Goal: Information Seeking & Learning: Learn about a topic

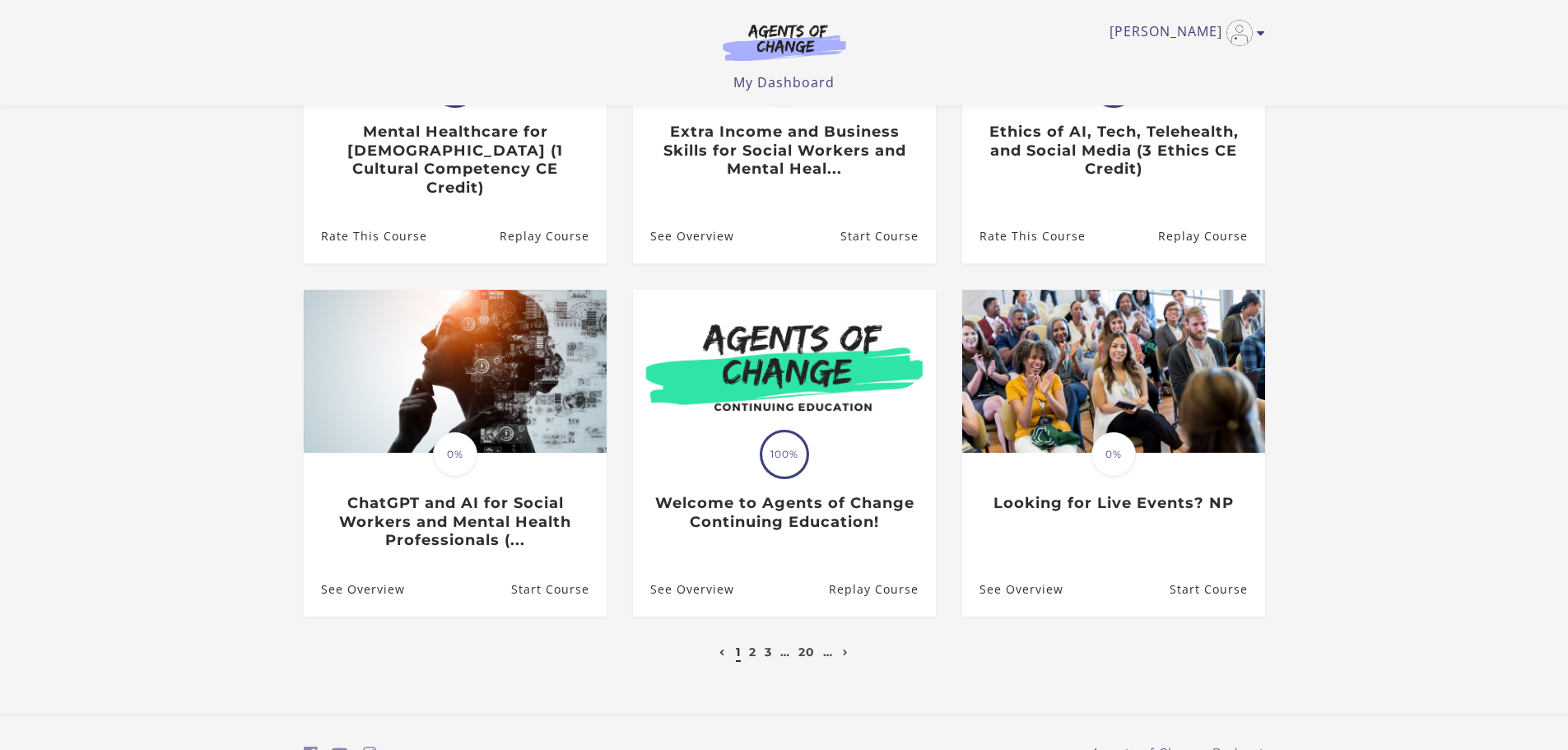
scroll to position [384, 0]
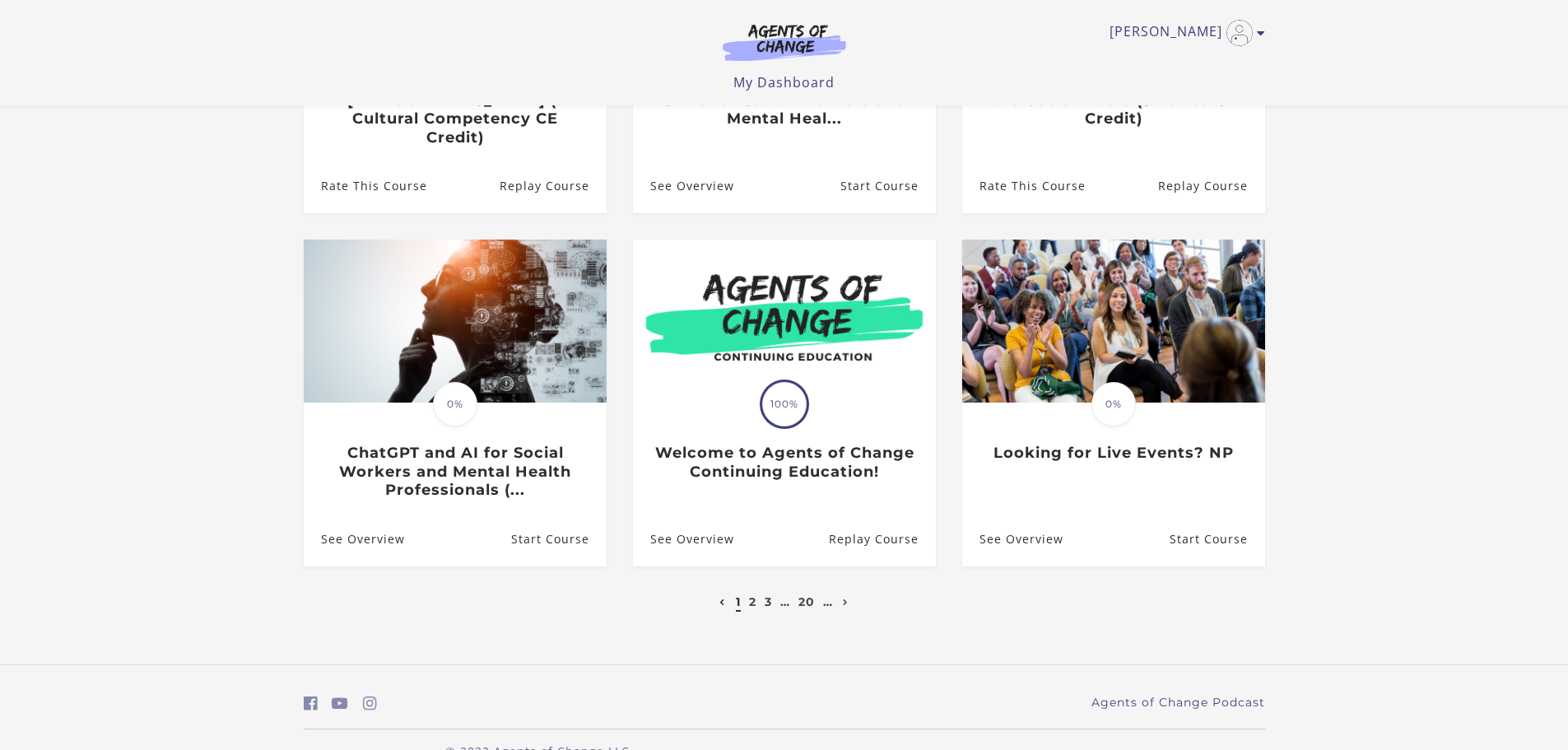
click at [747, 592] on li "2" at bounding box center [753, 602] width 12 height 20
click at [752, 595] on link "2" at bounding box center [753, 602] width 7 height 15
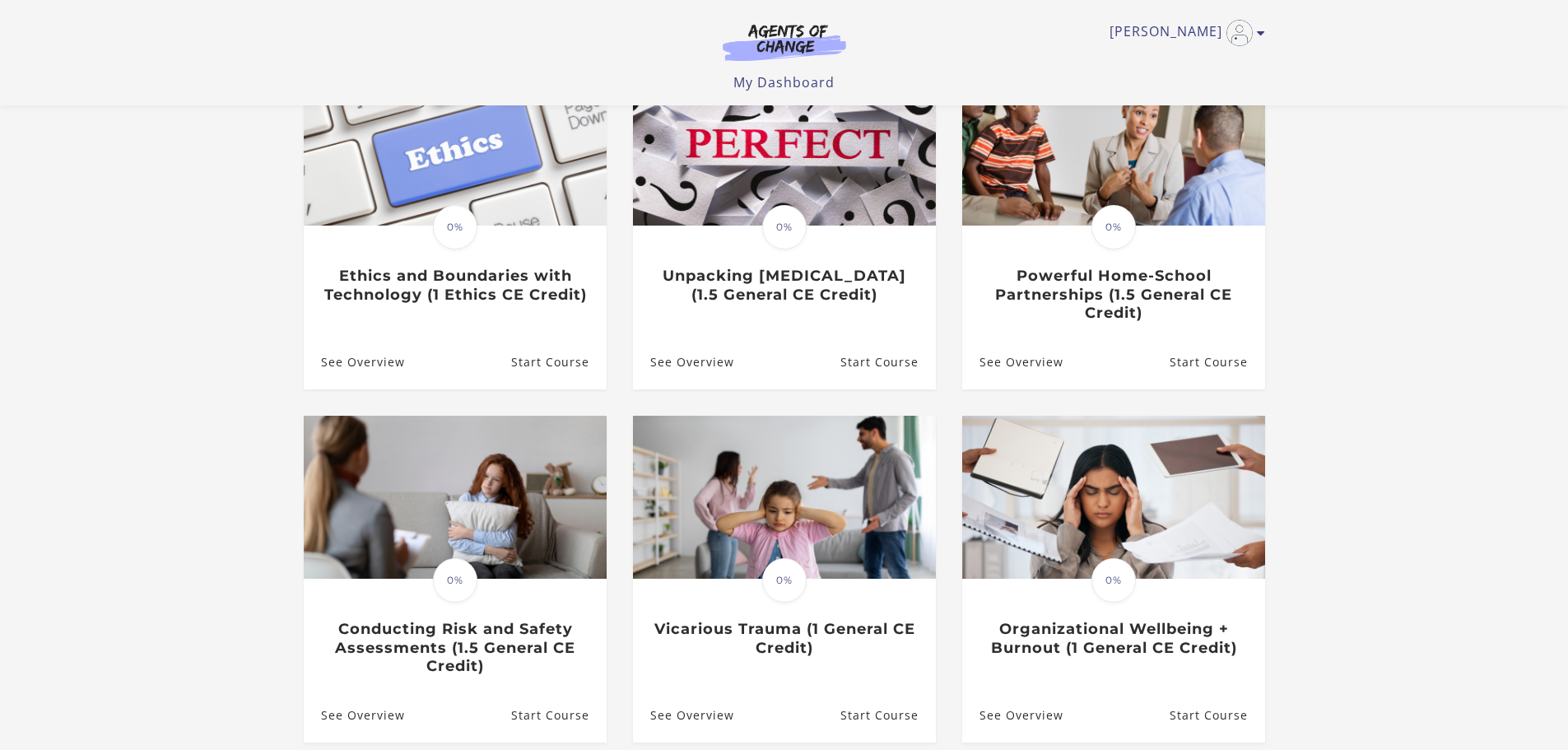
scroll to position [384, 0]
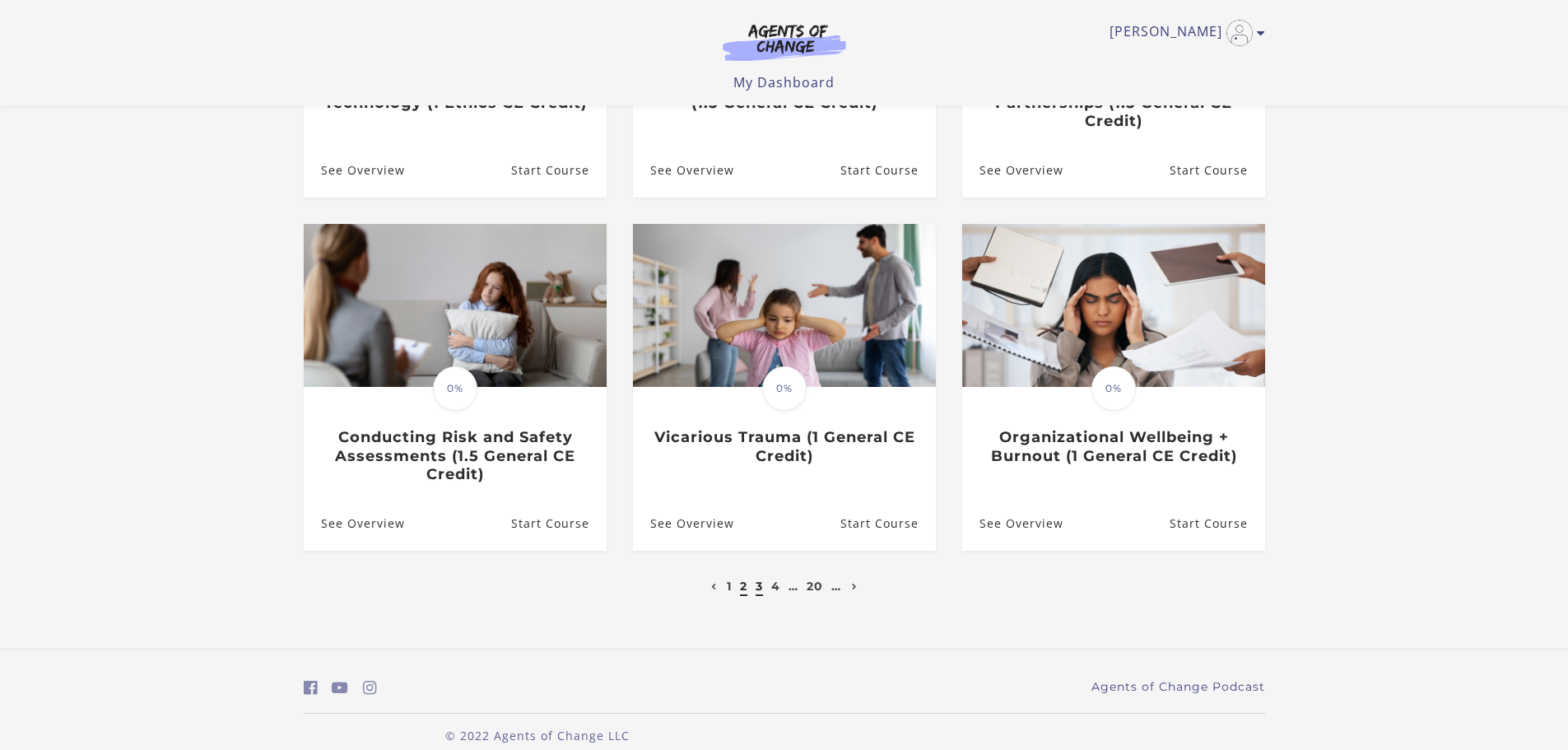
click at [757, 590] on link "3" at bounding box center [760, 586] width 7 height 15
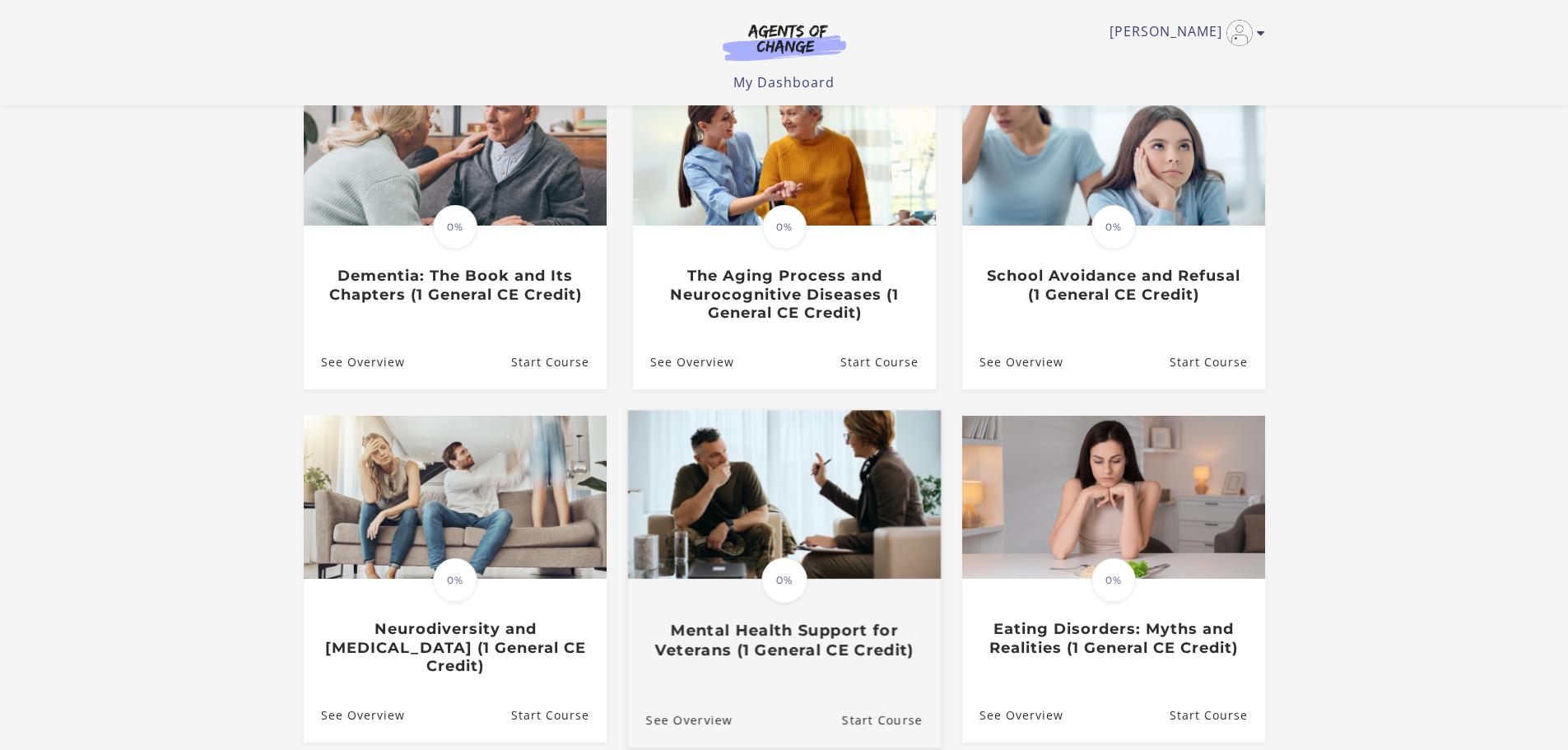
scroll to position [384, 0]
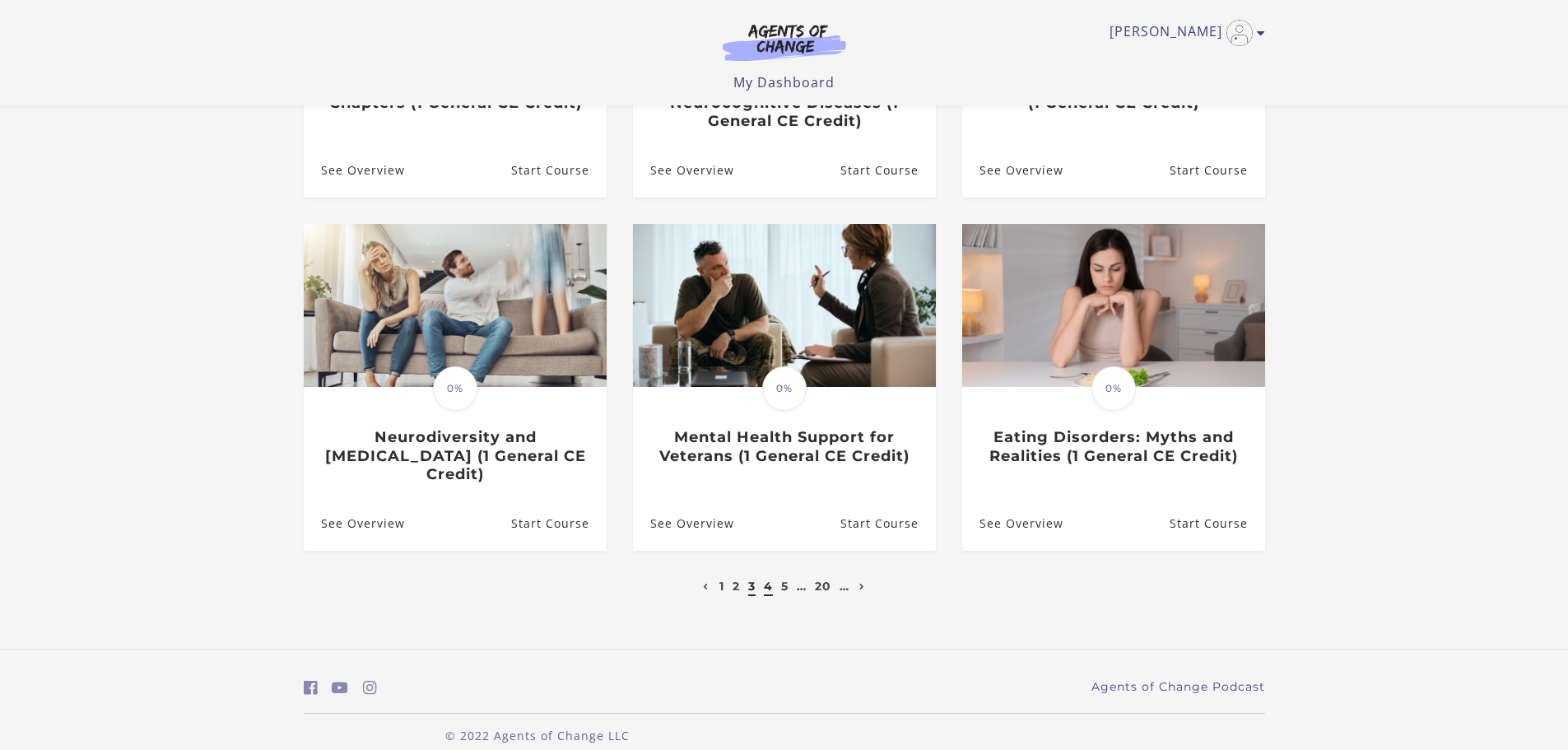
click at [768, 578] on link "4" at bounding box center [769, 586] width 9 height 15
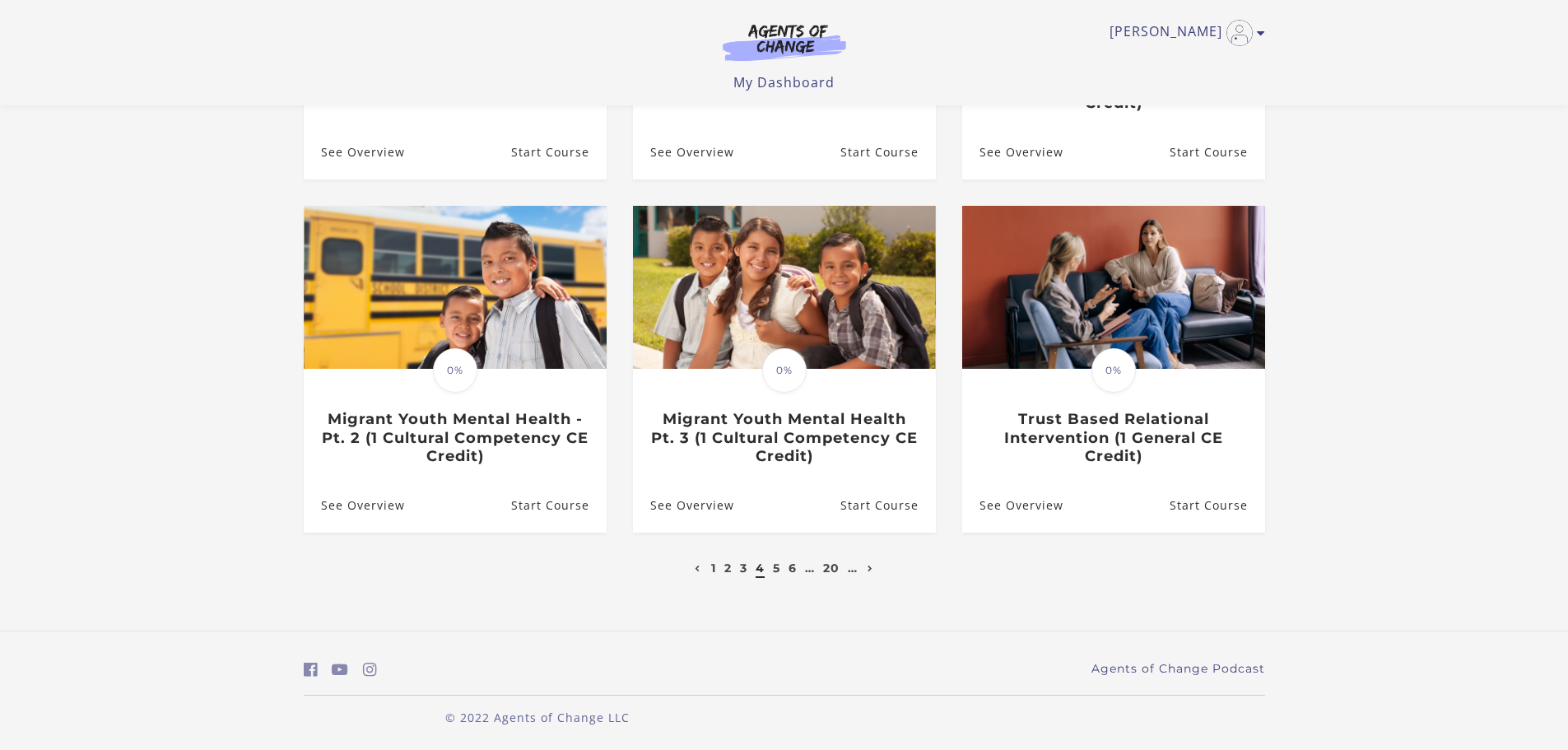
scroll to position [406, 0]
click at [778, 564] on link "5" at bounding box center [777, 567] width 7 height 15
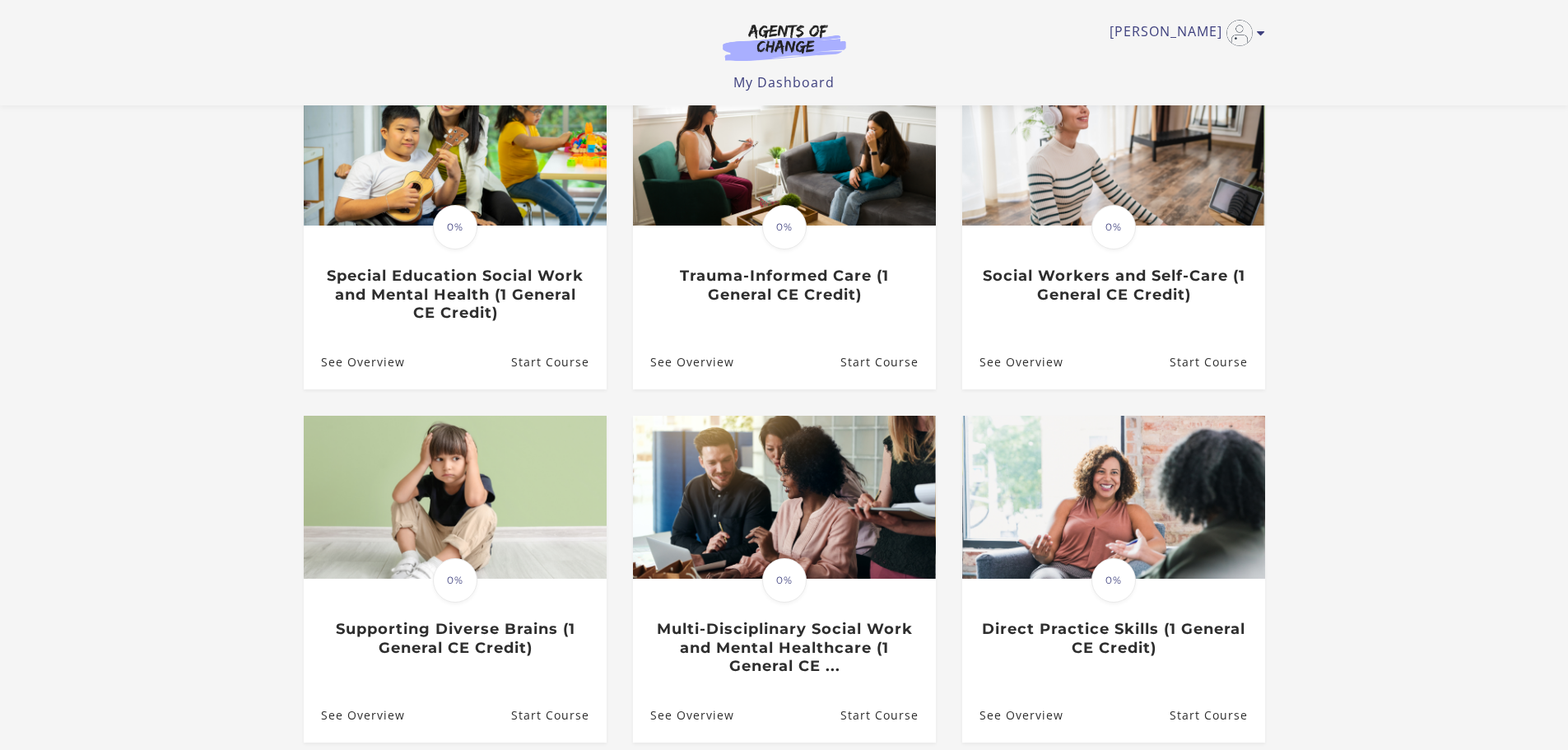
scroll to position [384, 0]
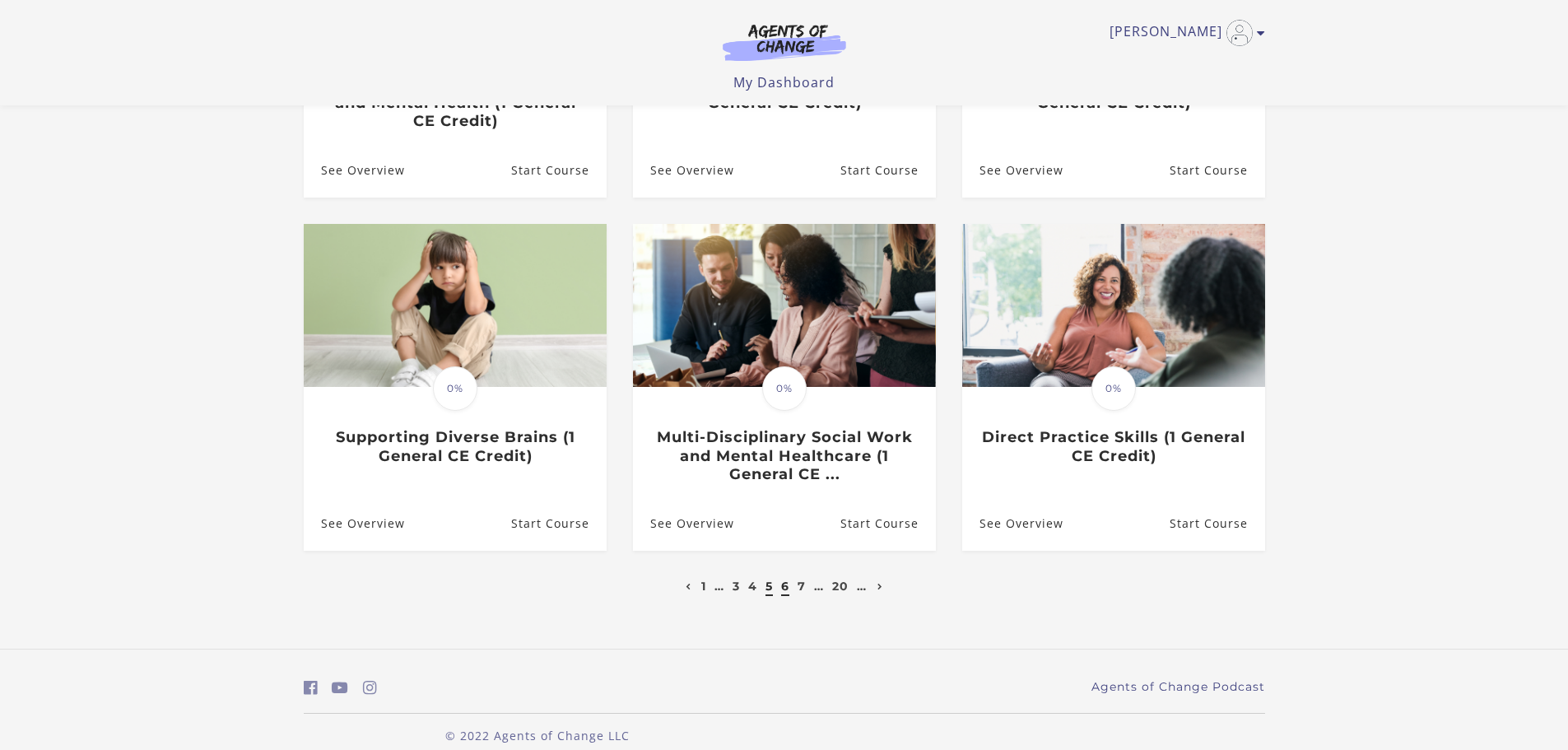
click at [788, 587] on link "6" at bounding box center [785, 586] width 8 height 15
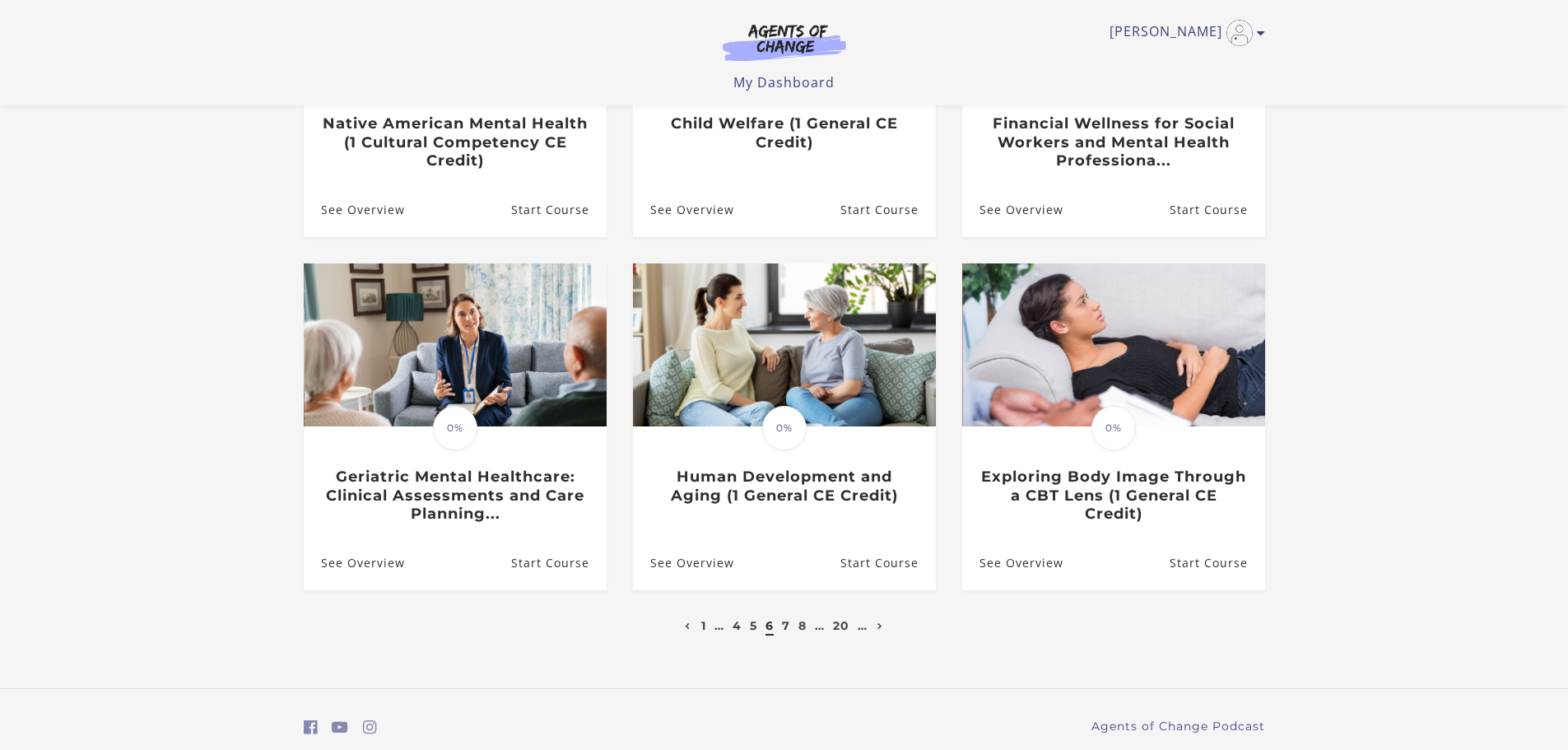
scroll to position [384, 0]
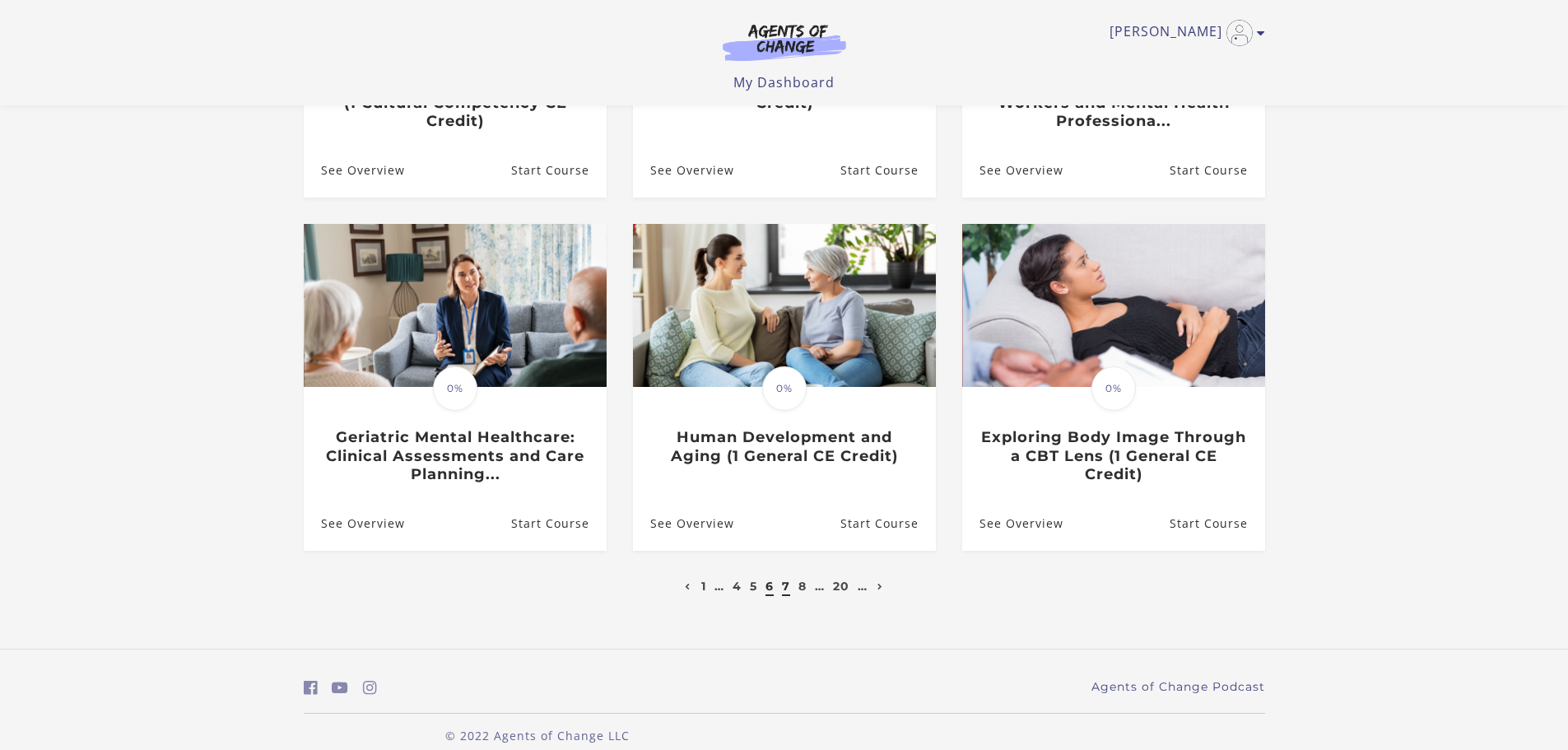
click at [787, 593] on link "7" at bounding box center [786, 586] width 8 height 15
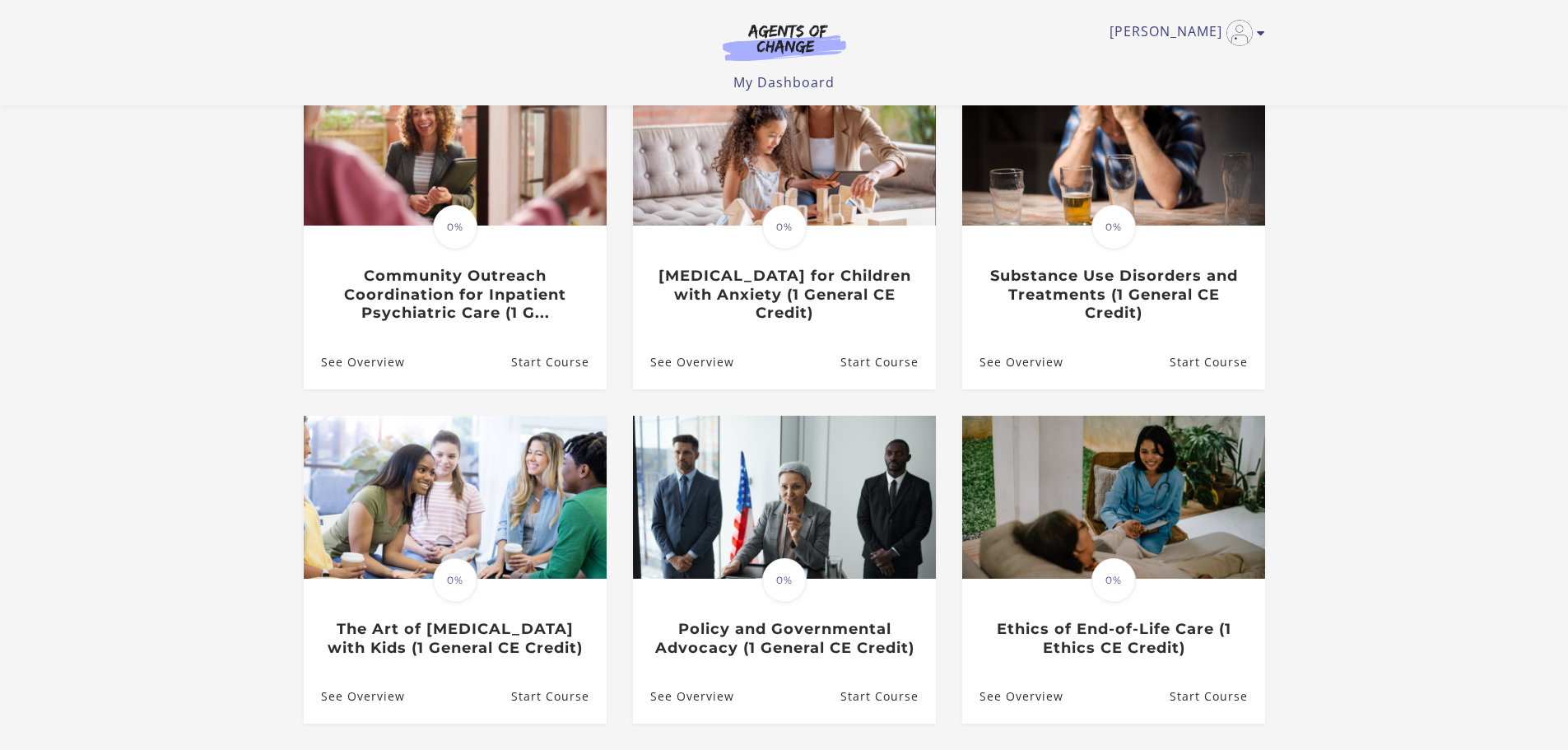
scroll to position [384, 0]
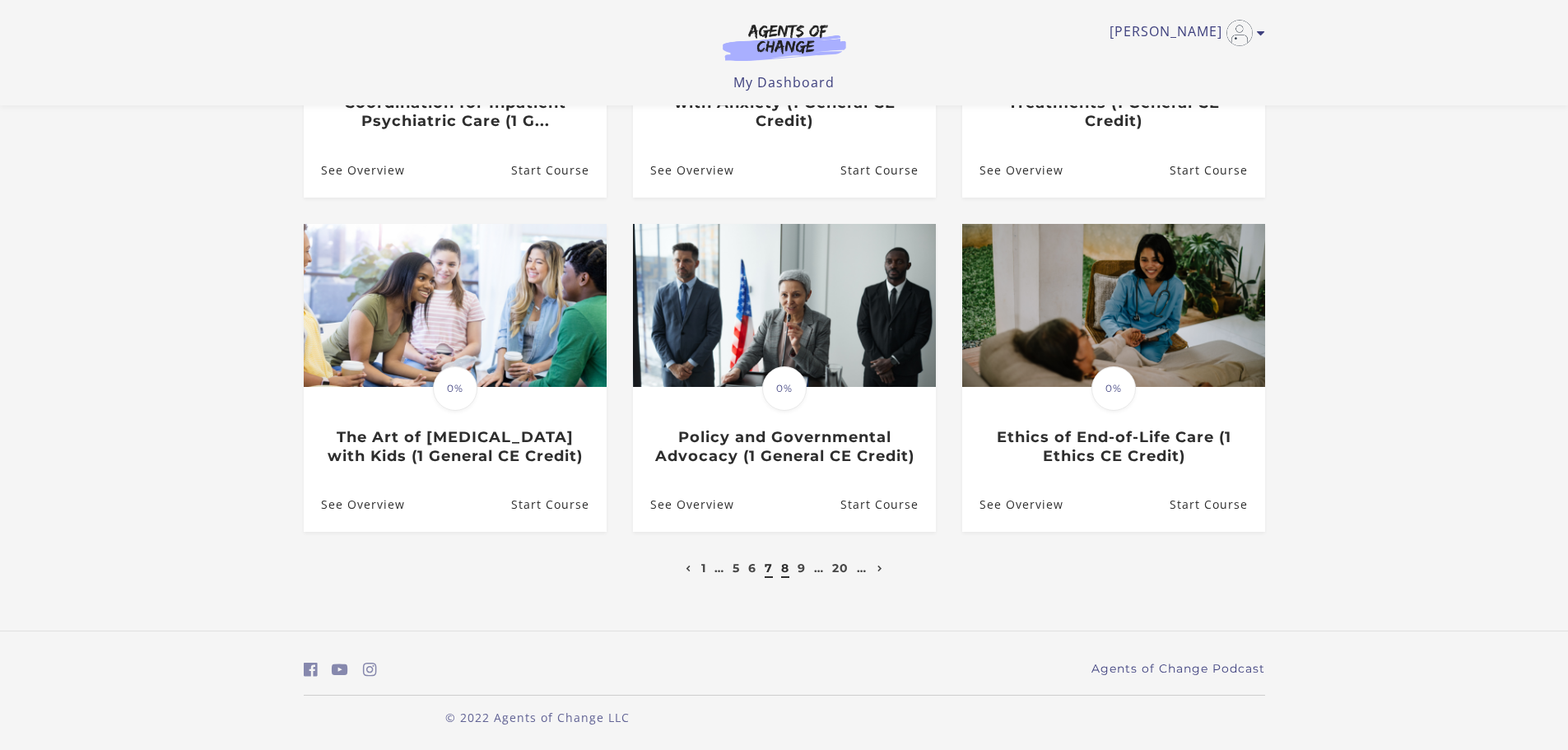
click at [787, 568] on link "8" at bounding box center [785, 568] width 8 height 15
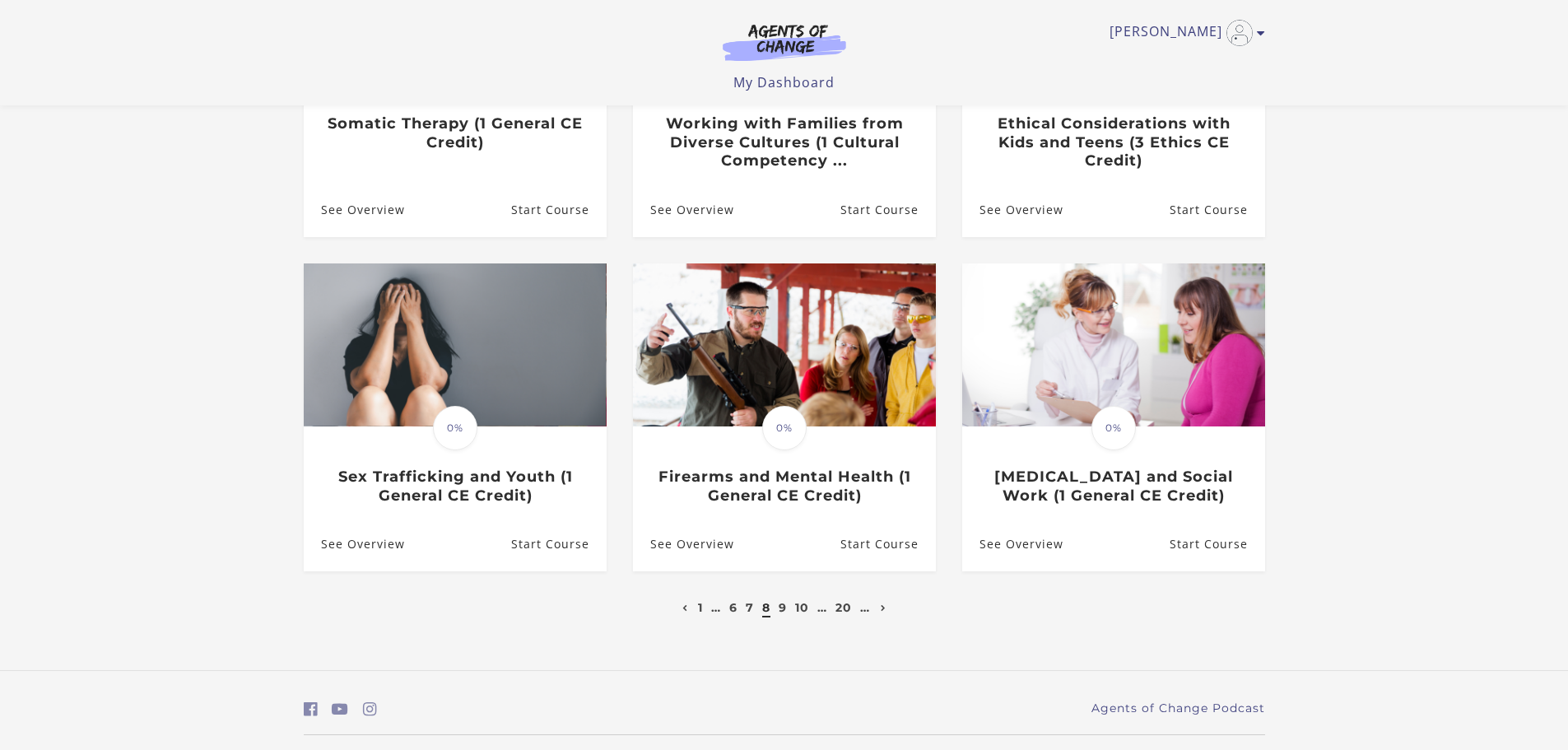
scroll to position [384, 0]
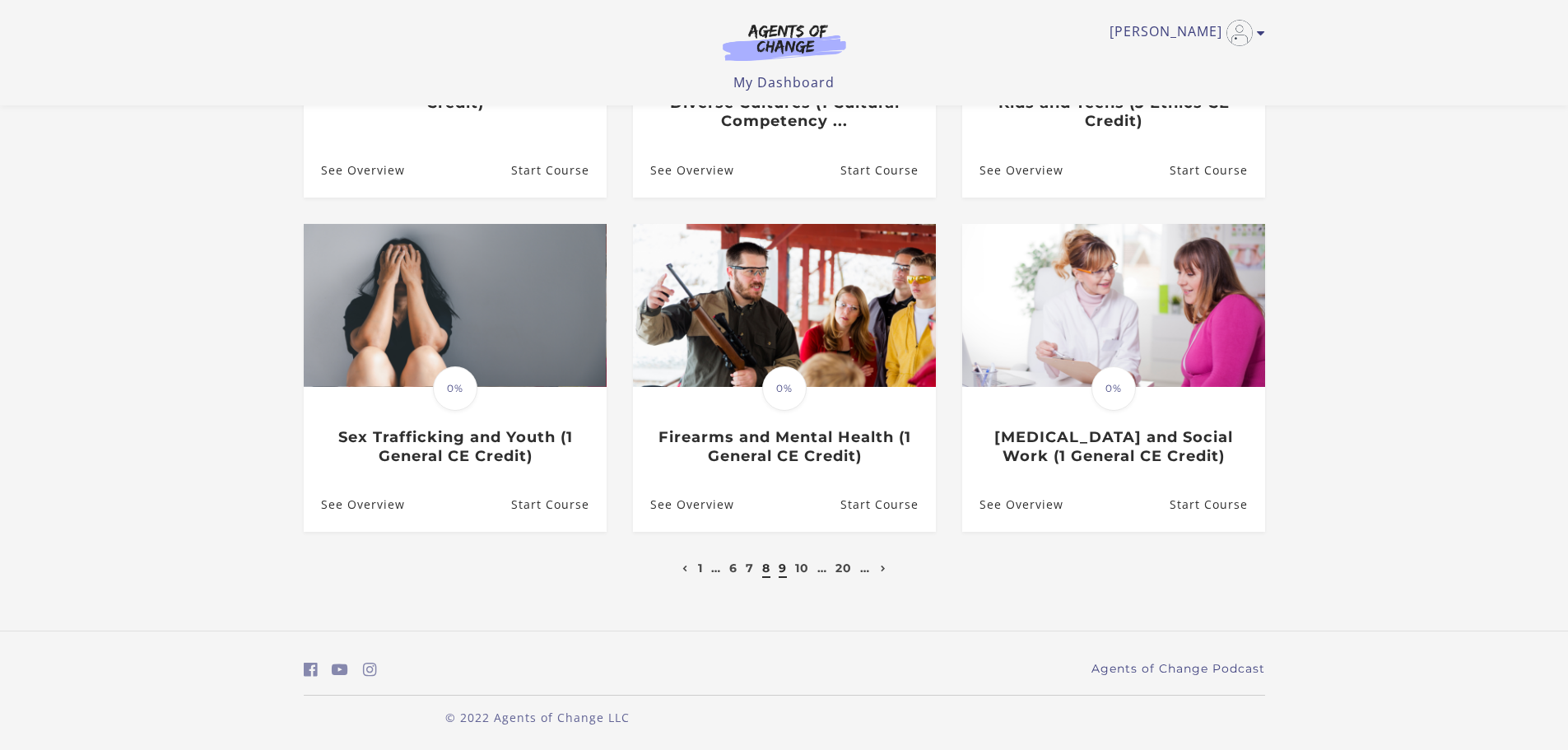
click at [781, 573] on link "9" at bounding box center [782, 568] width 8 height 15
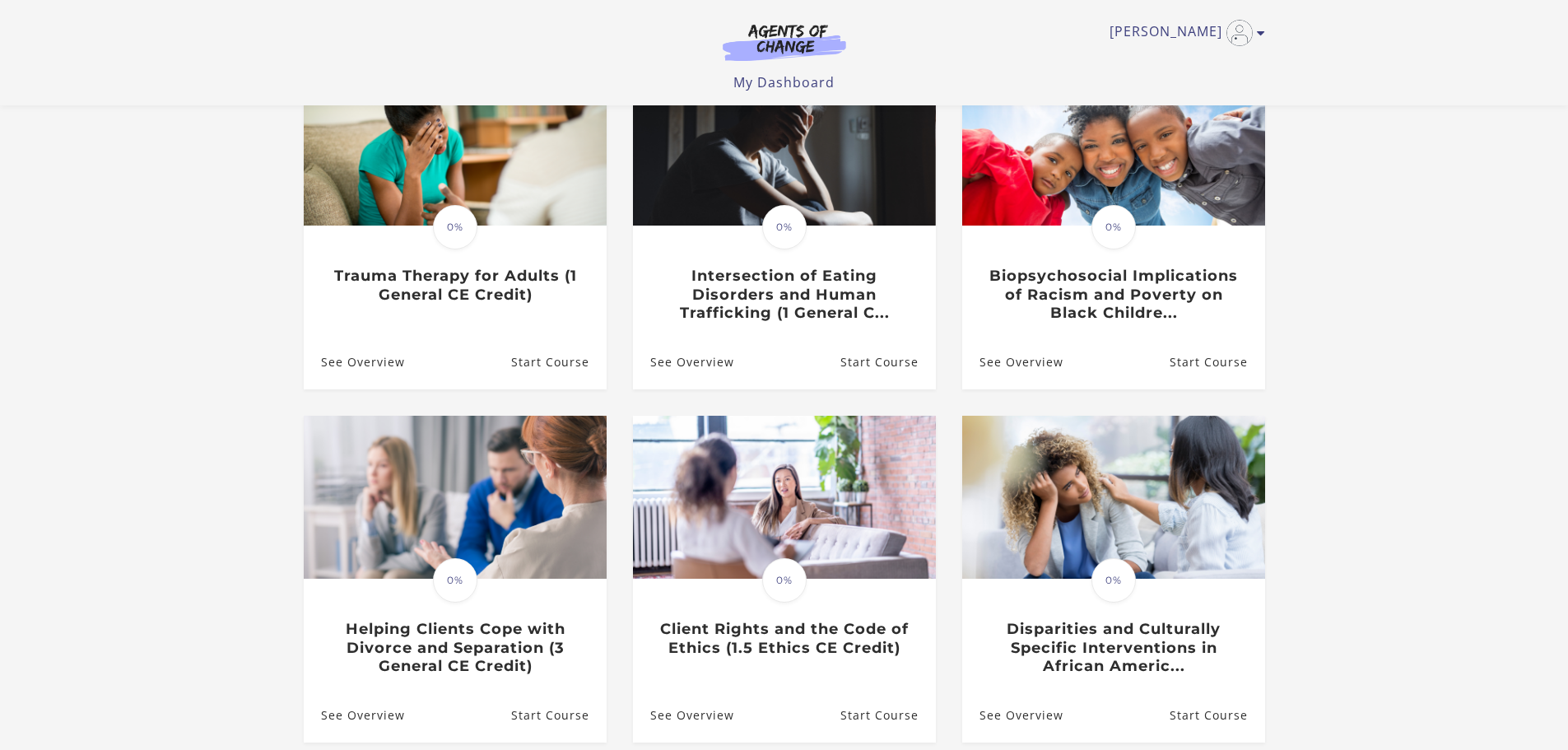
scroll to position [384, 0]
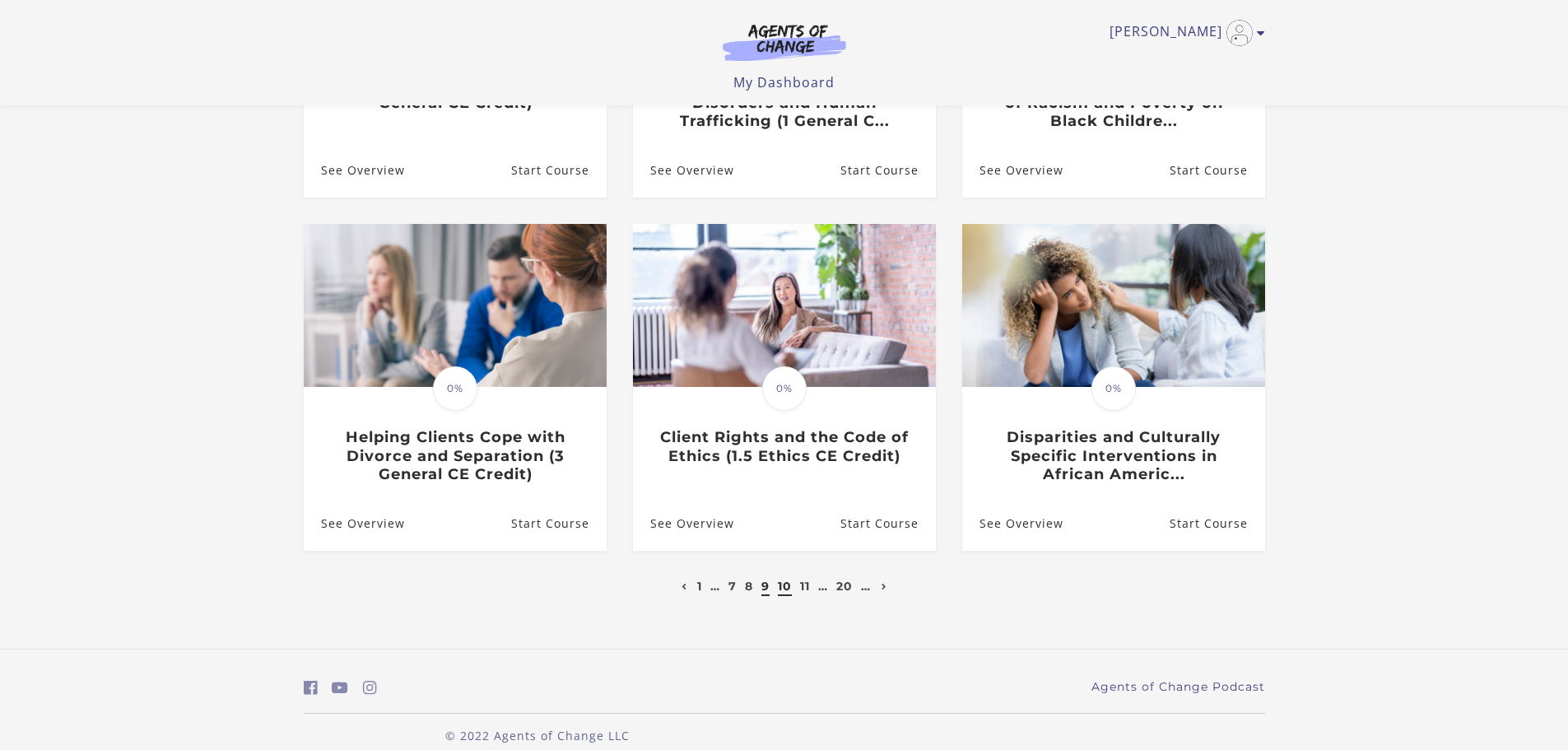
click at [781, 590] on link "10" at bounding box center [785, 586] width 14 height 15
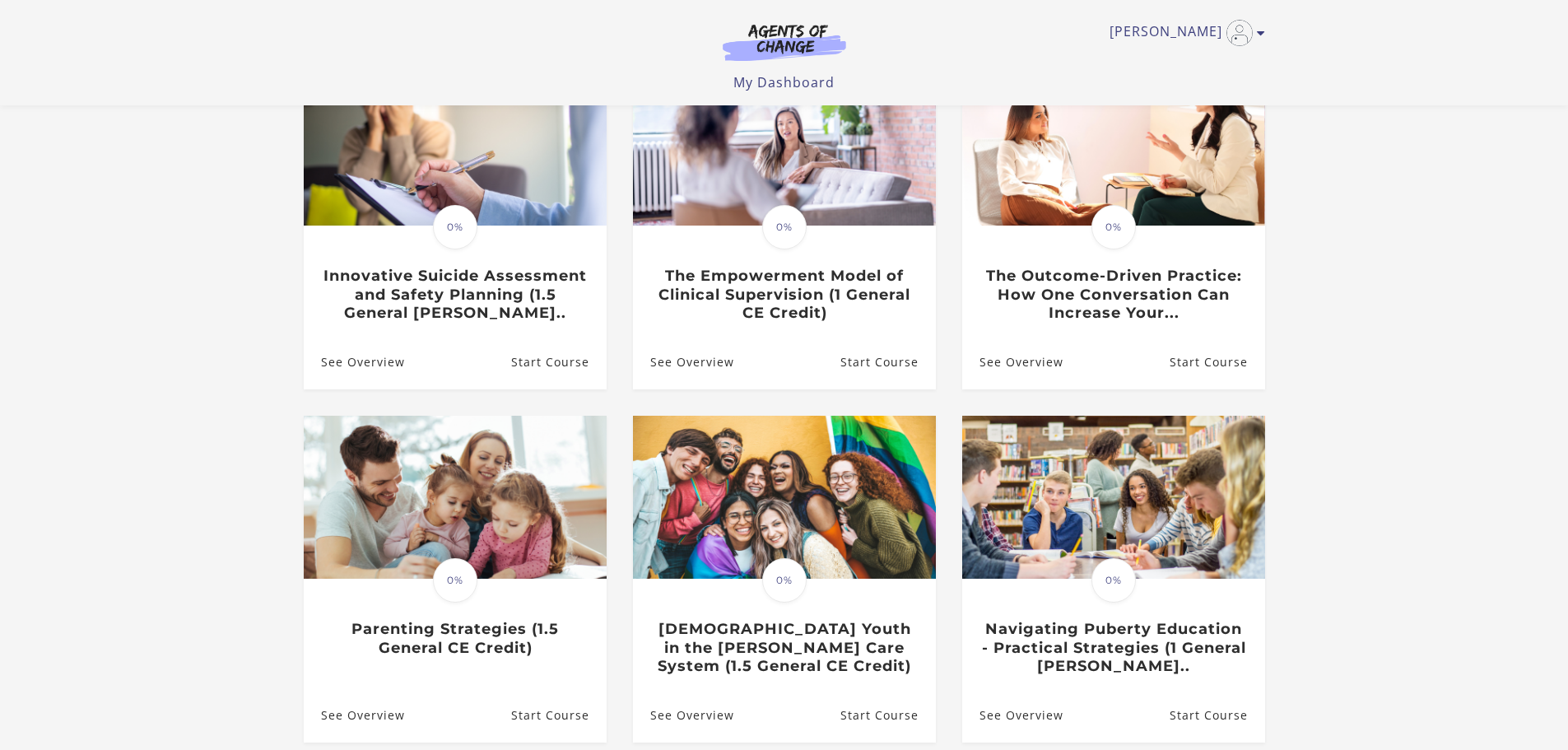
scroll to position [384, 0]
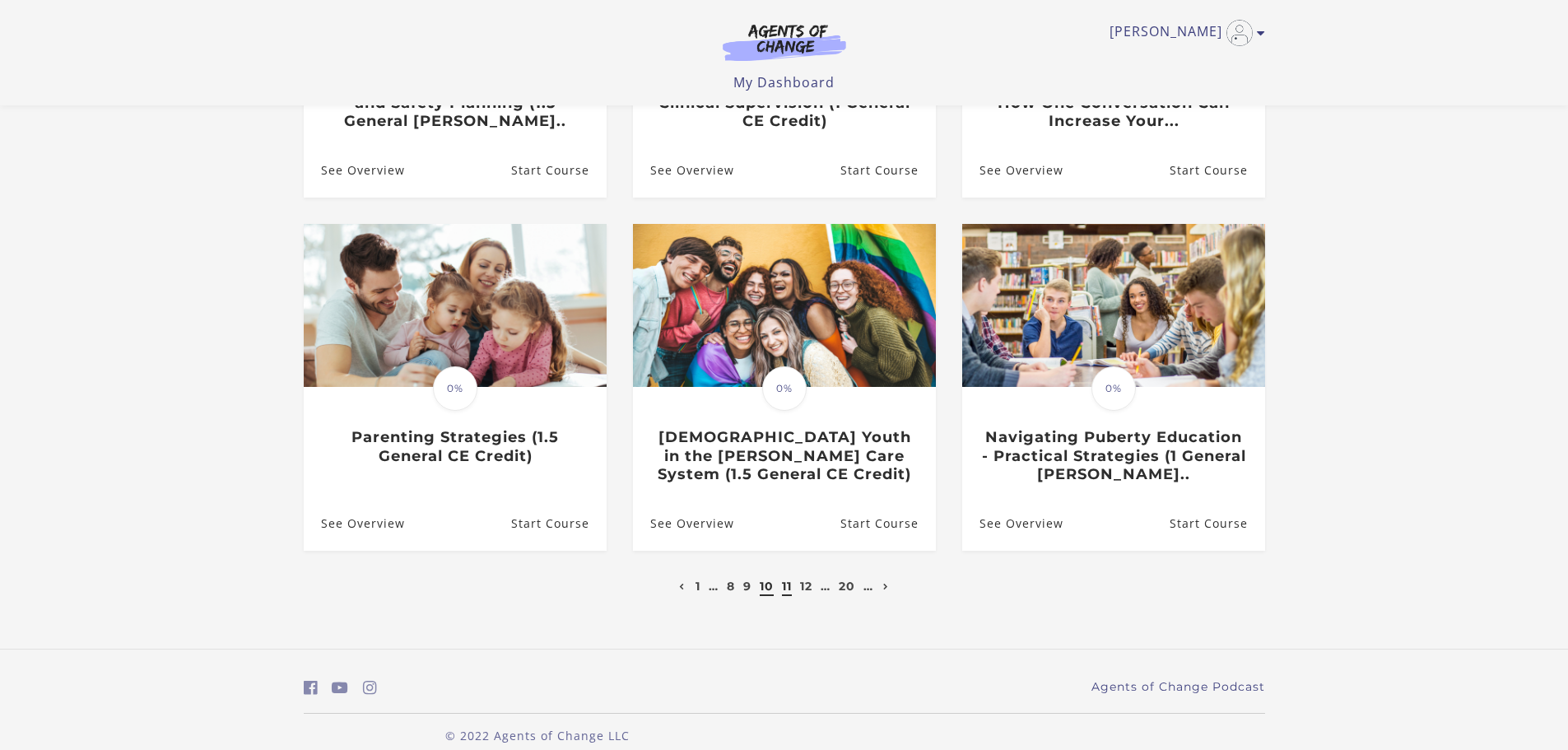
click at [788, 591] on link "11" at bounding box center [787, 586] width 10 height 15
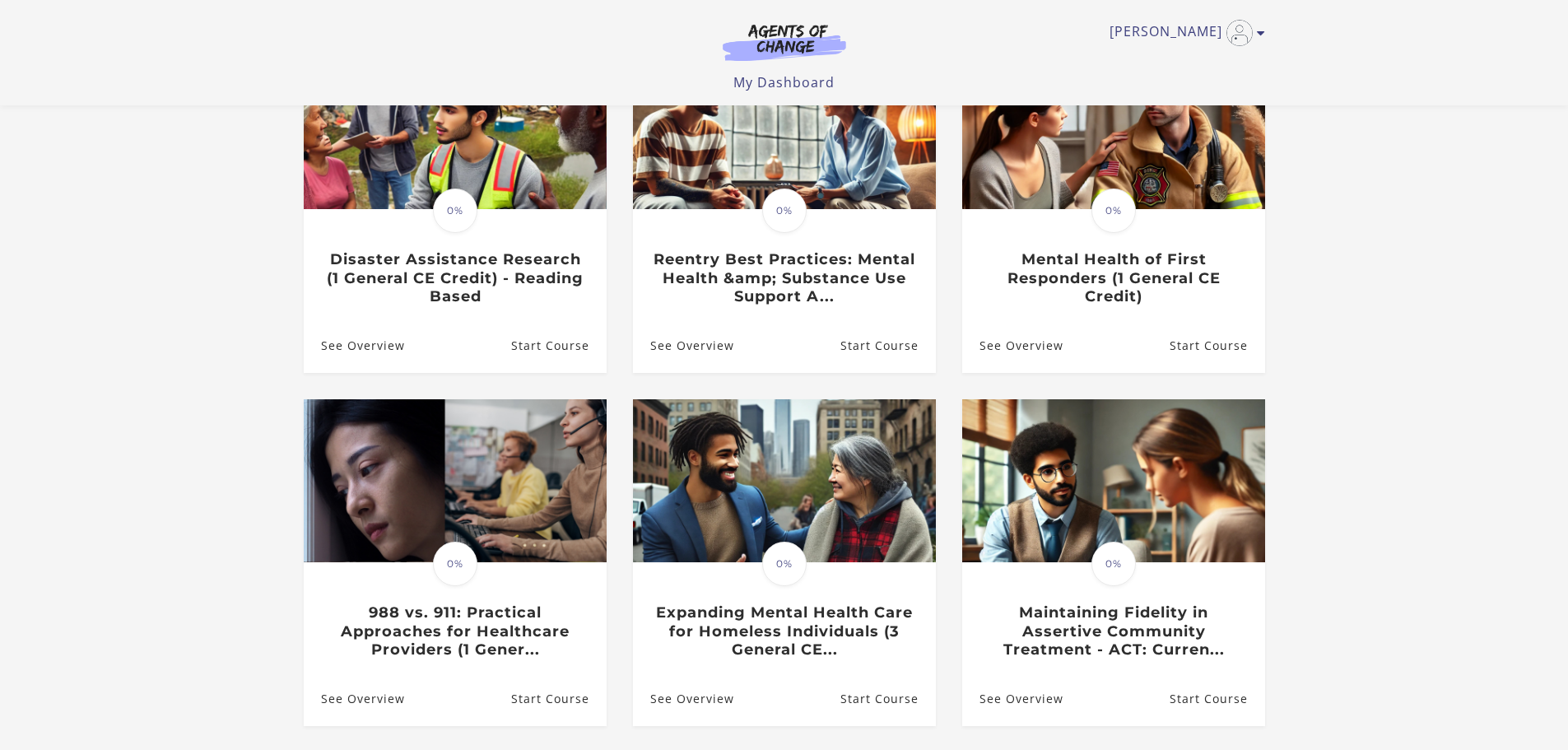
scroll to position [384, 0]
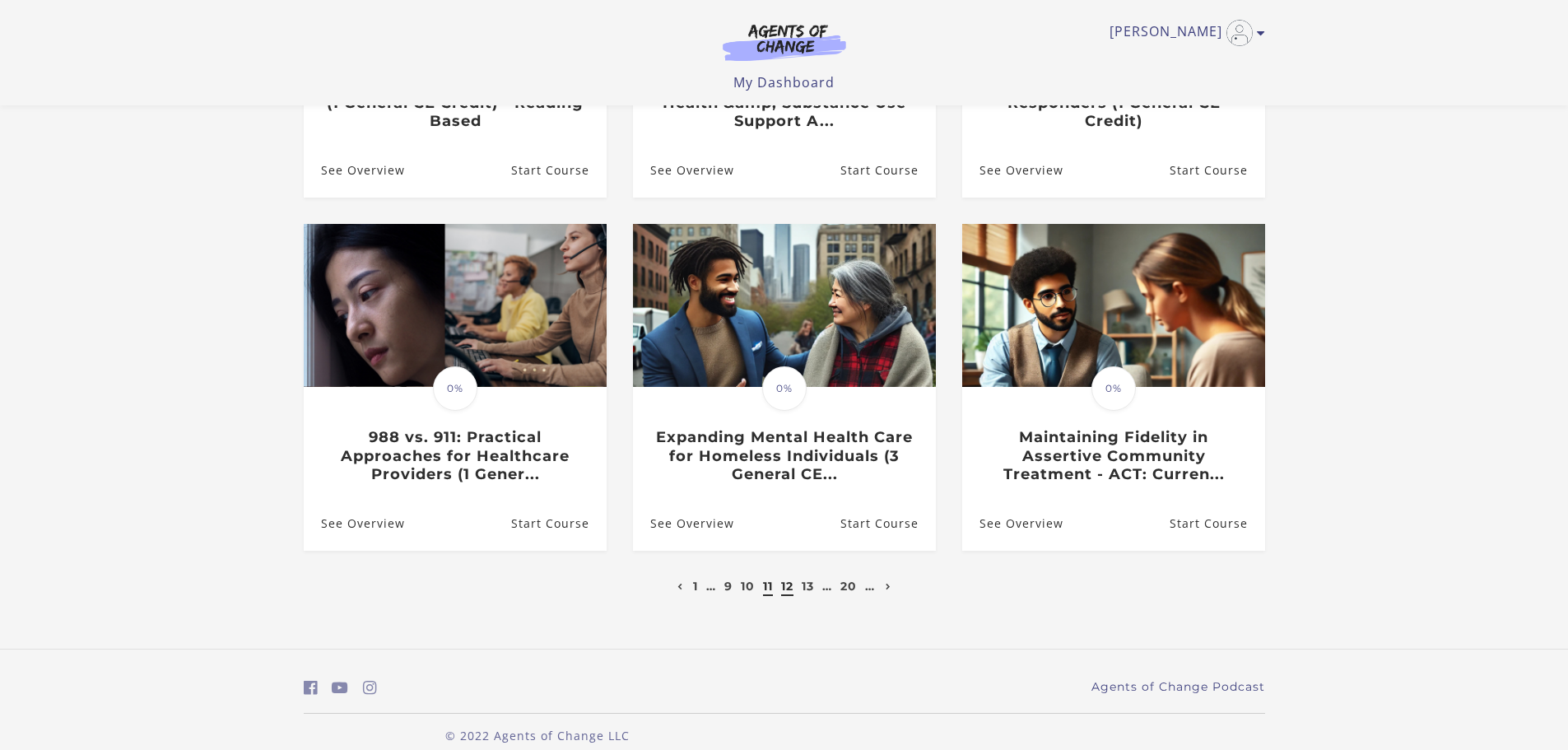
click at [783, 593] on link "12" at bounding box center [788, 586] width 13 height 15
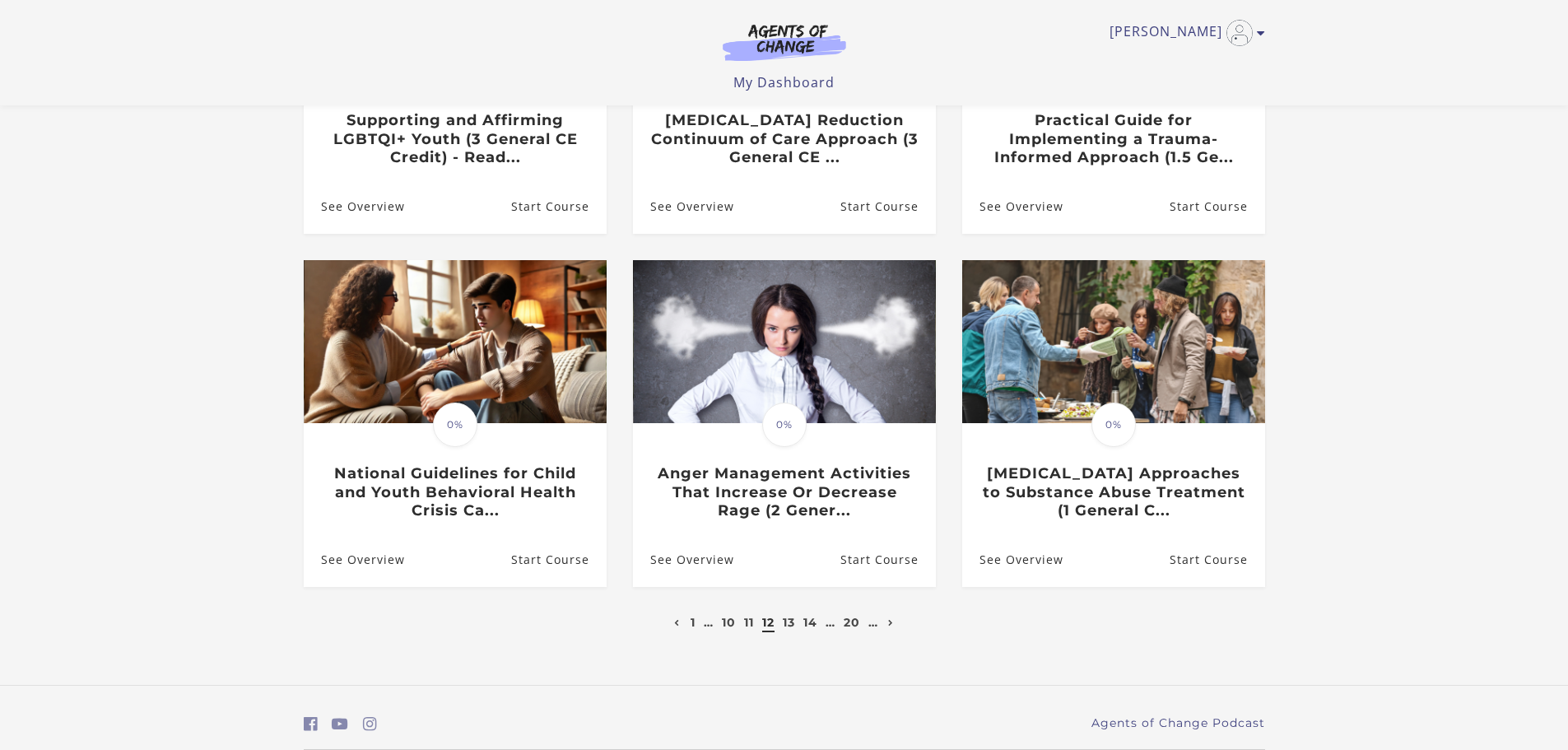
scroll to position [384, 0]
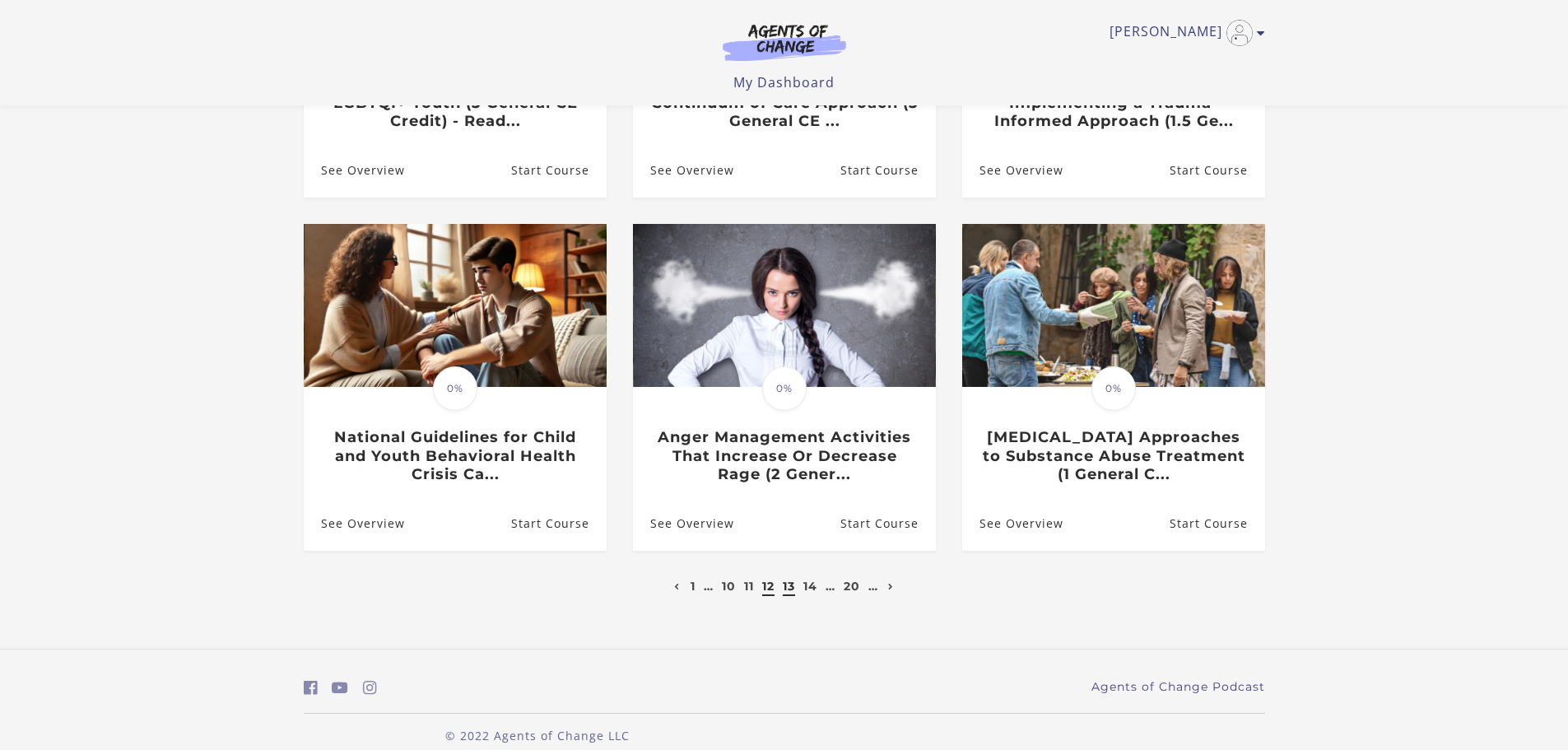
click at [788, 588] on link "13" at bounding box center [789, 586] width 13 height 15
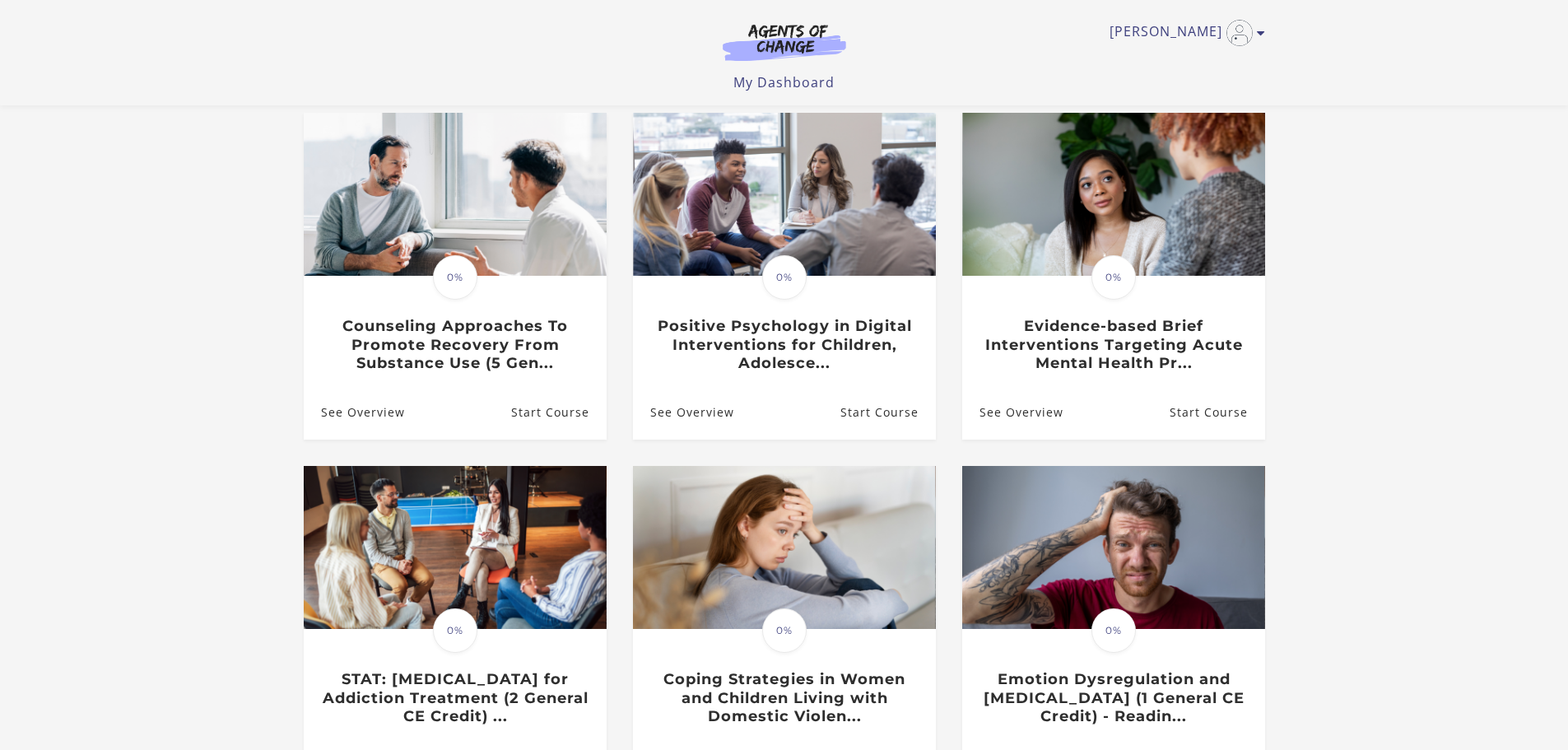
scroll to position [192, 0]
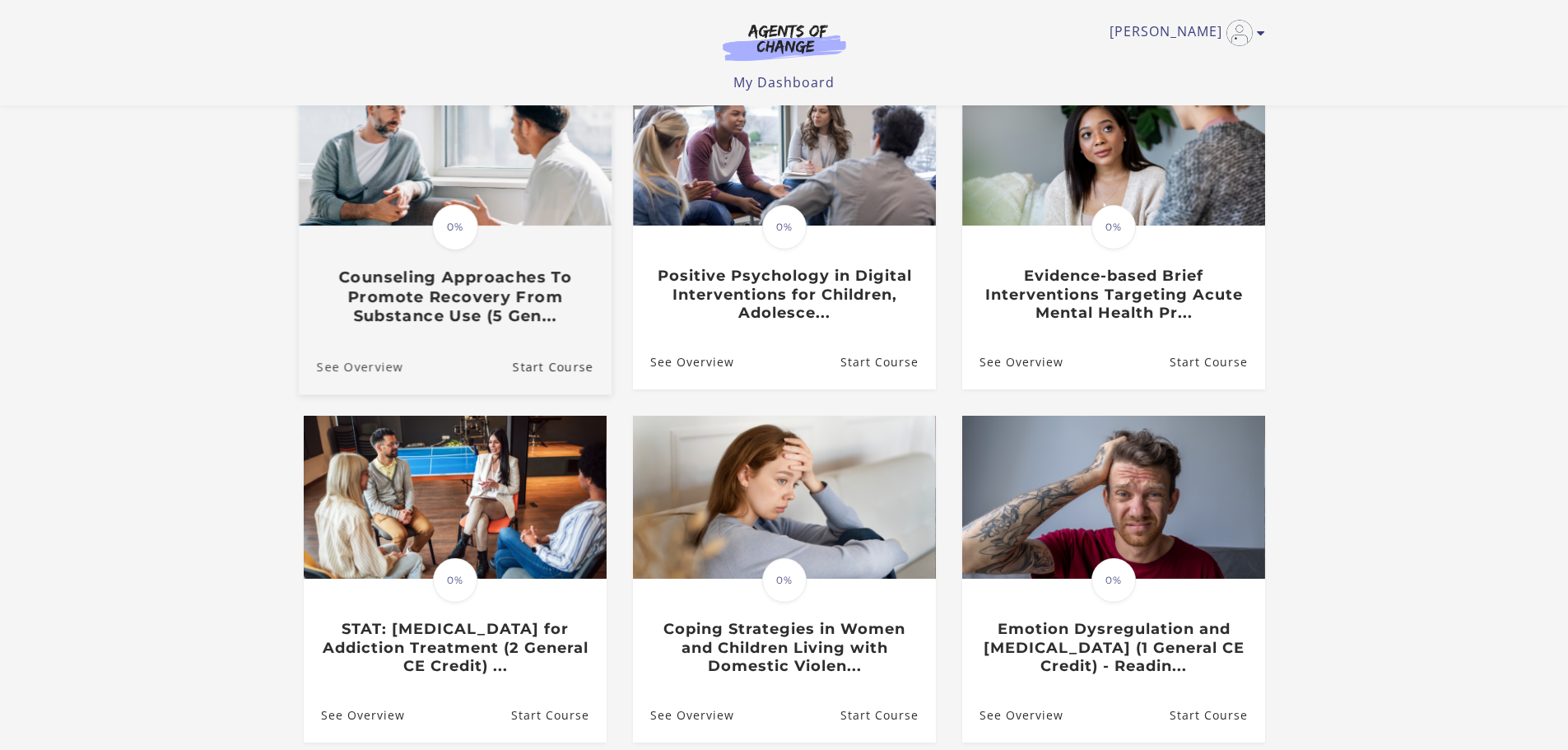
click at [371, 376] on link "See Overview" at bounding box center [350, 366] width 104 height 55
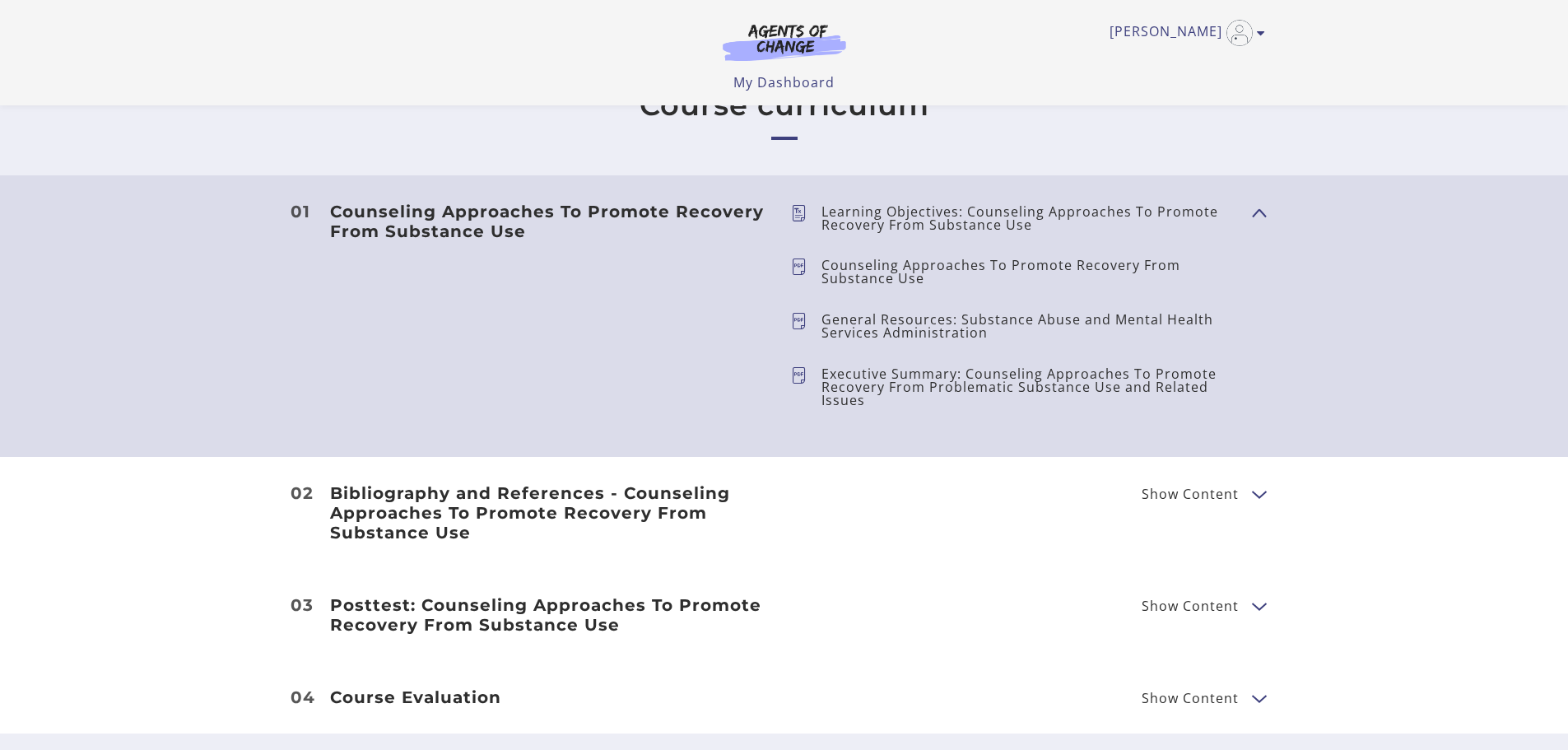
scroll to position [768, 0]
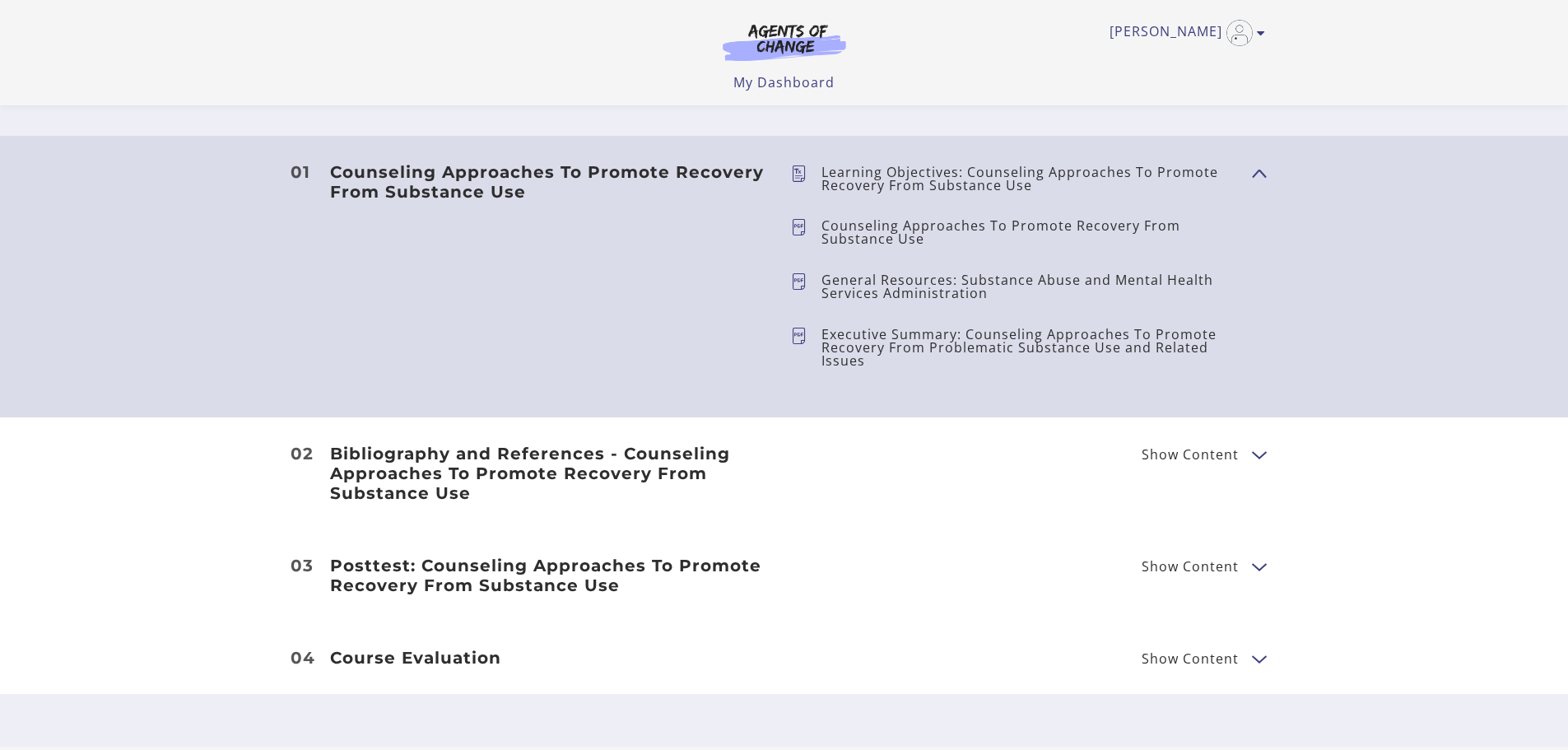
click at [1198, 448] on span "Show Content" at bounding box center [1191, 454] width 97 height 13
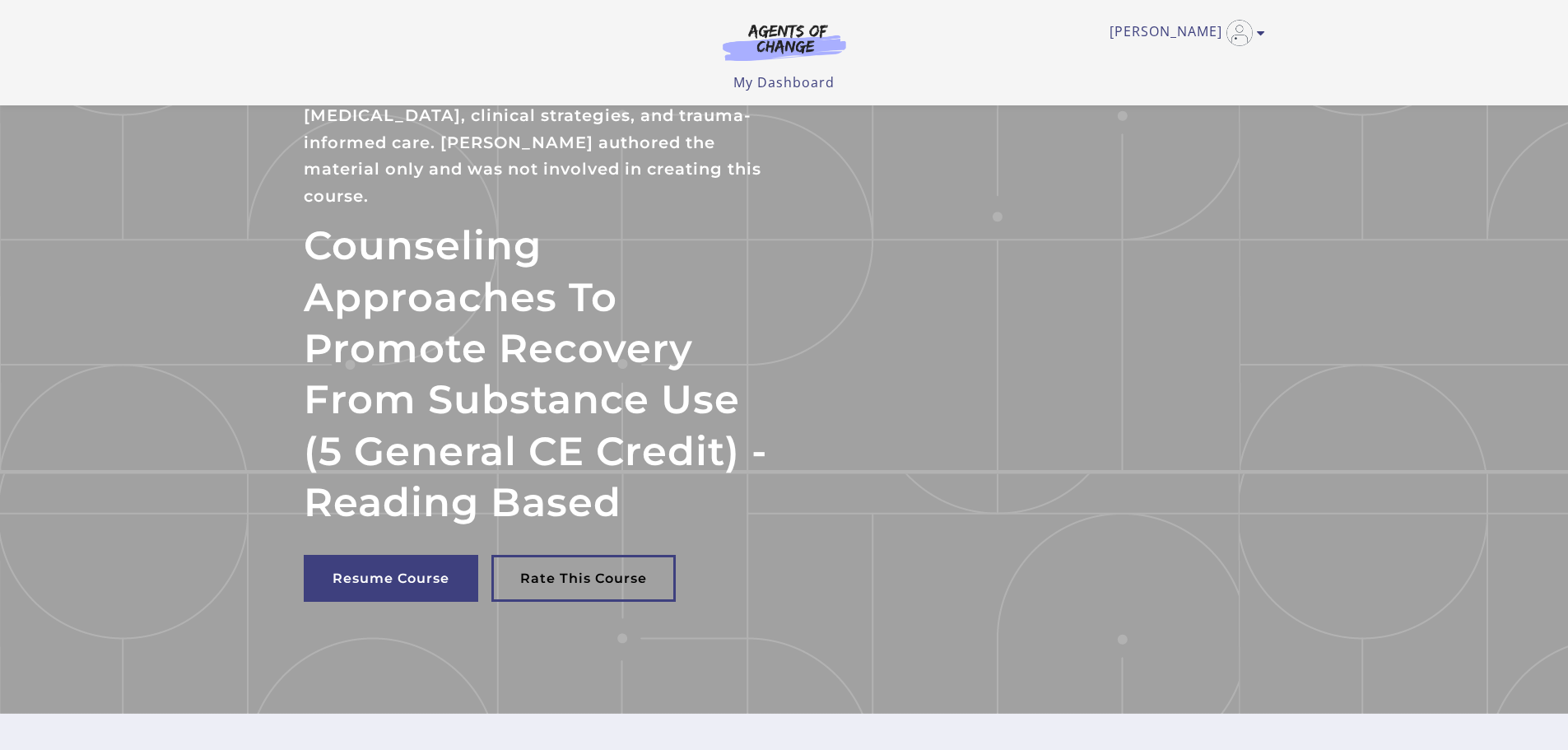
scroll to position [0, 0]
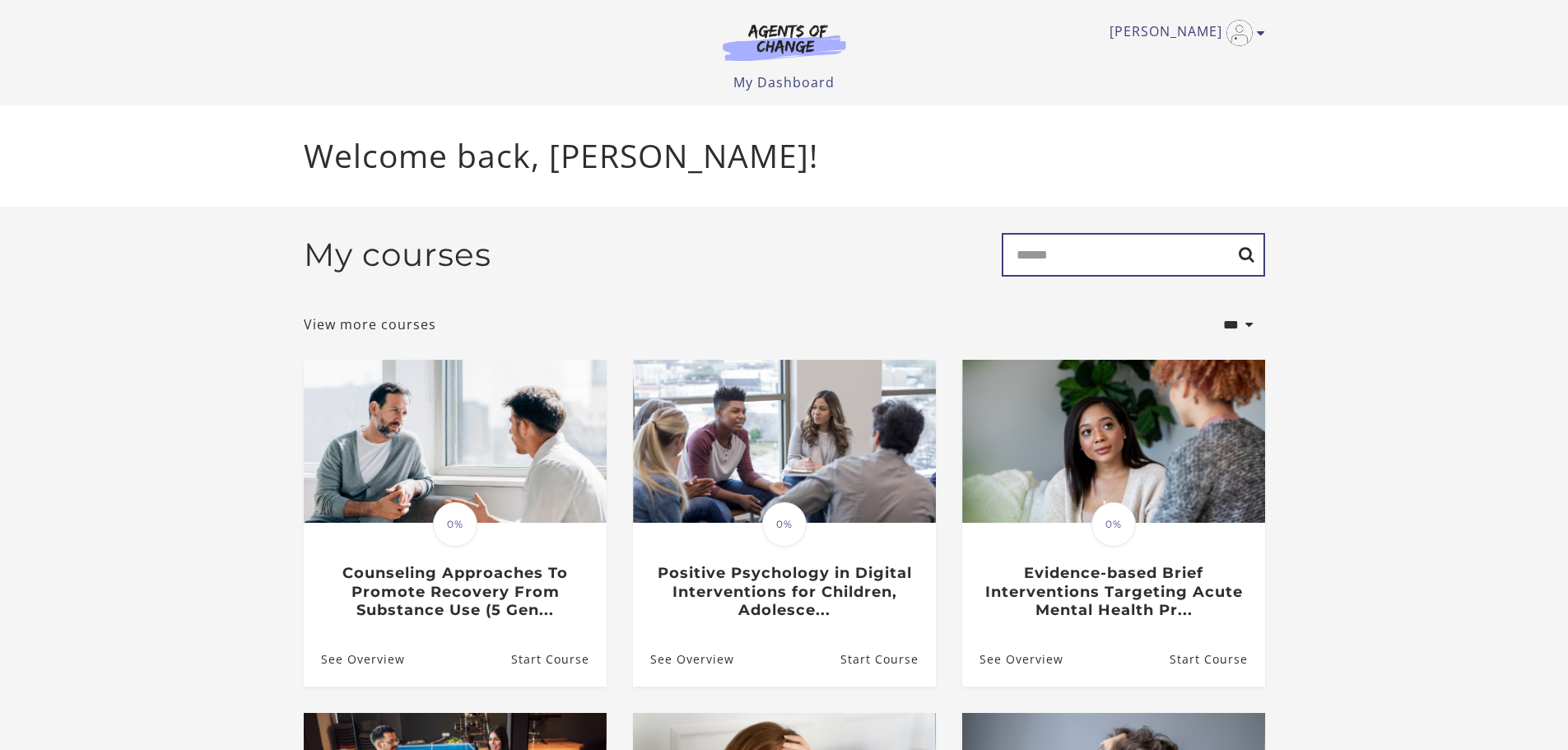
click at [1067, 252] on input "Search" at bounding box center [1133, 254] width 263 height 44
type input "******"
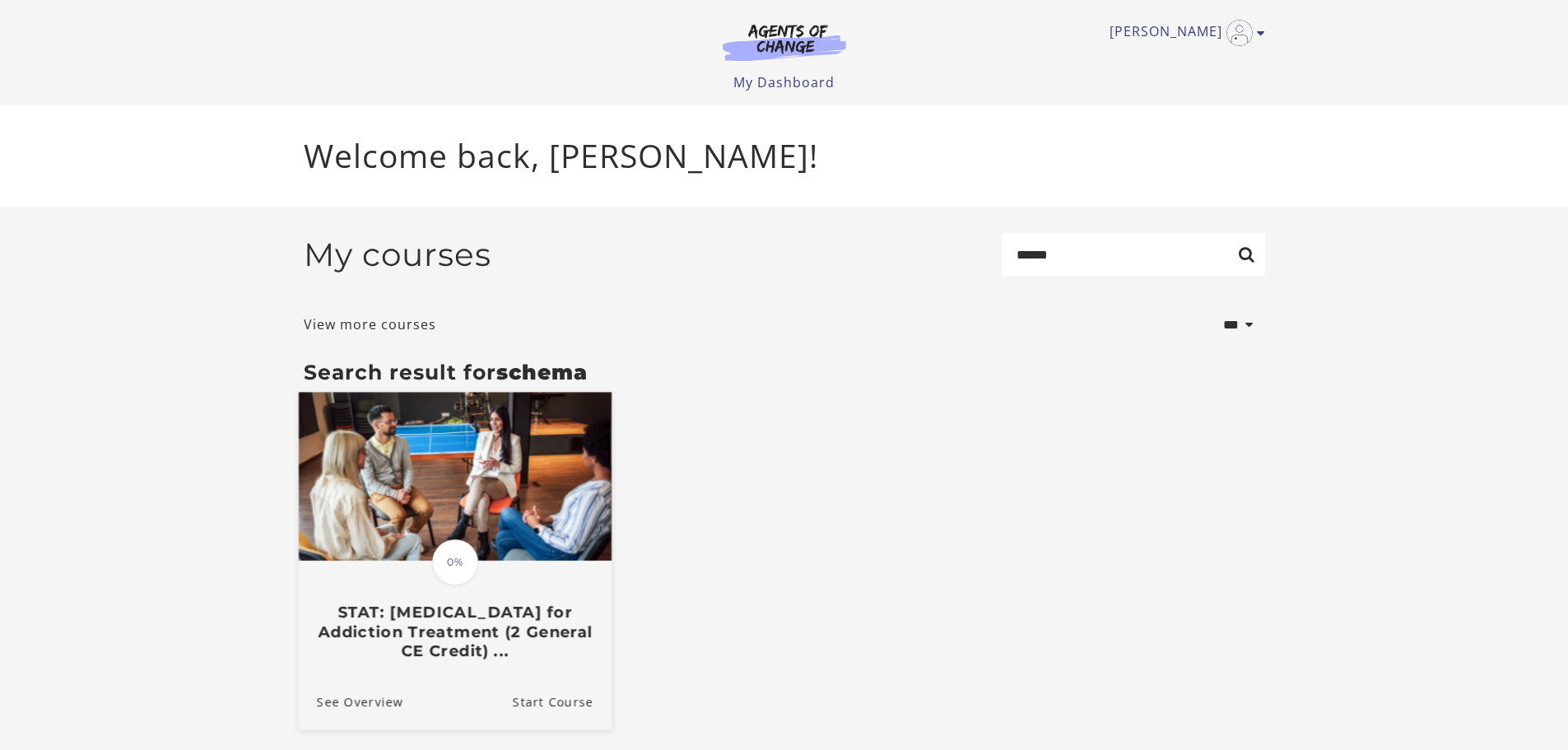
click at [532, 455] on img at bounding box center [454, 477] width 313 height 169
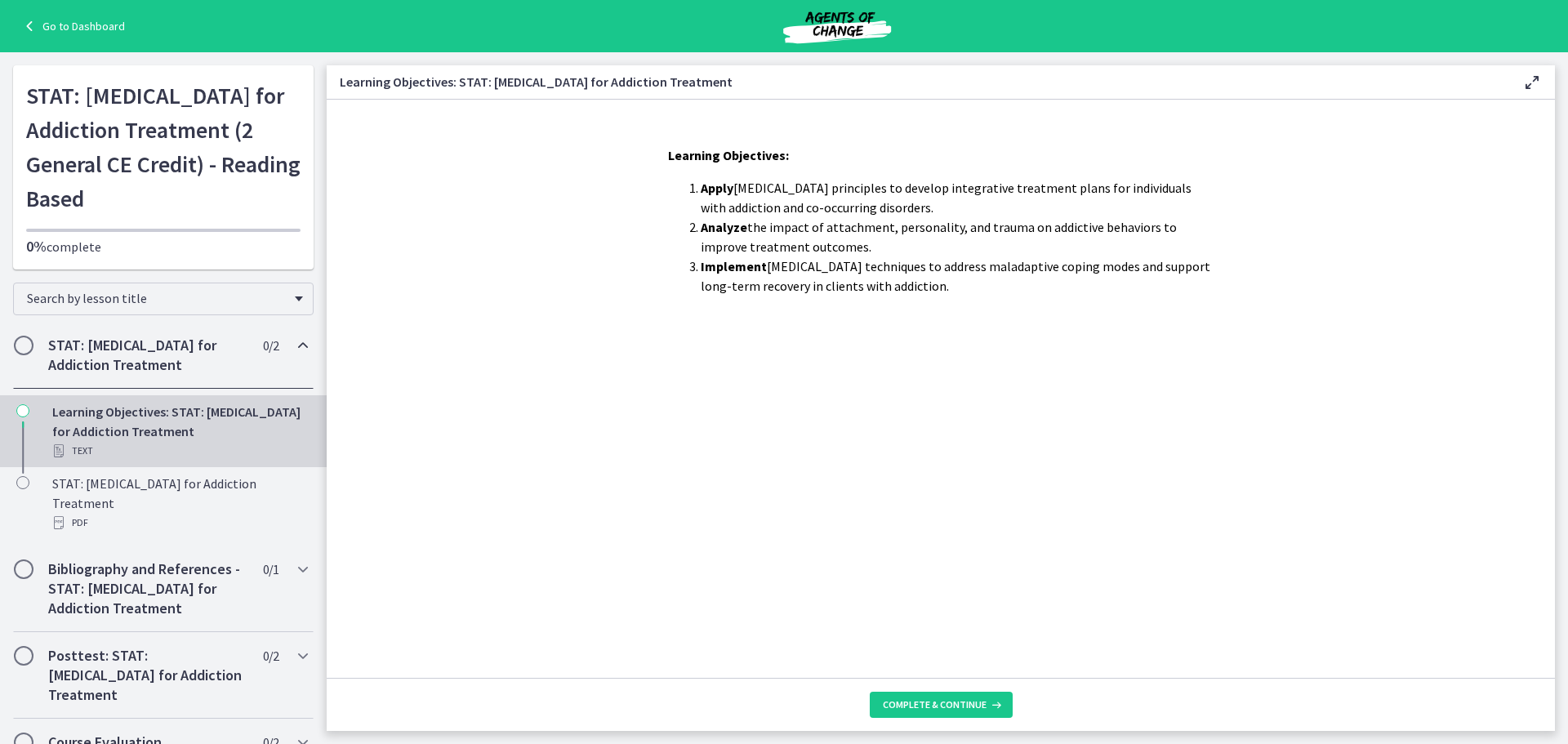
click at [157, 358] on h2 "STAT: [MEDICAL_DATA] for Addiction Treatment" at bounding box center [148, 356] width 200 height 39
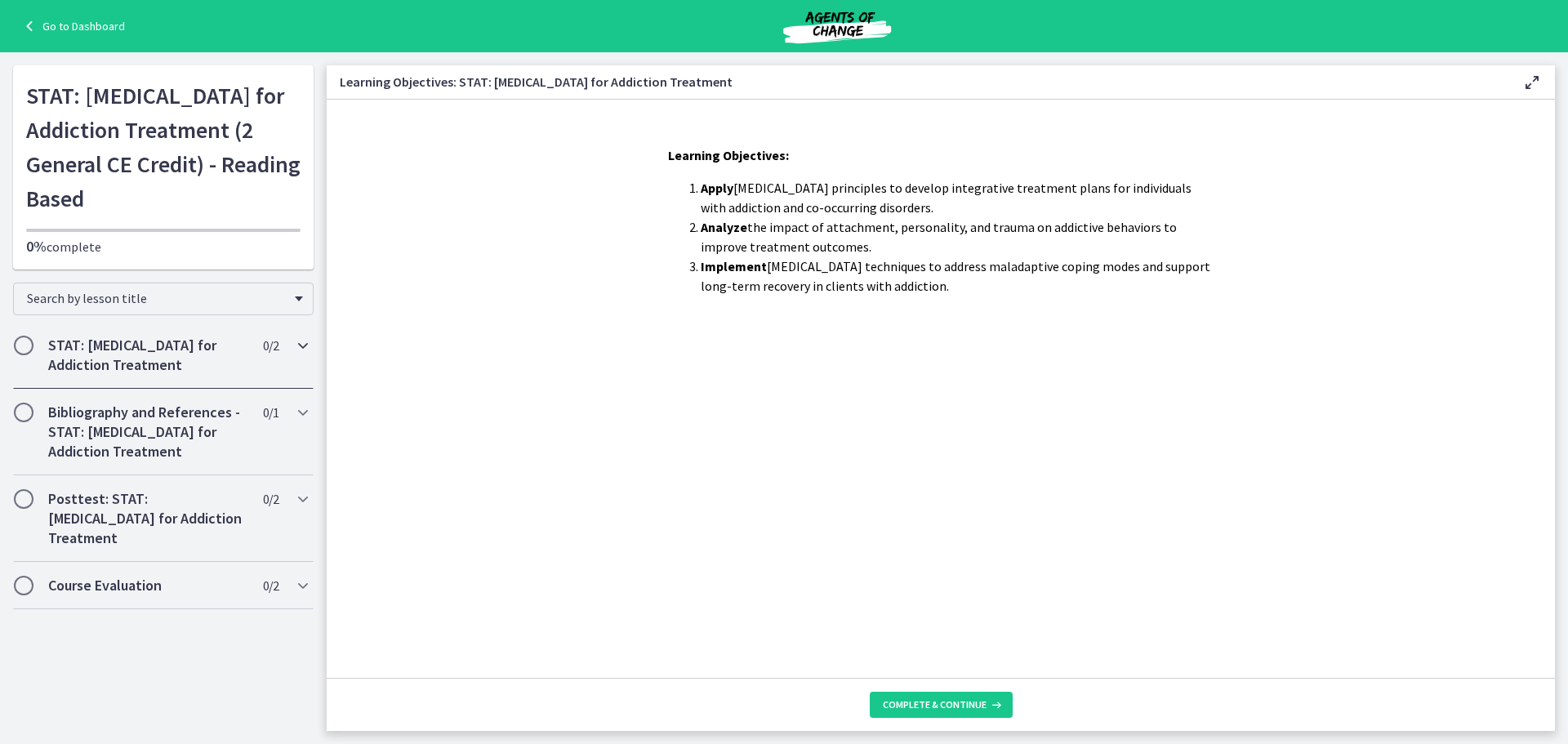
click at [157, 358] on h2 "STAT: [MEDICAL_DATA] for Addiction Treatment" at bounding box center [148, 356] width 200 height 39
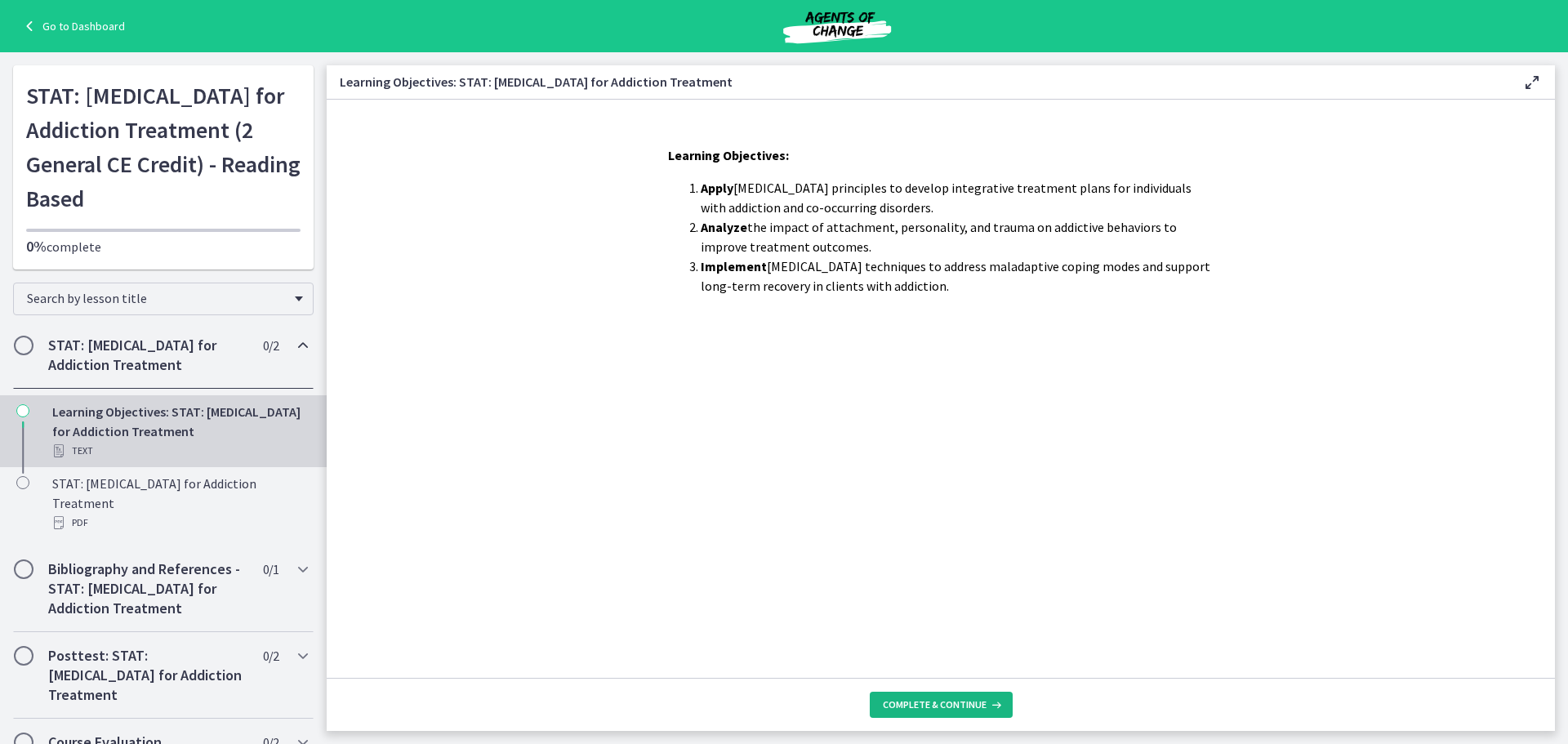
click at [956, 703] on span "Complete & continue" at bounding box center [935, 705] width 103 height 13
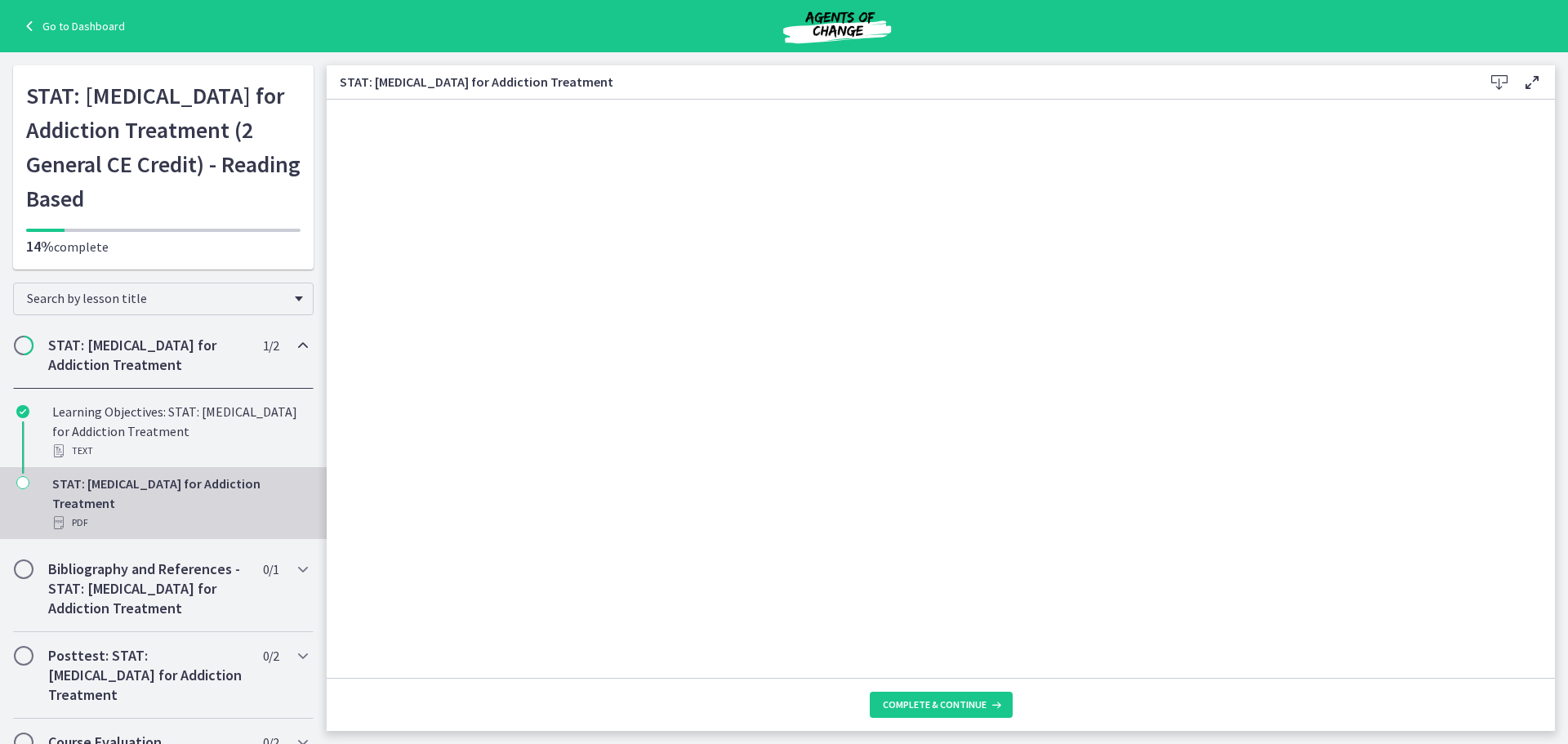
click at [1499, 81] on icon at bounding box center [1499, 83] width 20 height 20
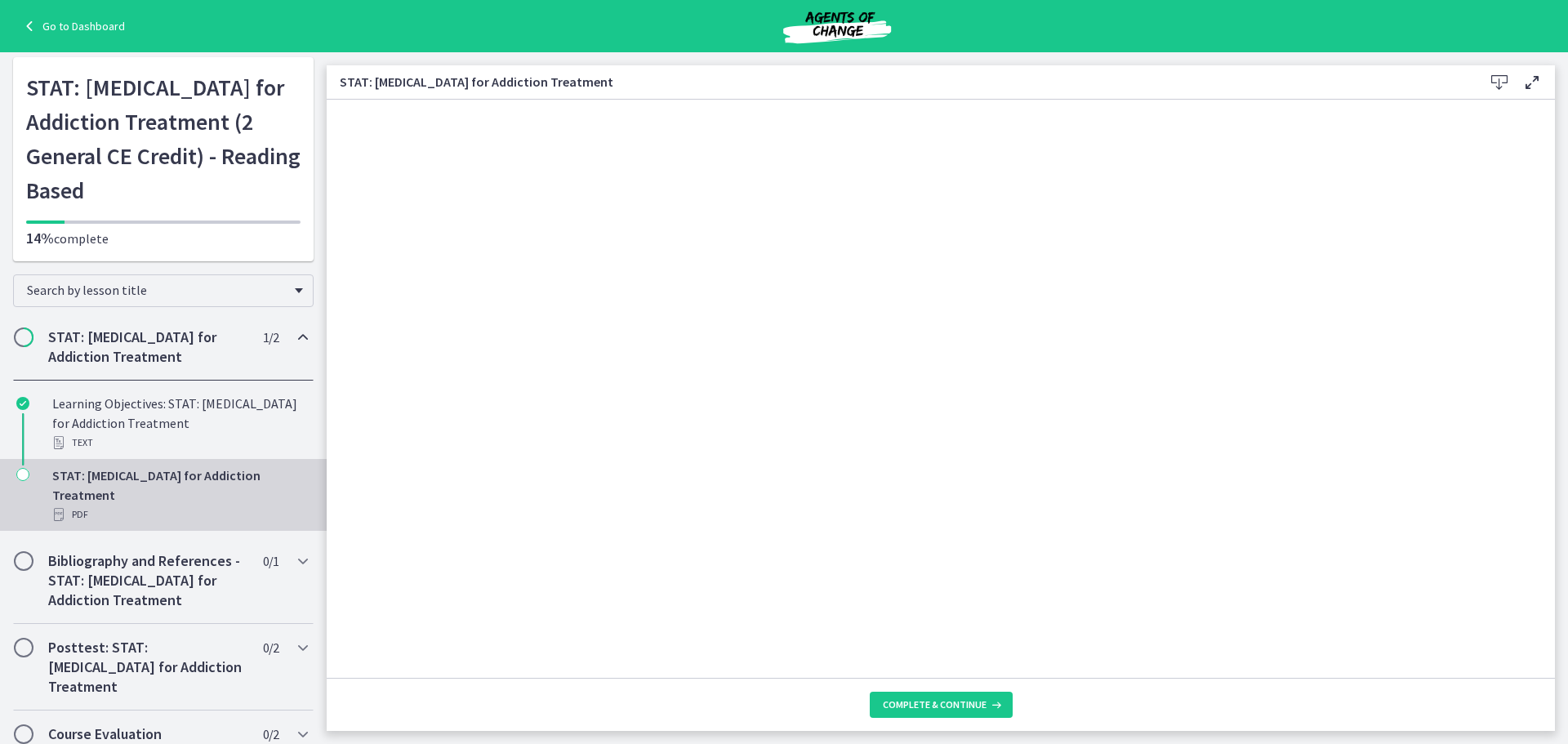
scroll to position [22, 0]
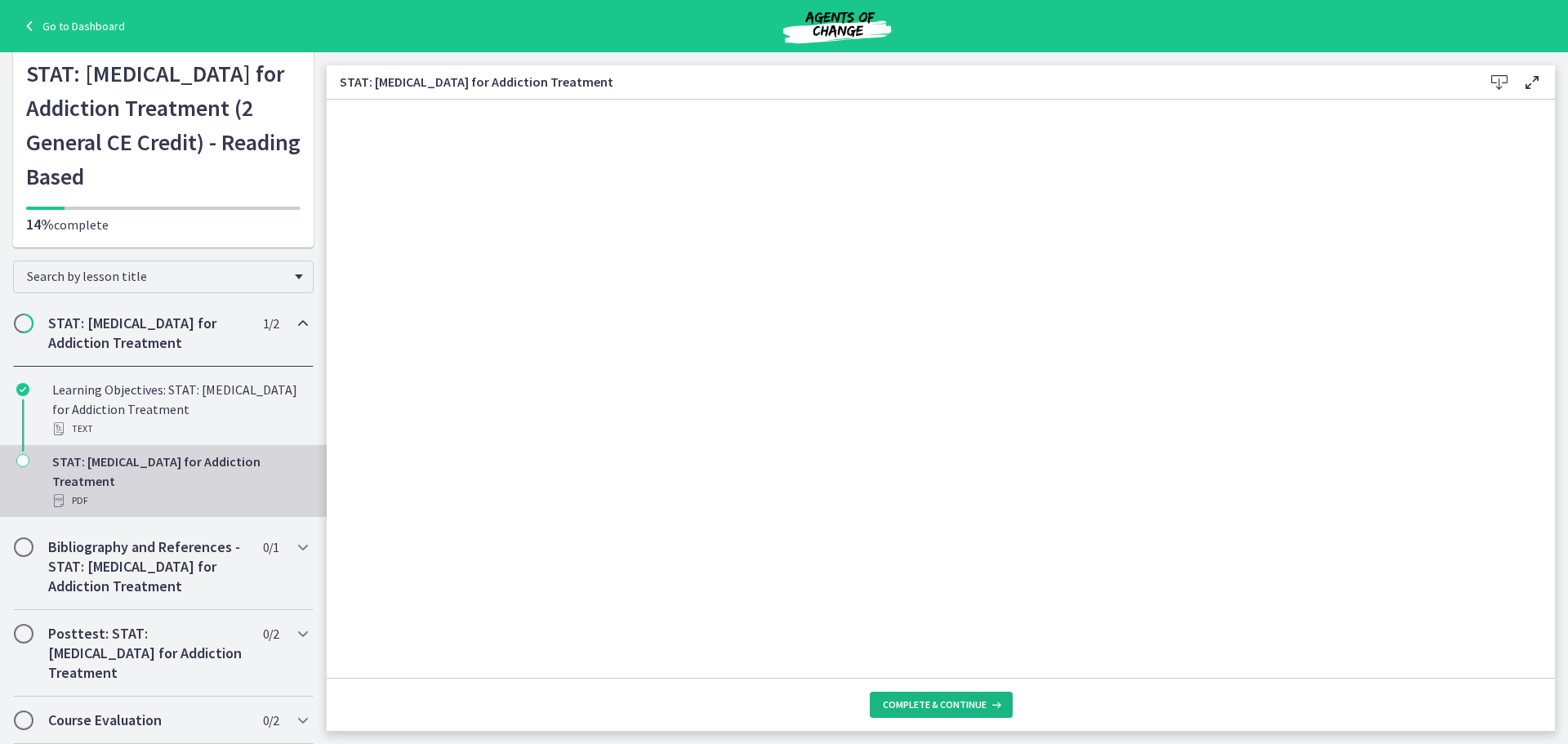
click at [927, 712] on button "Complete & continue" at bounding box center [941, 705] width 143 height 26
click at [120, 486] on div "STAT: [MEDICAL_DATA] for Addiction Treatment PDF" at bounding box center [180, 481] width 255 height 59
click at [991, 708] on span "Continue" at bounding box center [992, 705] width 46 height 13
click at [995, 705] on span "Continue" at bounding box center [992, 705] width 46 height 13
click at [124, 569] on h2 "Bibliography and References - STAT: Schema Therapy for Addiction Treatment" at bounding box center [148, 567] width 200 height 59
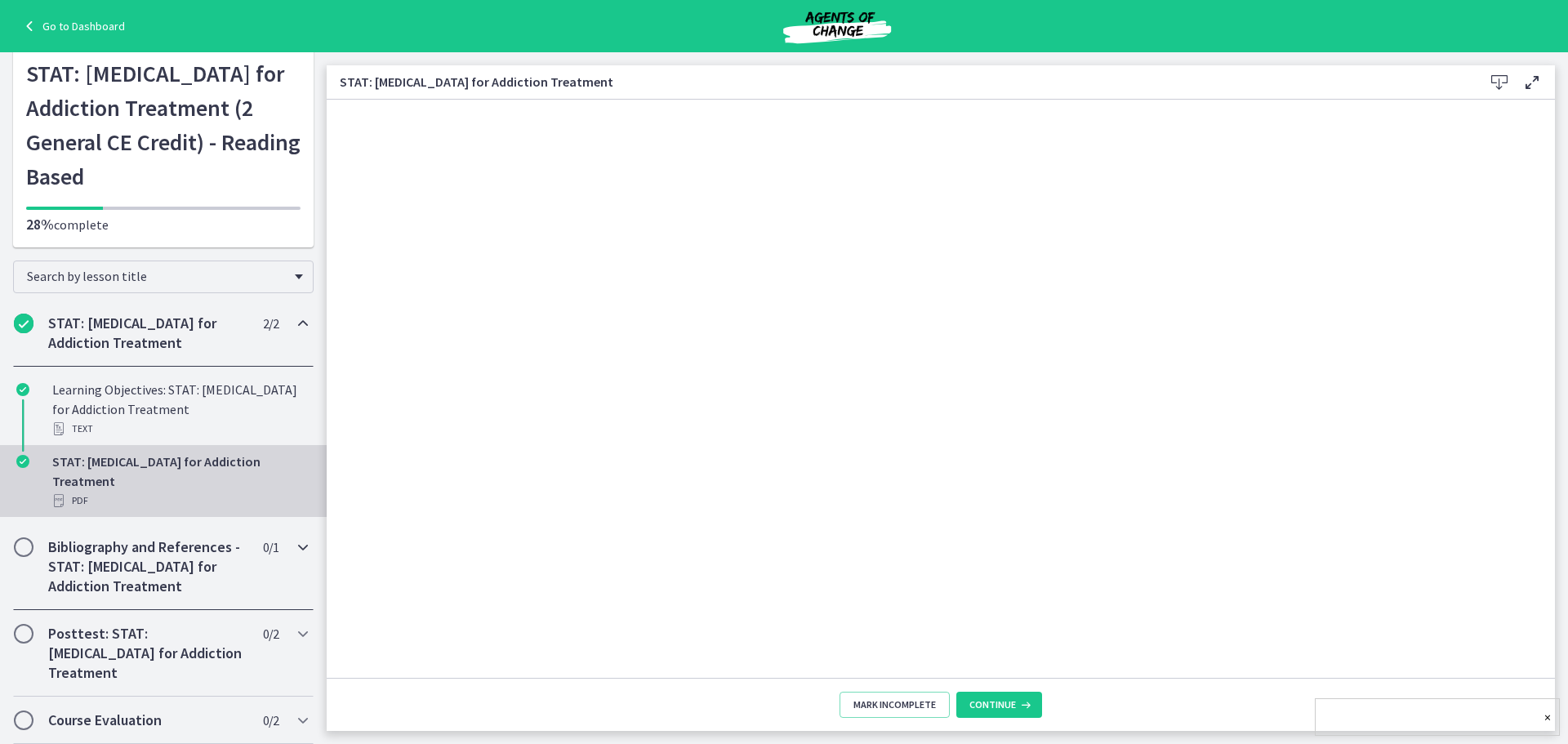
scroll to position [0, 0]
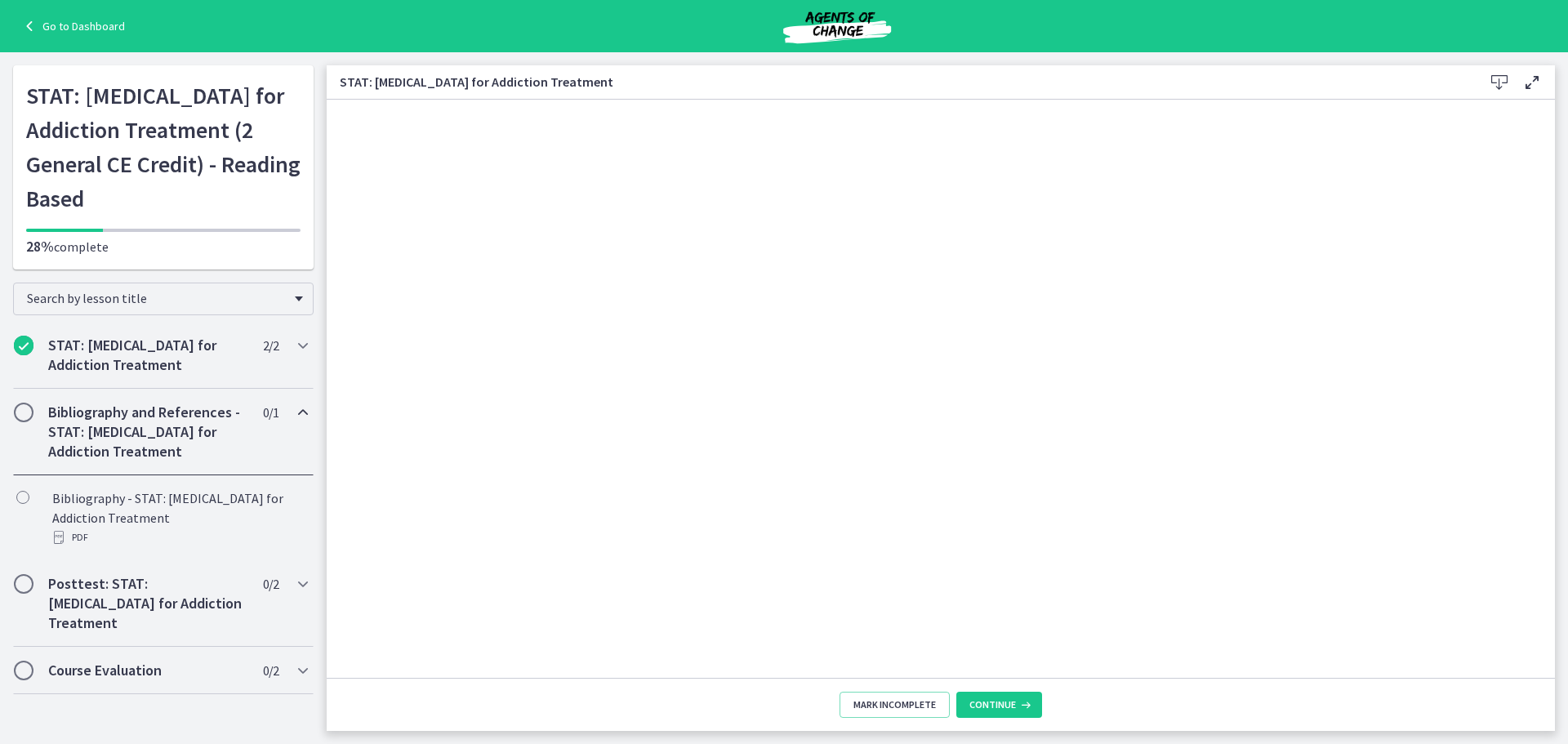
click at [150, 410] on h2 "Bibliography and References - STAT: Schema Therapy for Addiction Treatment" at bounding box center [148, 432] width 200 height 59
click at [167, 358] on h2 "STAT: Schema Therapy for Addiction Treatment" at bounding box center [148, 356] width 200 height 39
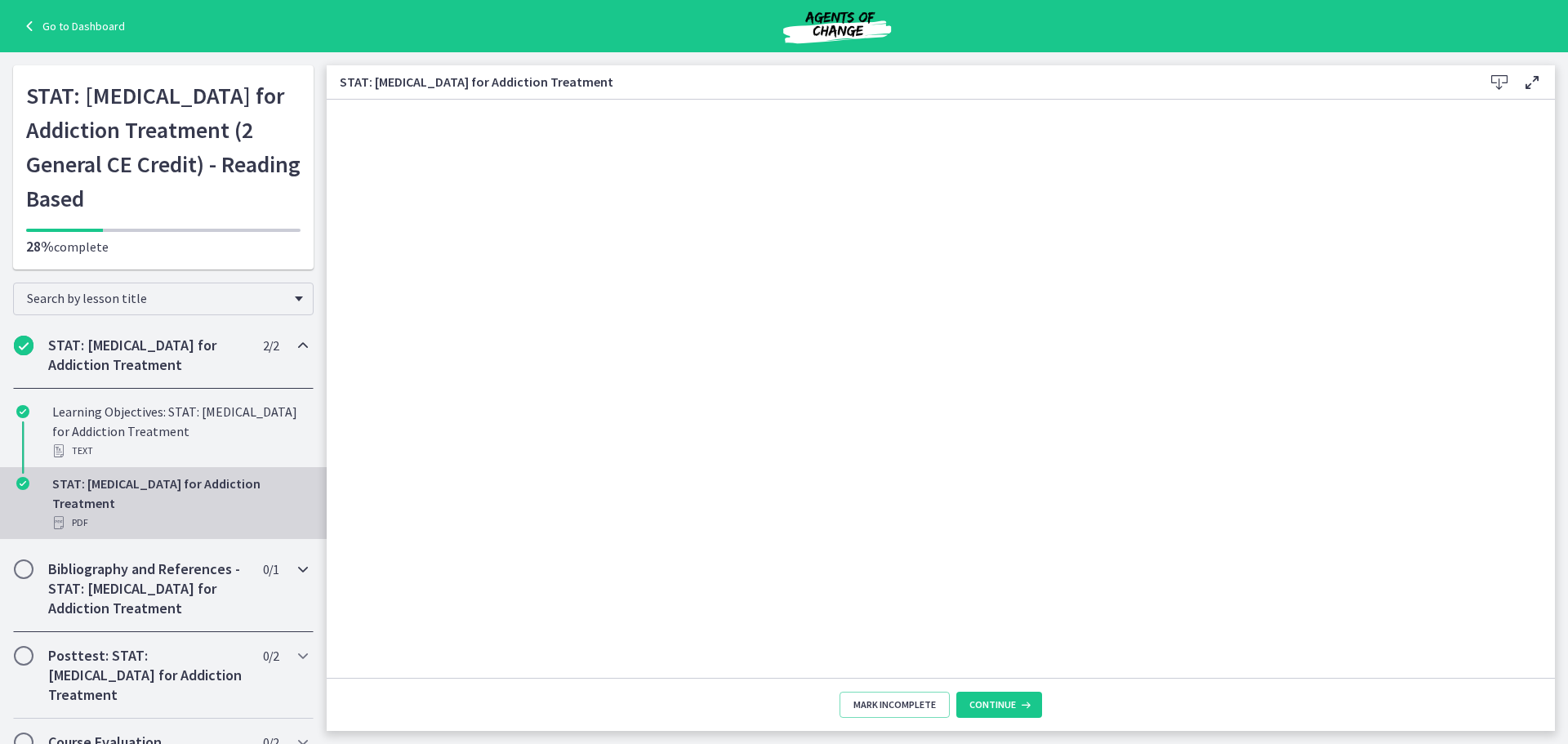
click at [178, 576] on h2 "Bibliography and References - STAT: Schema Therapy for Addiction Treatment" at bounding box center [148, 589] width 200 height 59
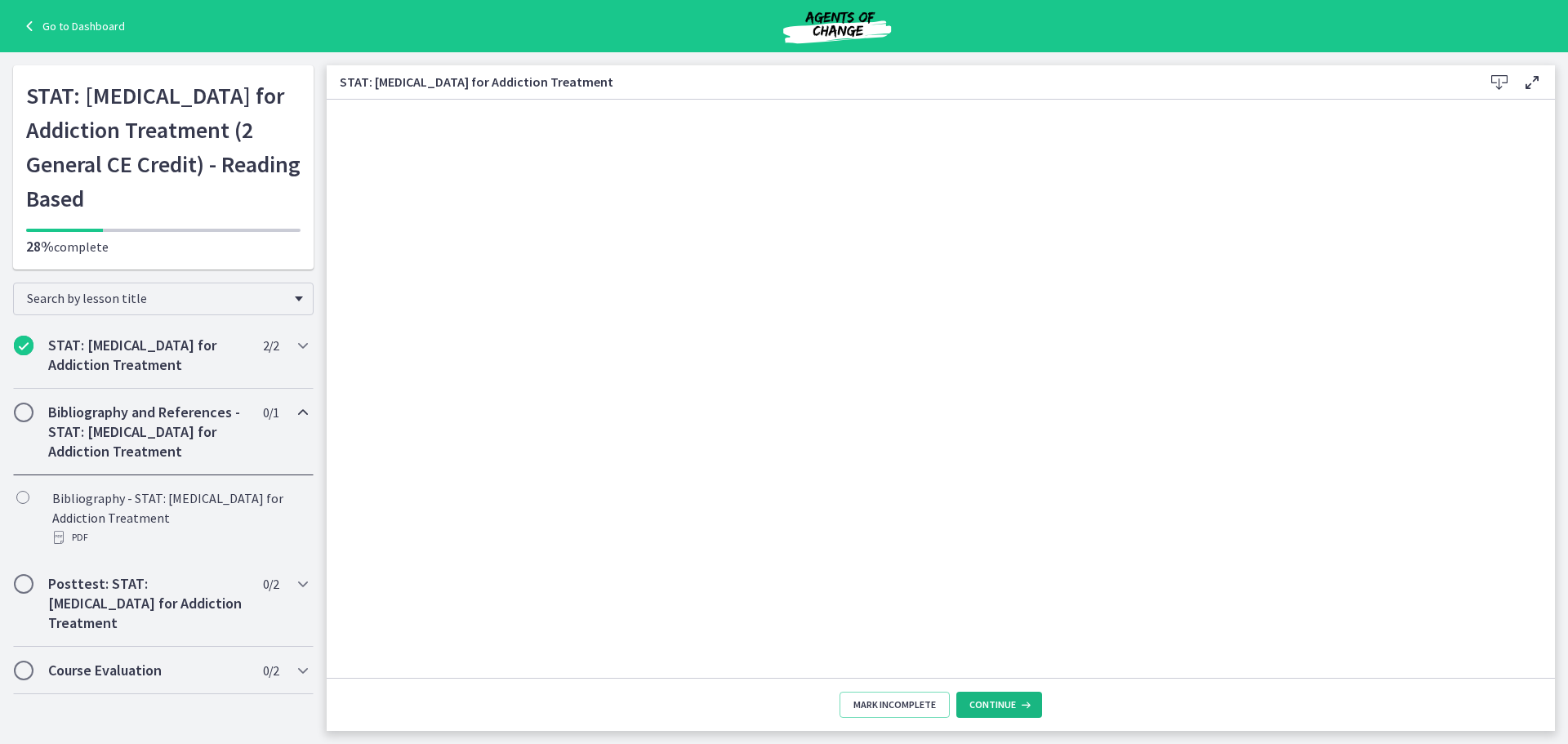
click at [996, 703] on span "Continue" at bounding box center [992, 705] width 46 height 13
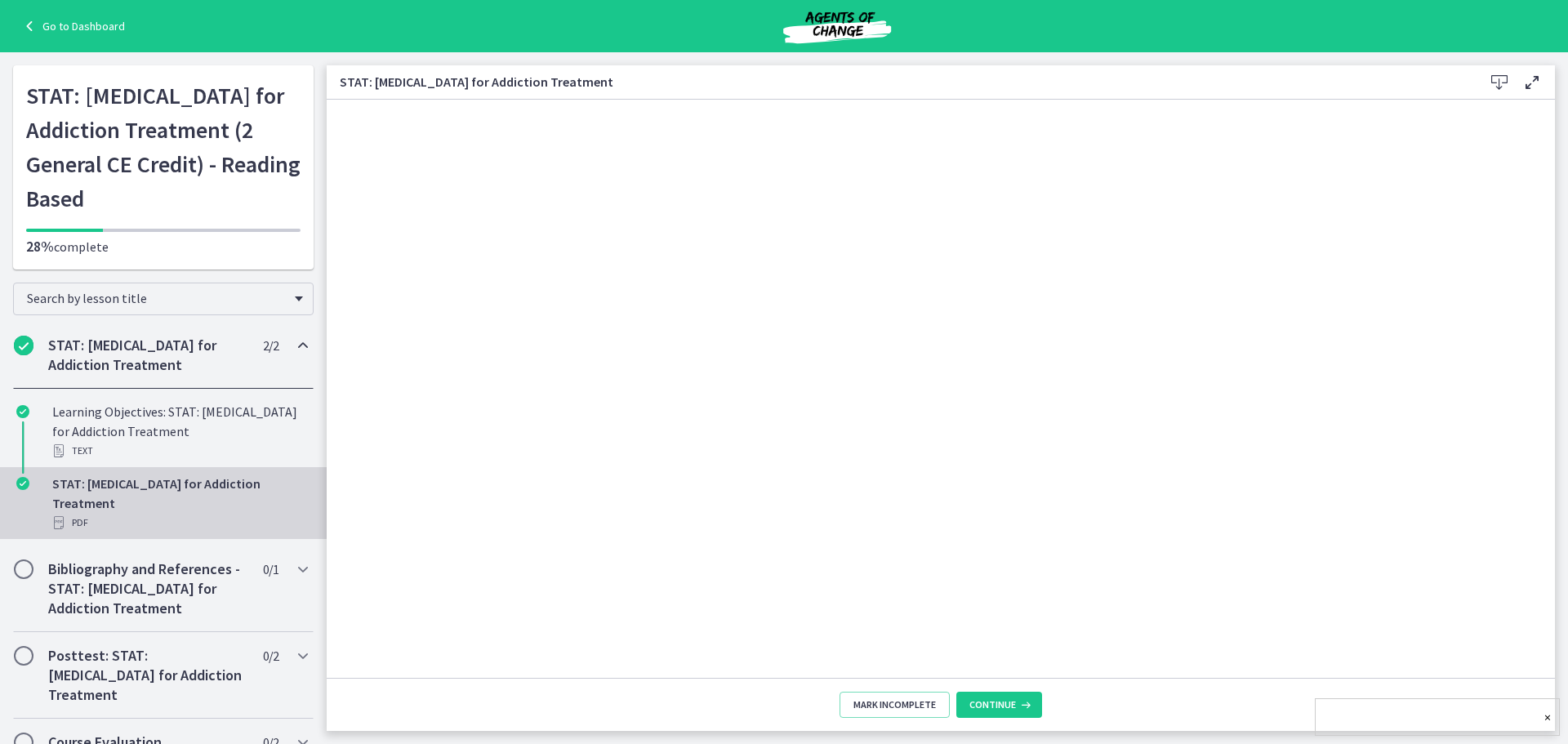
click at [1547, 722] on link "×" at bounding box center [1548, 717] width 6 height 20
click at [1538, 81] on icon at bounding box center [1532, 83] width 20 height 20
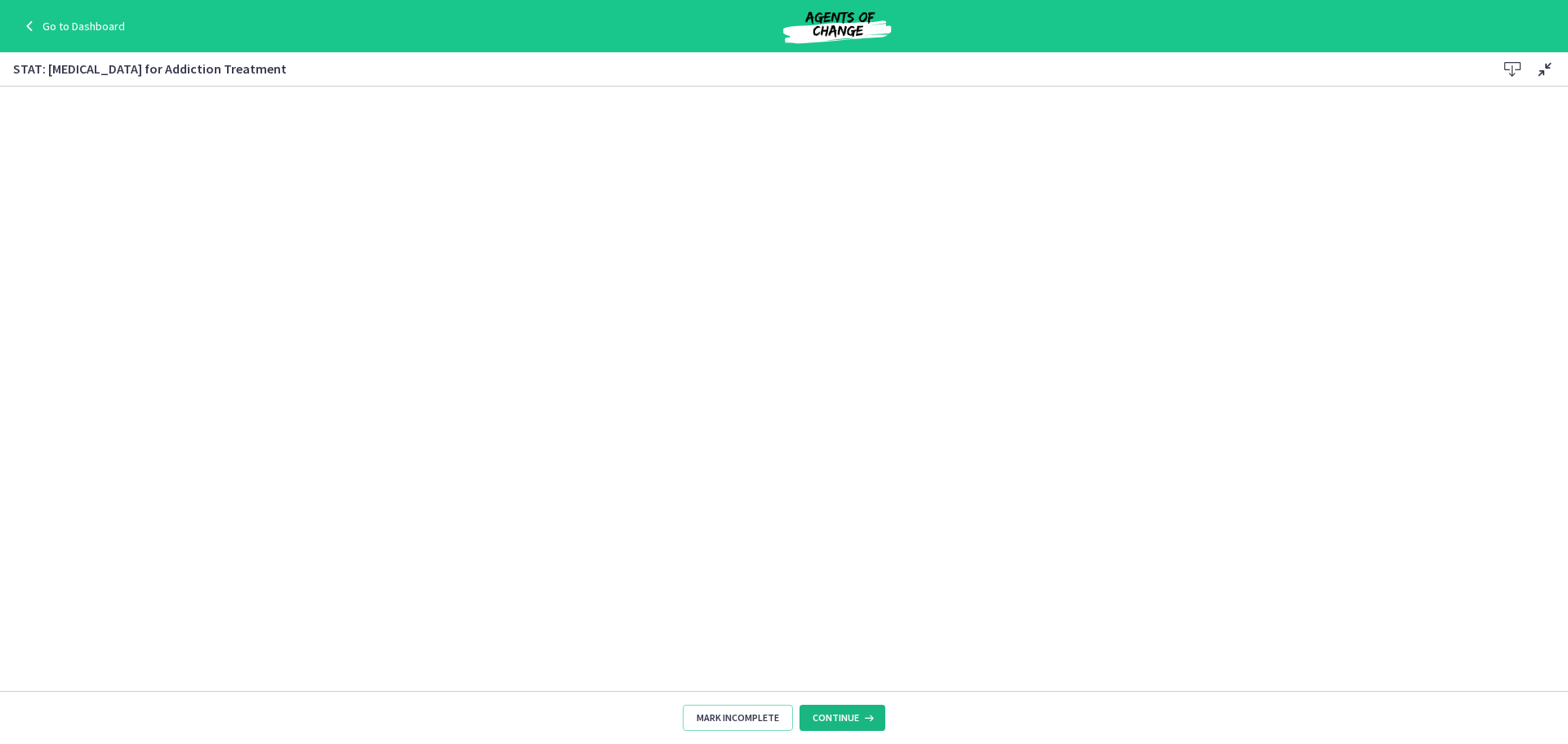
click at [842, 714] on span "Continue" at bounding box center [836, 718] width 46 height 13
click at [1400, 722] on div "×" at bounding box center [1437, 717] width 245 height 37
click at [1545, 69] on icon at bounding box center [1546, 69] width 20 height 20
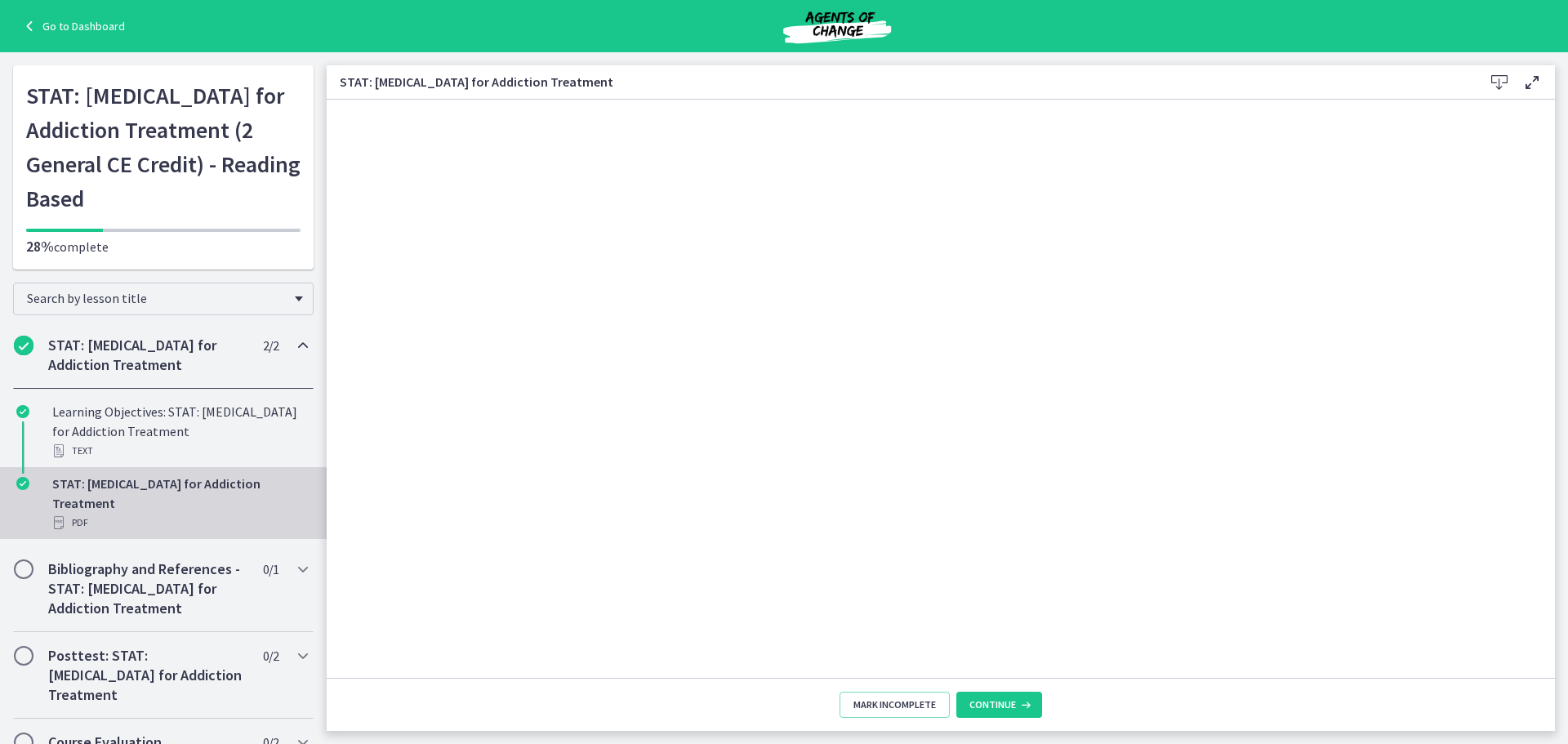
click at [1535, 86] on icon at bounding box center [1532, 83] width 20 height 20
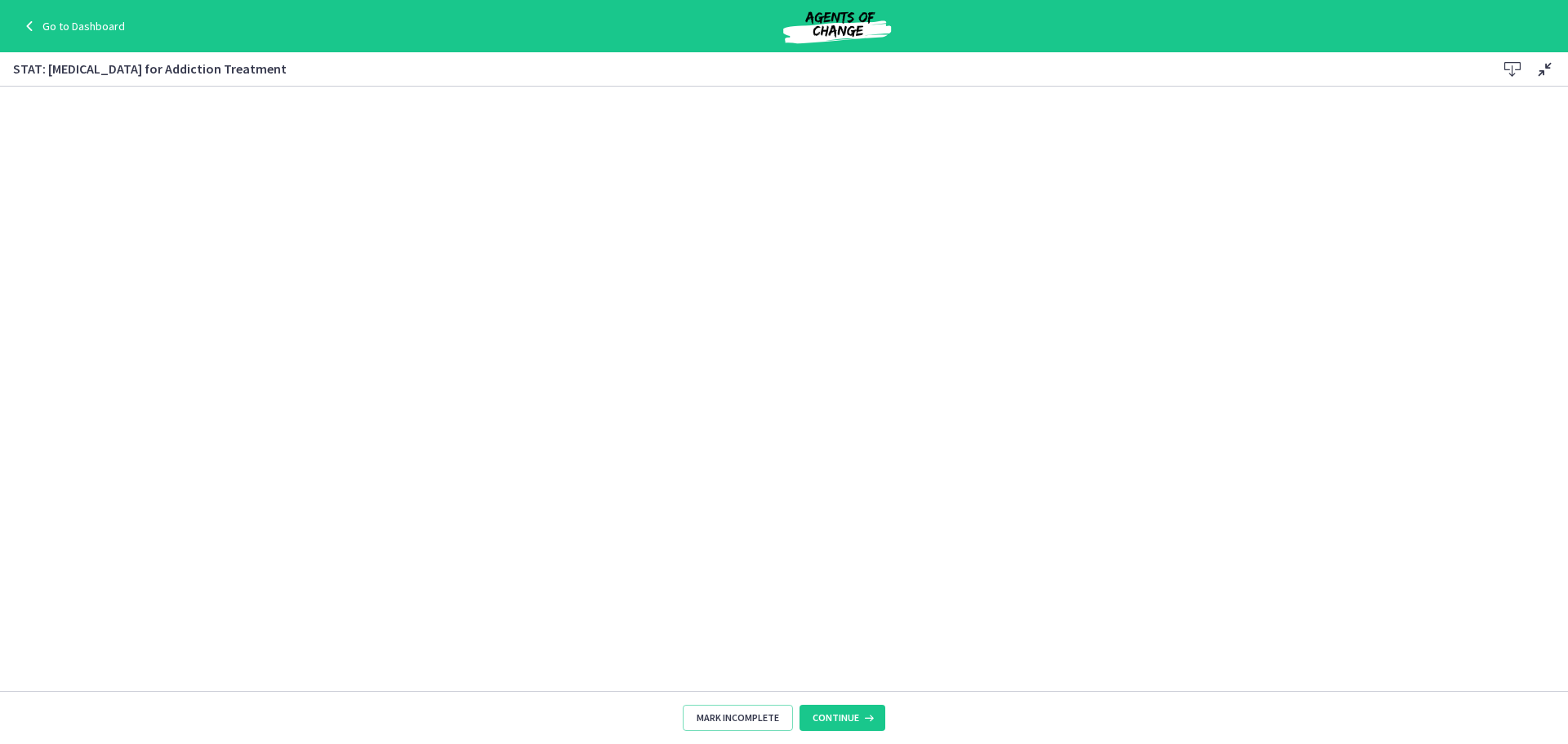
click at [1546, 66] on icon at bounding box center [1546, 69] width 20 height 20
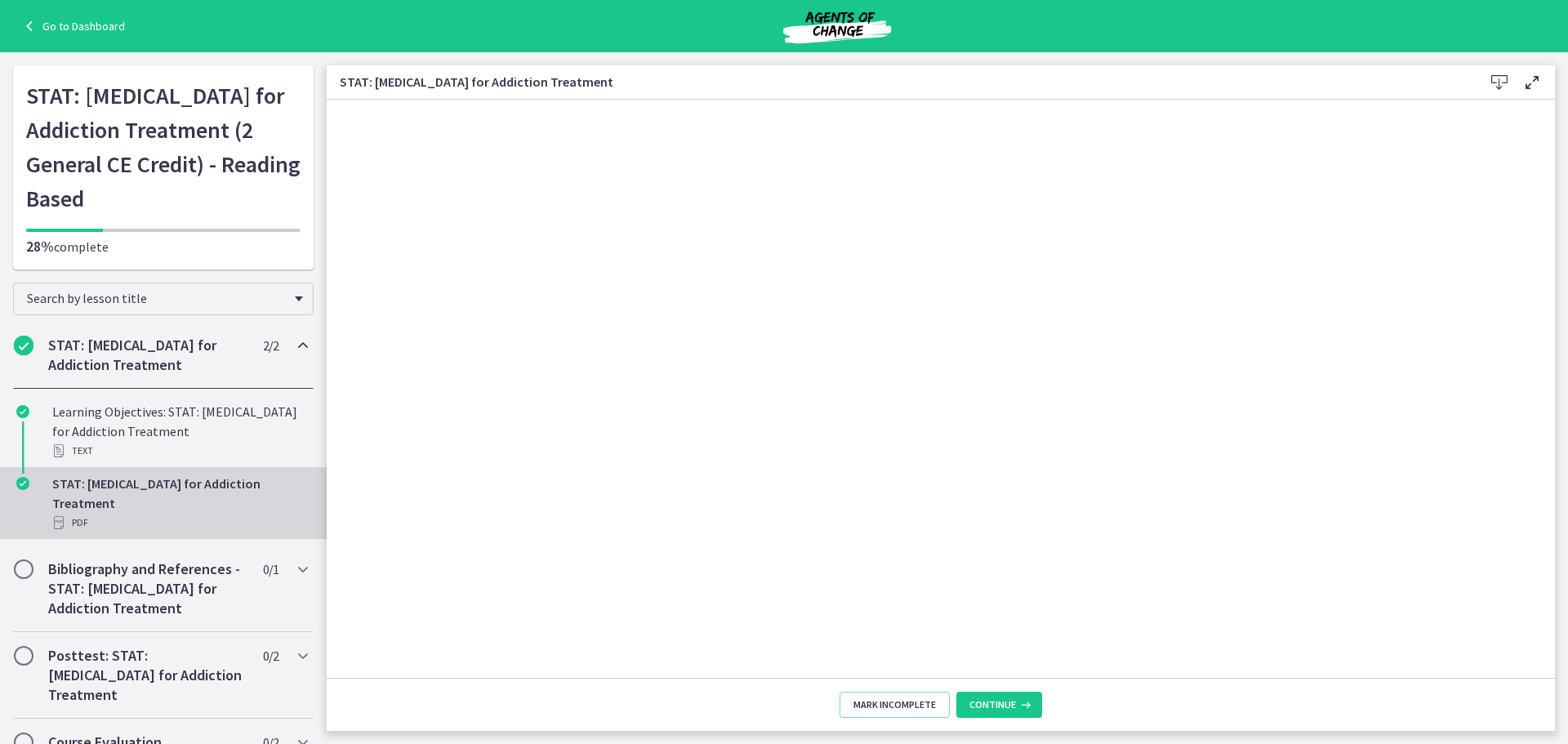
click at [1546, 66] on div "STAT: Schema Therapy for Addiction Treatment Download Enable fullscreen" at bounding box center [941, 82] width 1229 height 35
click at [1532, 86] on icon at bounding box center [1532, 83] width 20 height 20
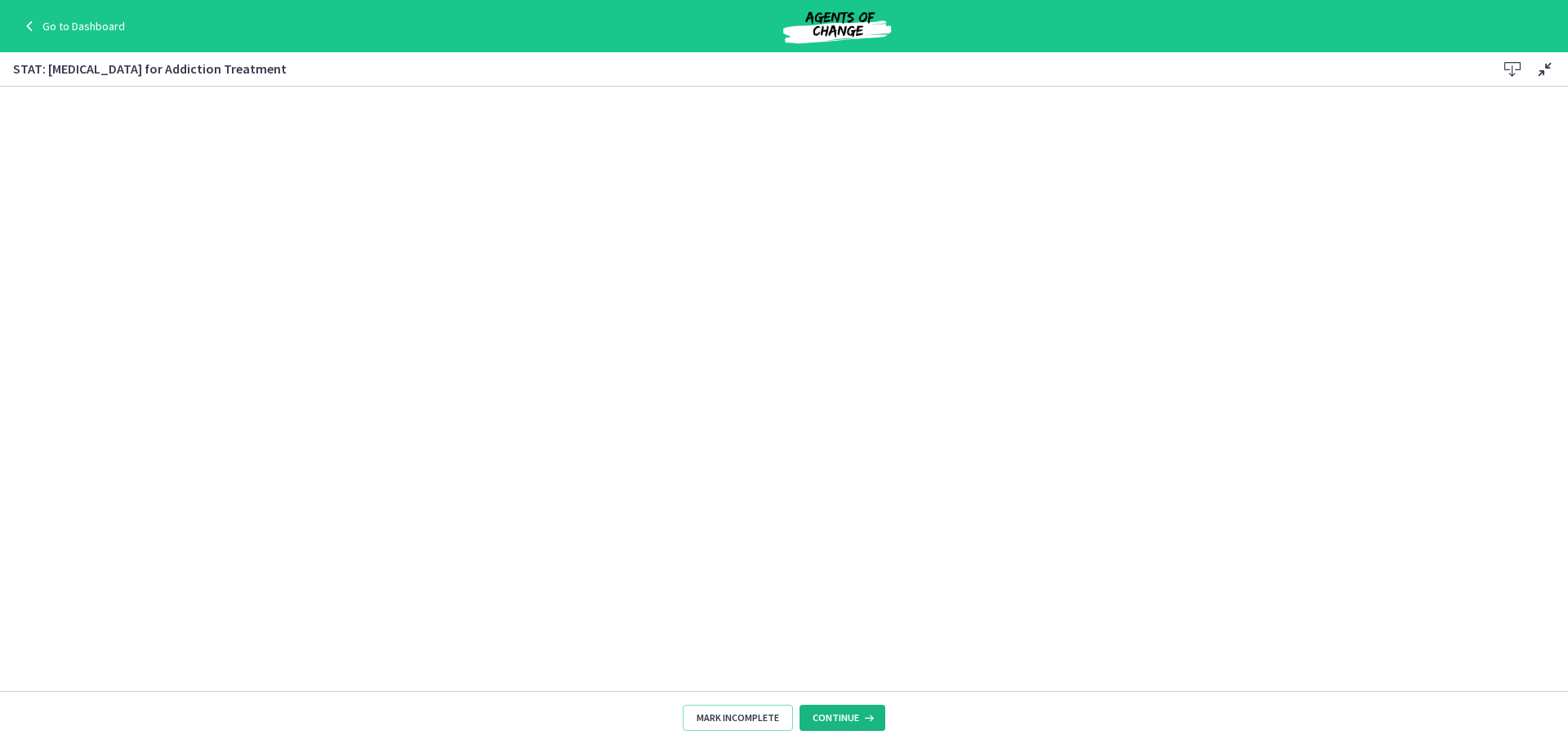
click at [849, 715] on span "Continue" at bounding box center [836, 718] width 46 height 13
click at [85, 25] on link "Go to Dashboard" at bounding box center [72, 26] width 105 height 20
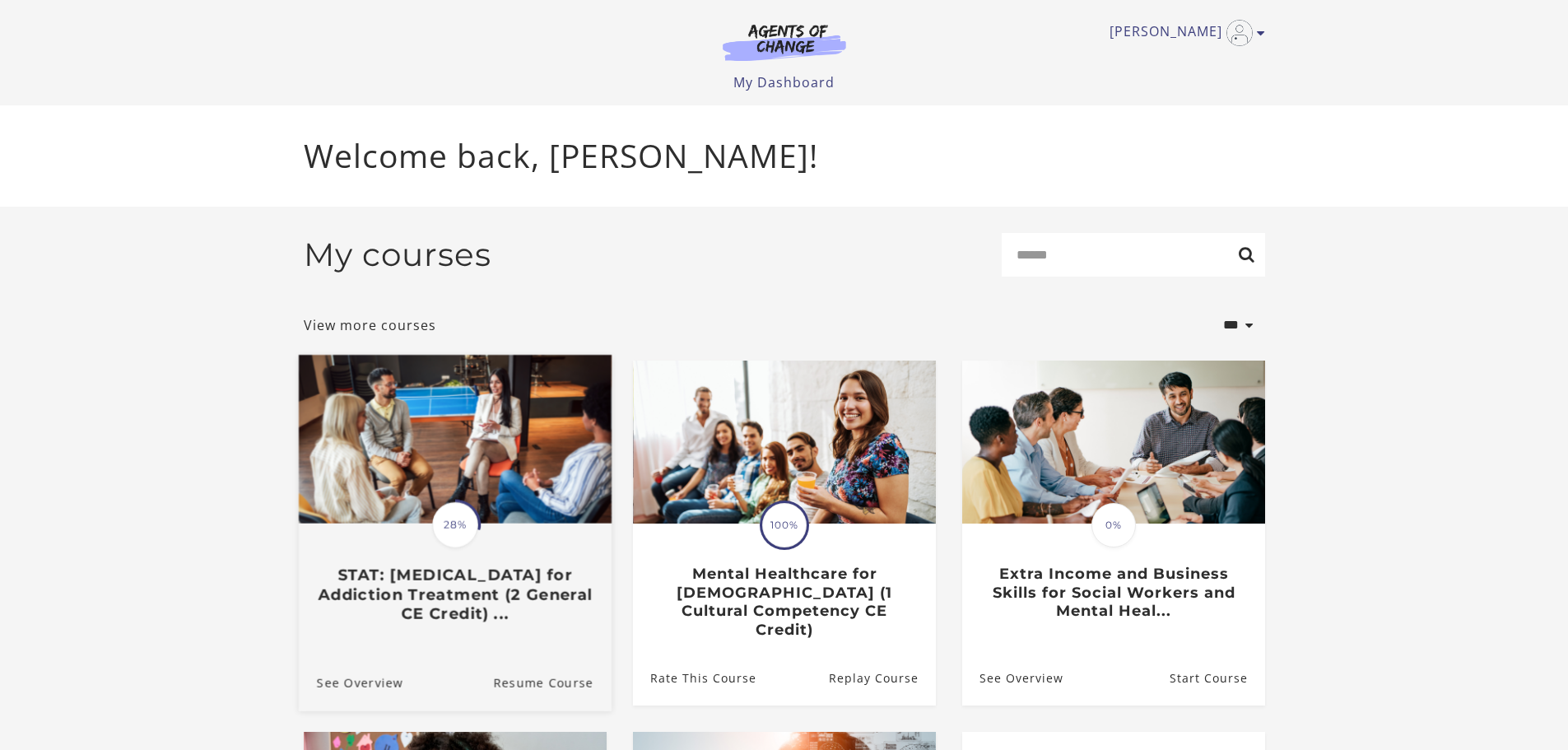
click at [458, 447] on img at bounding box center [454, 439] width 313 height 169
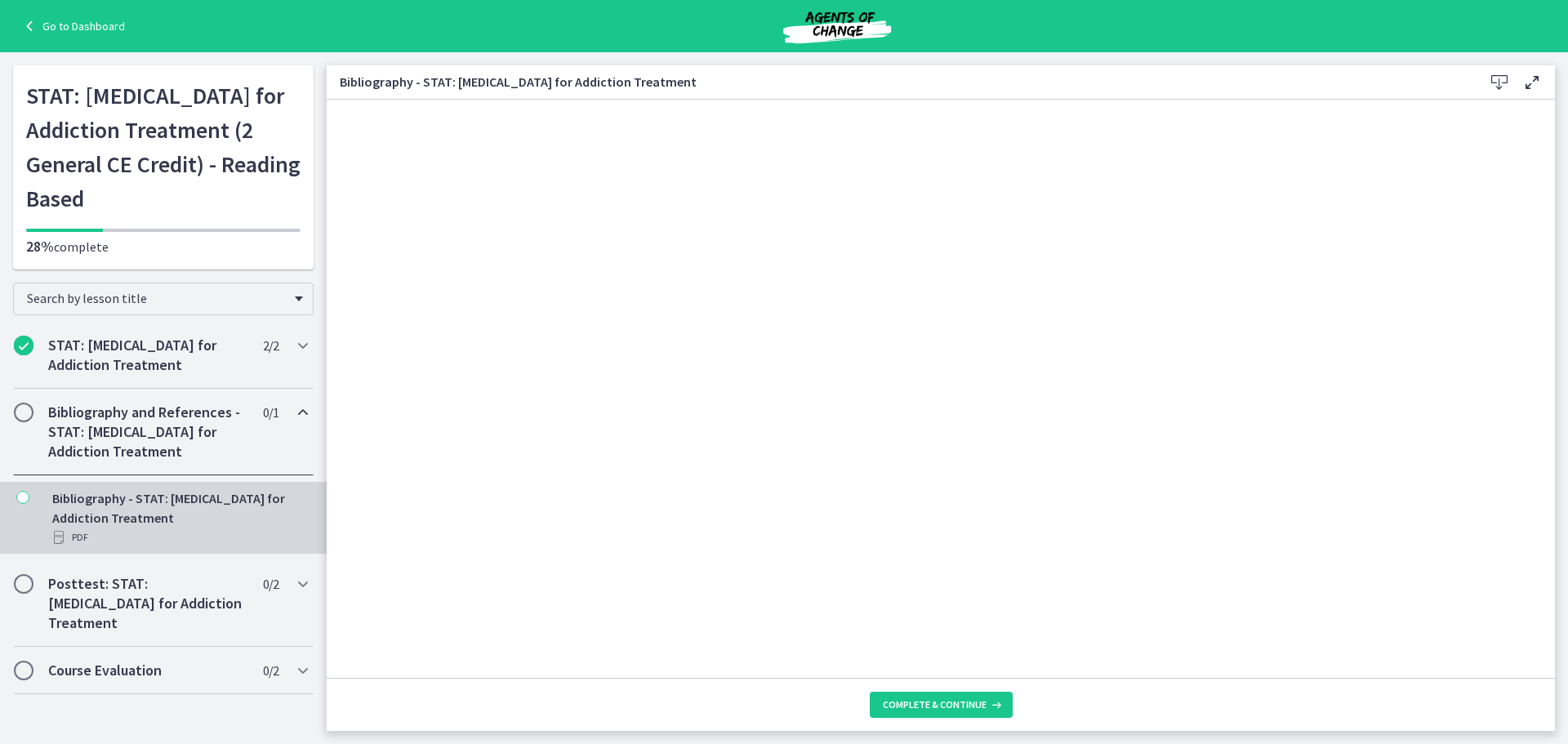
click at [166, 430] on h2 "Bibliography and References - STAT: [MEDICAL_DATA] for Addiction Treatment" at bounding box center [148, 432] width 200 height 59
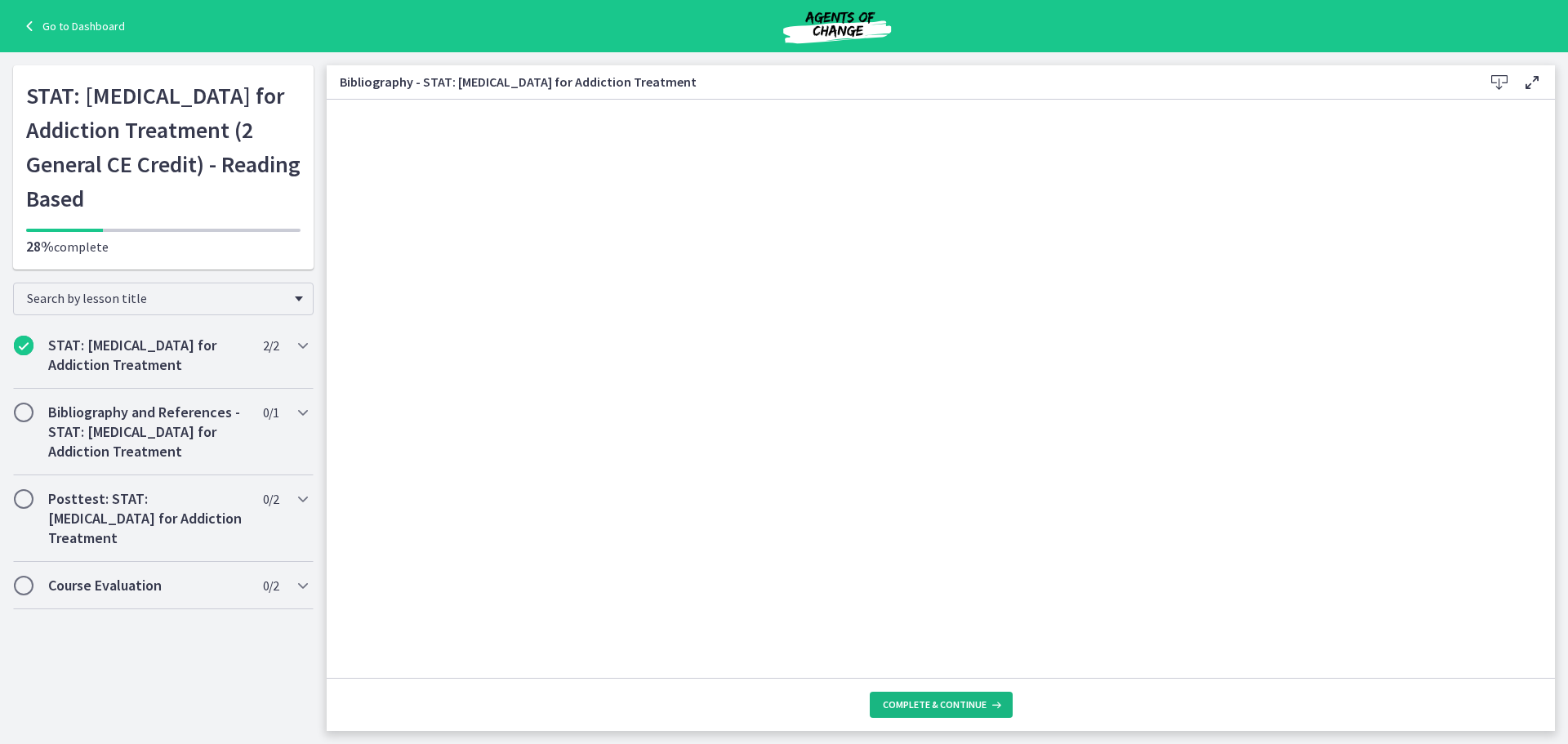
click at [906, 707] on span "Complete & continue" at bounding box center [935, 705] width 103 height 13
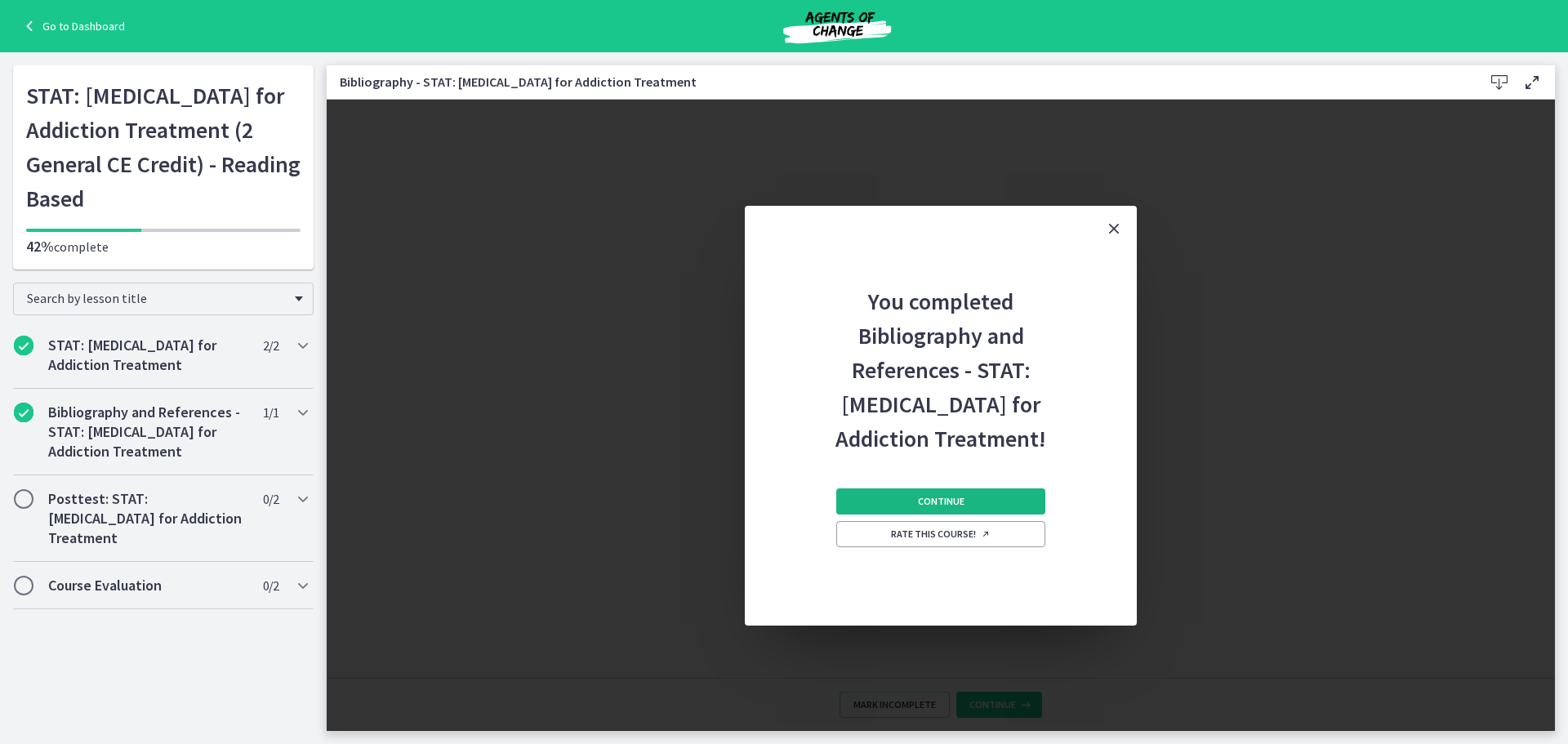
click at [950, 492] on button "Continue" at bounding box center [941, 501] width 209 height 26
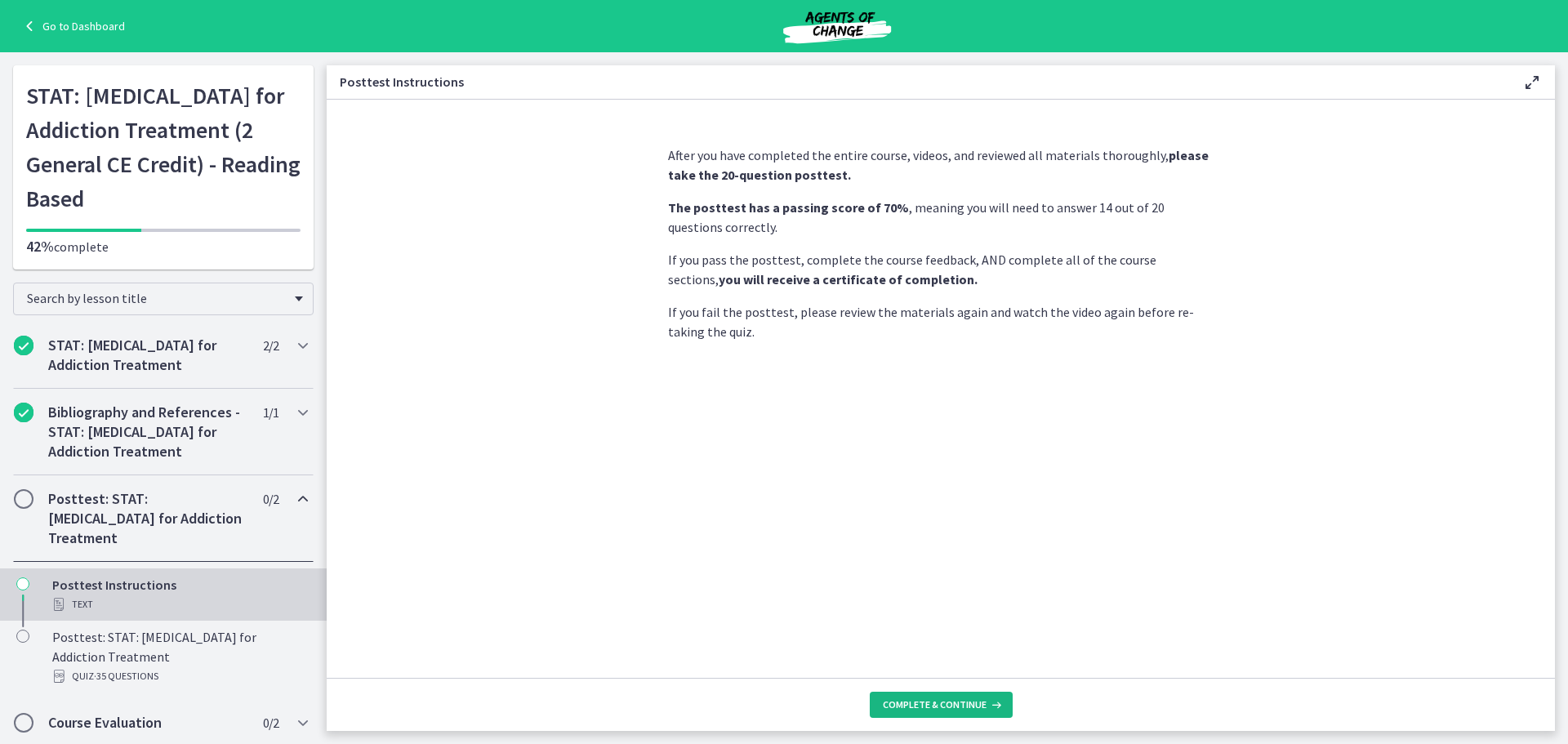
click at [916, 693] on button "Complete & continue" at bounding box center [941, 705] width 143 height 26
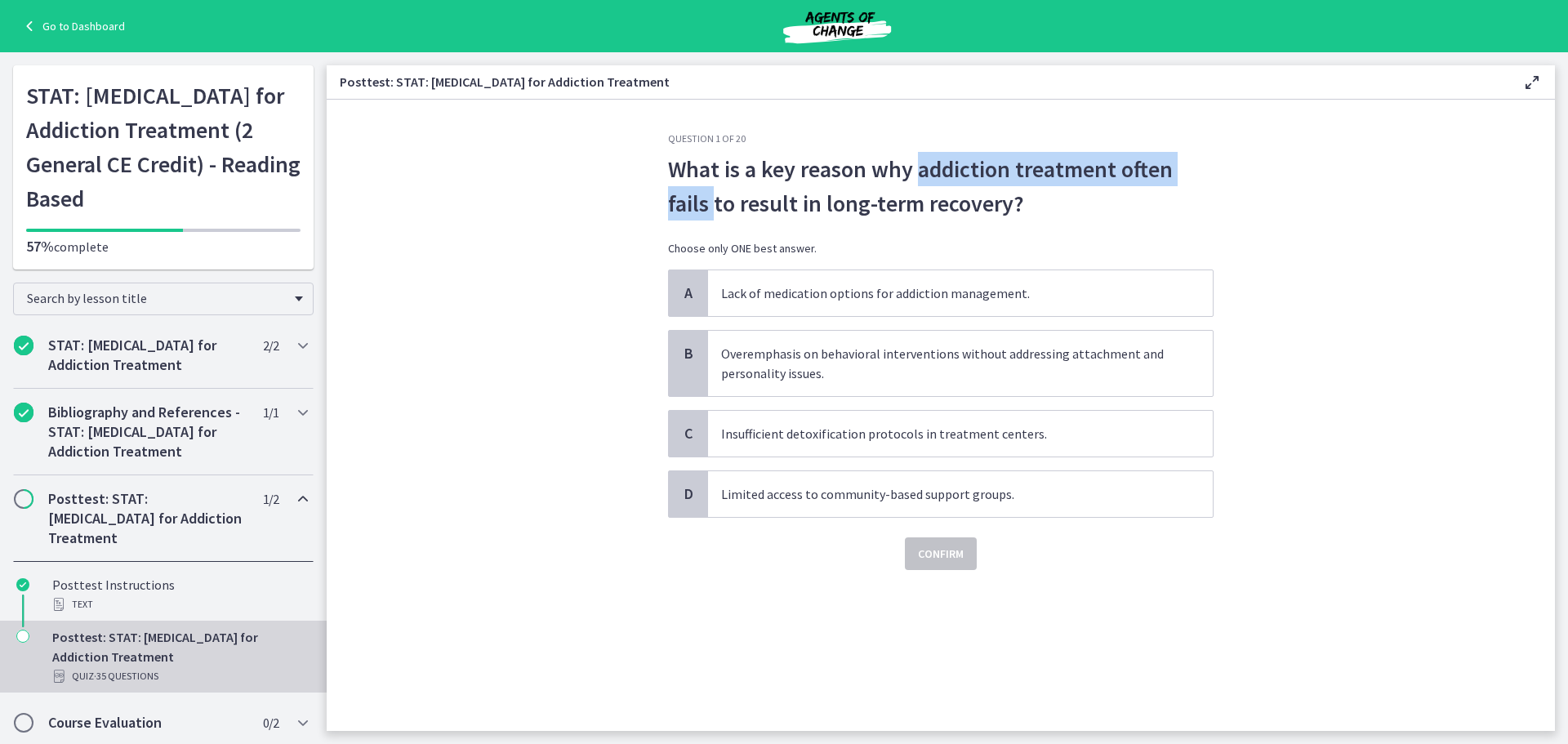
drag, startPoint x: 916, startPoint y: 170, endPoint x: 712, endPoint y: 200, distance: 206.2
click at [712, 200] on span "What is a key reason why addiction treatment often fails to result in long-term…" at bounding box center [941, 186] width 545 height 69
copy span "addiction treatment often fails"
click at [797, 210] on span "What is a key reason why addiction treatment often fails to result in long-term…" at bounding box center [941, 186] width 545 height 69
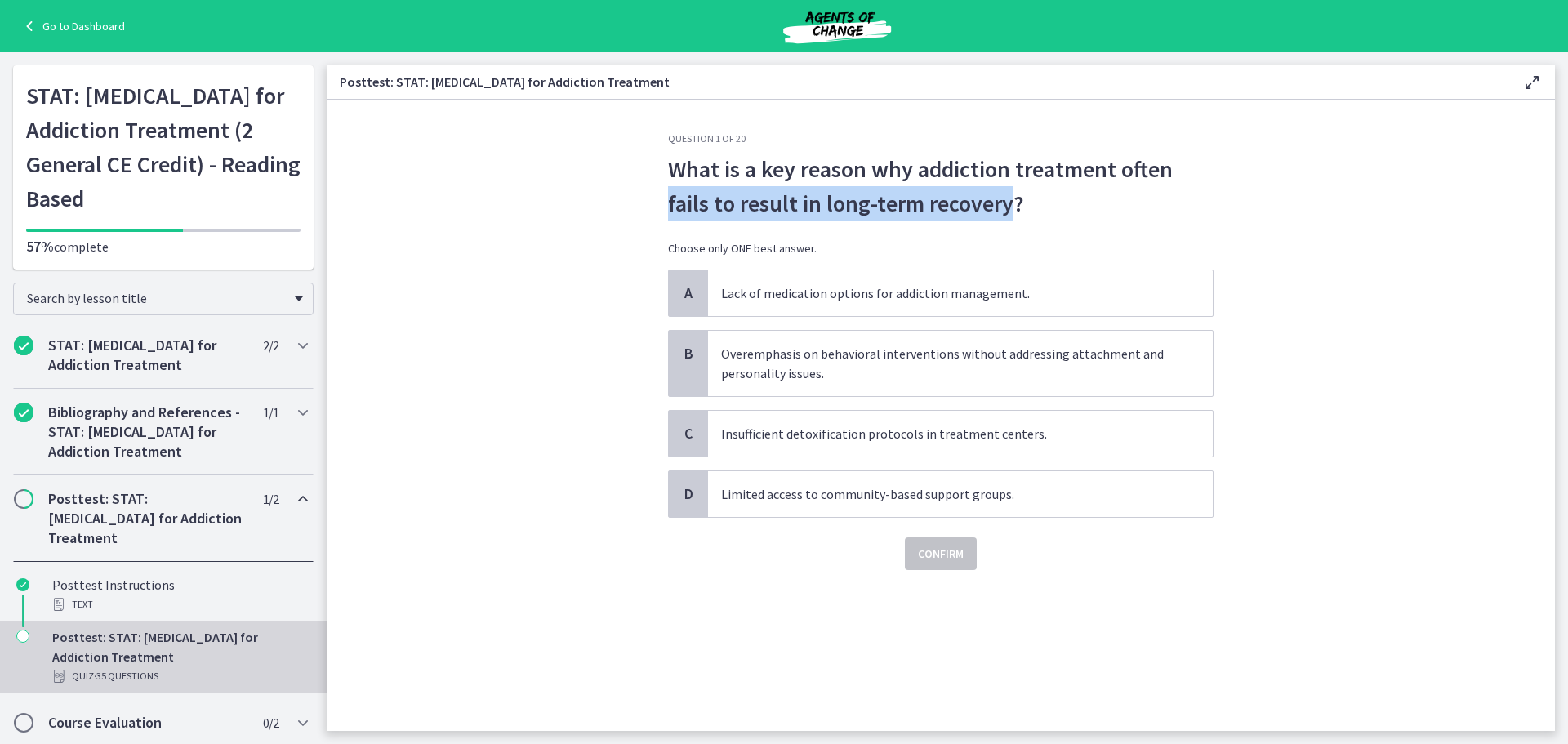
drag, startPoint x: 668, startPoint y: 207, endPoint x: 1011, endPoint y: 199, distance: 343.1
click at [1011, 199] on span "What is a key reason why addiction treatment often fails to result in long-term…" at bounding box center [941, 186] width 545 height 69
copy span "fails to result in long-term recovery"
click at [916, 362] on span "Overemphasis on behavioral interventions without addressing attachment and pers…" at bounding box center [960, 363] width 505 height 65
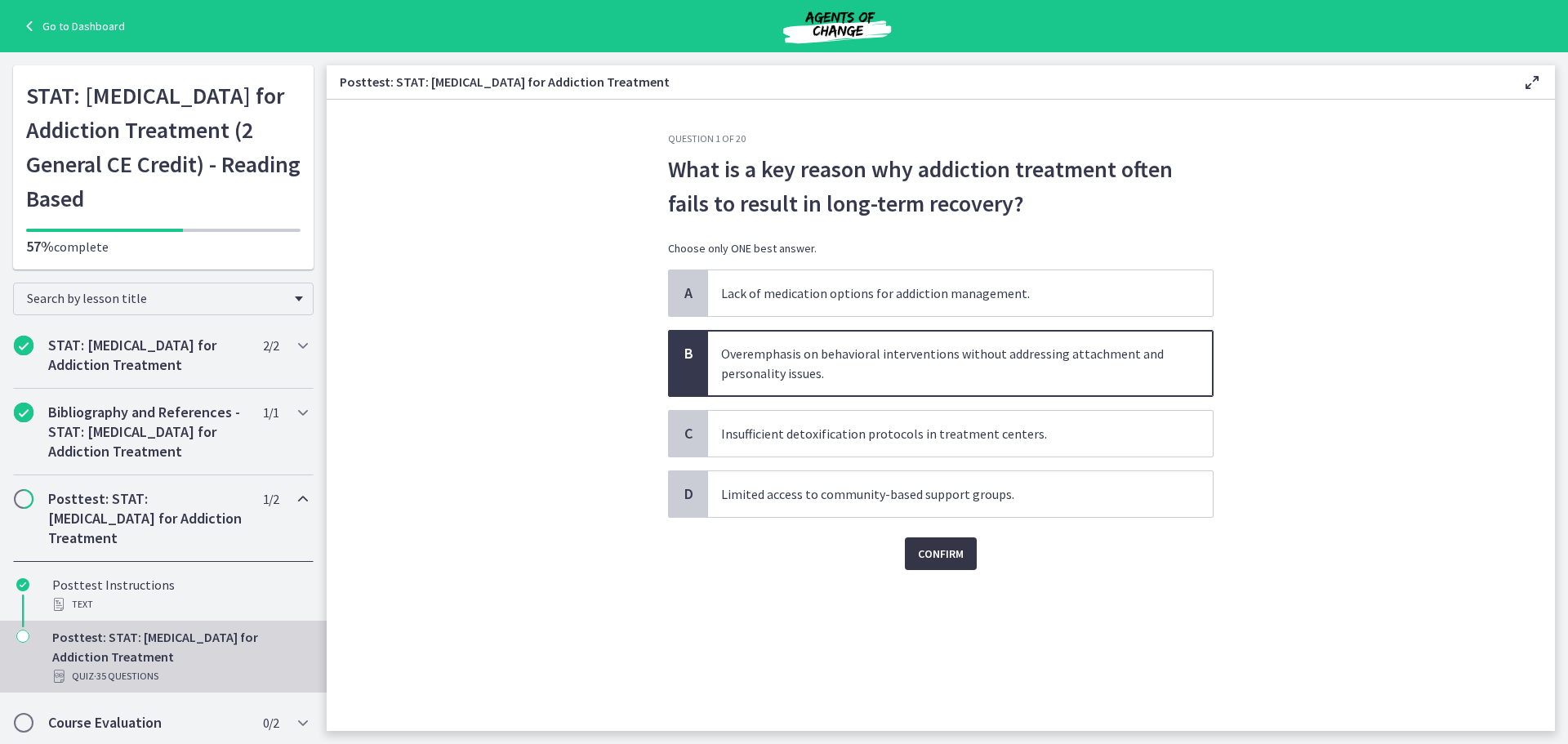
click at [935, 556] on span "Confirm" at bounding box center [940, 554] width 45 height 20
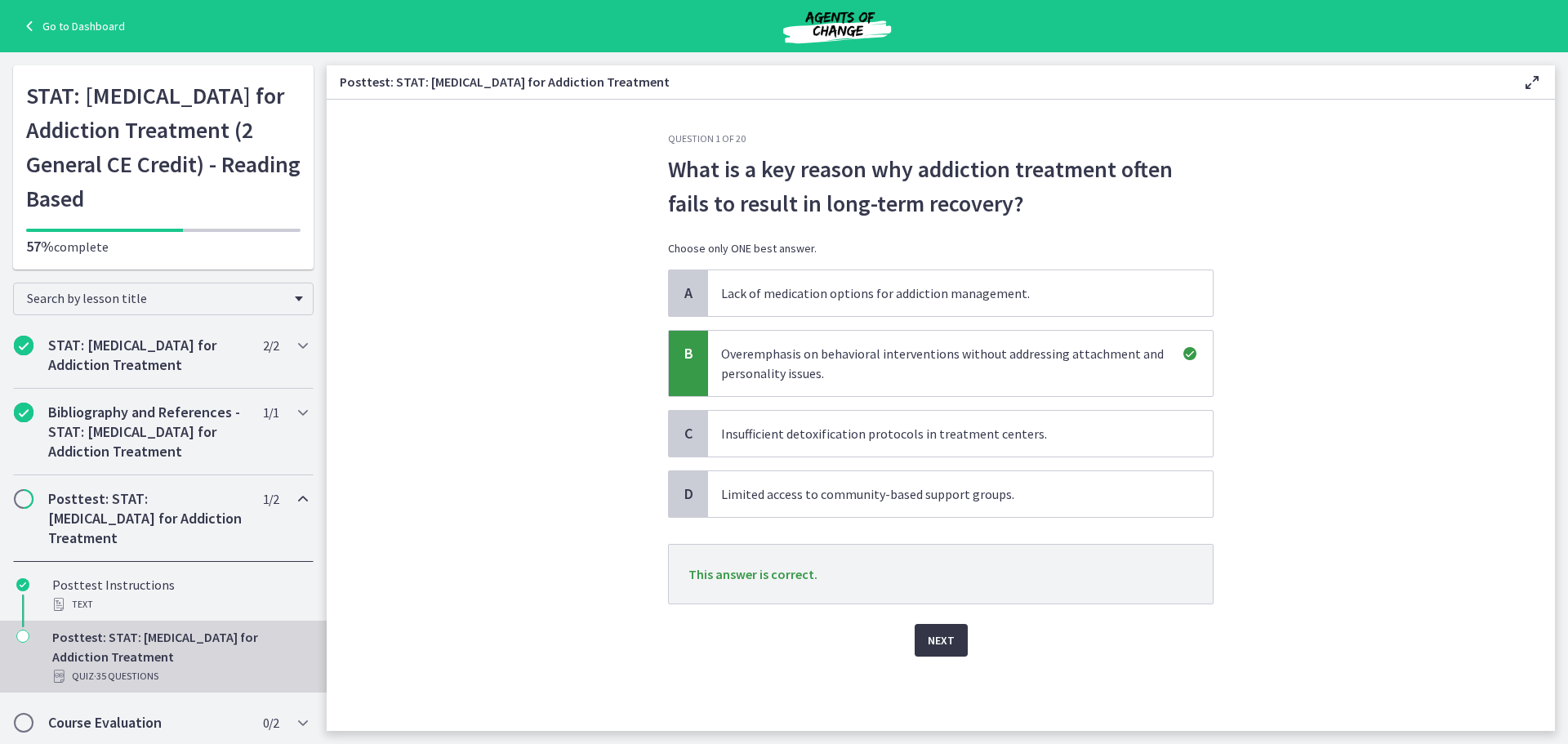
click at [920, 645] on button "Next" at bounding box center [942, 640] width 53 height 33
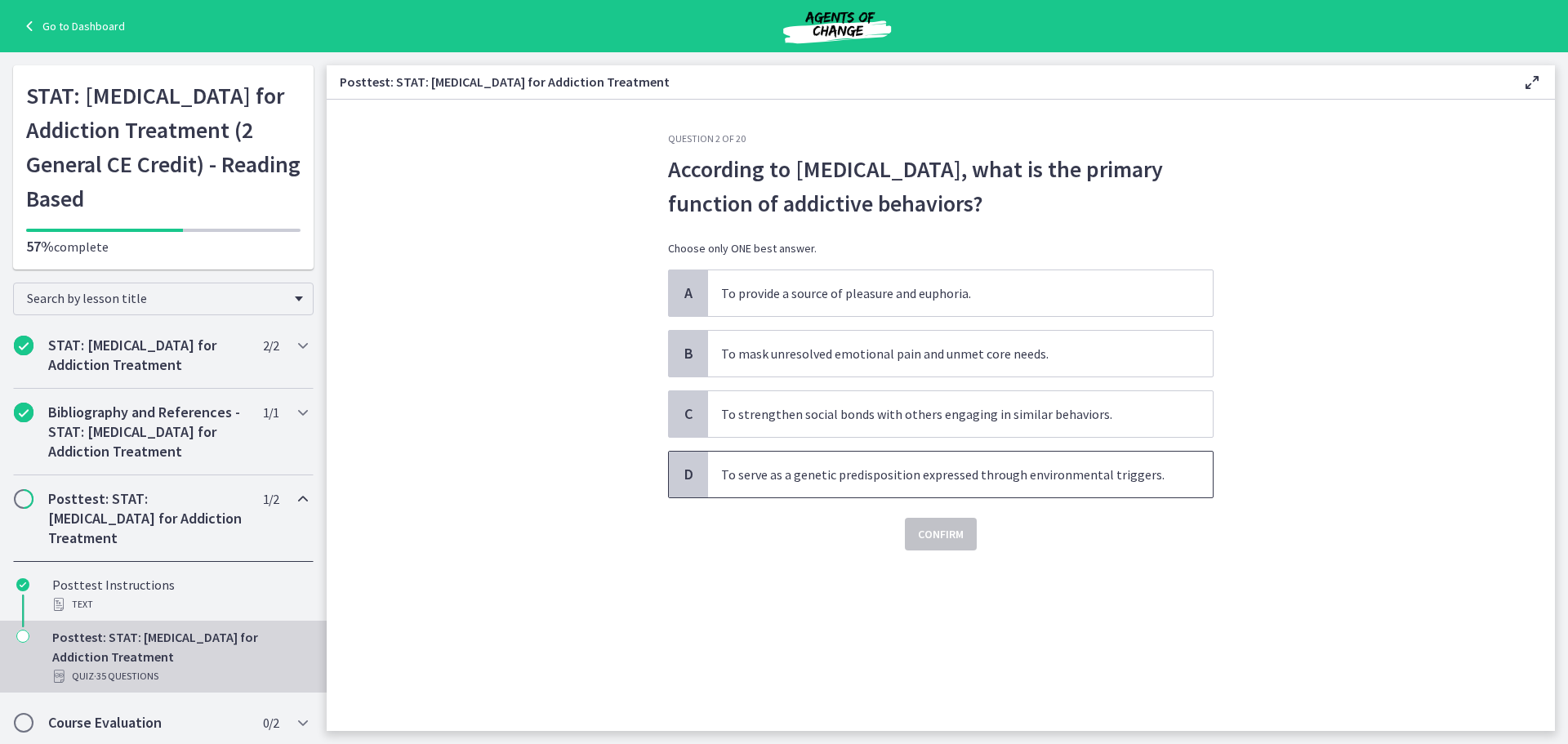
click at [866, 470] on span "To serve as a genetic predisposition expressed through environmental triggers." at bounding box center [960, 474] width 505 height 45
click at [927, 536] on span "Confirm" at bounding box center [940, 535] width 45 height 20
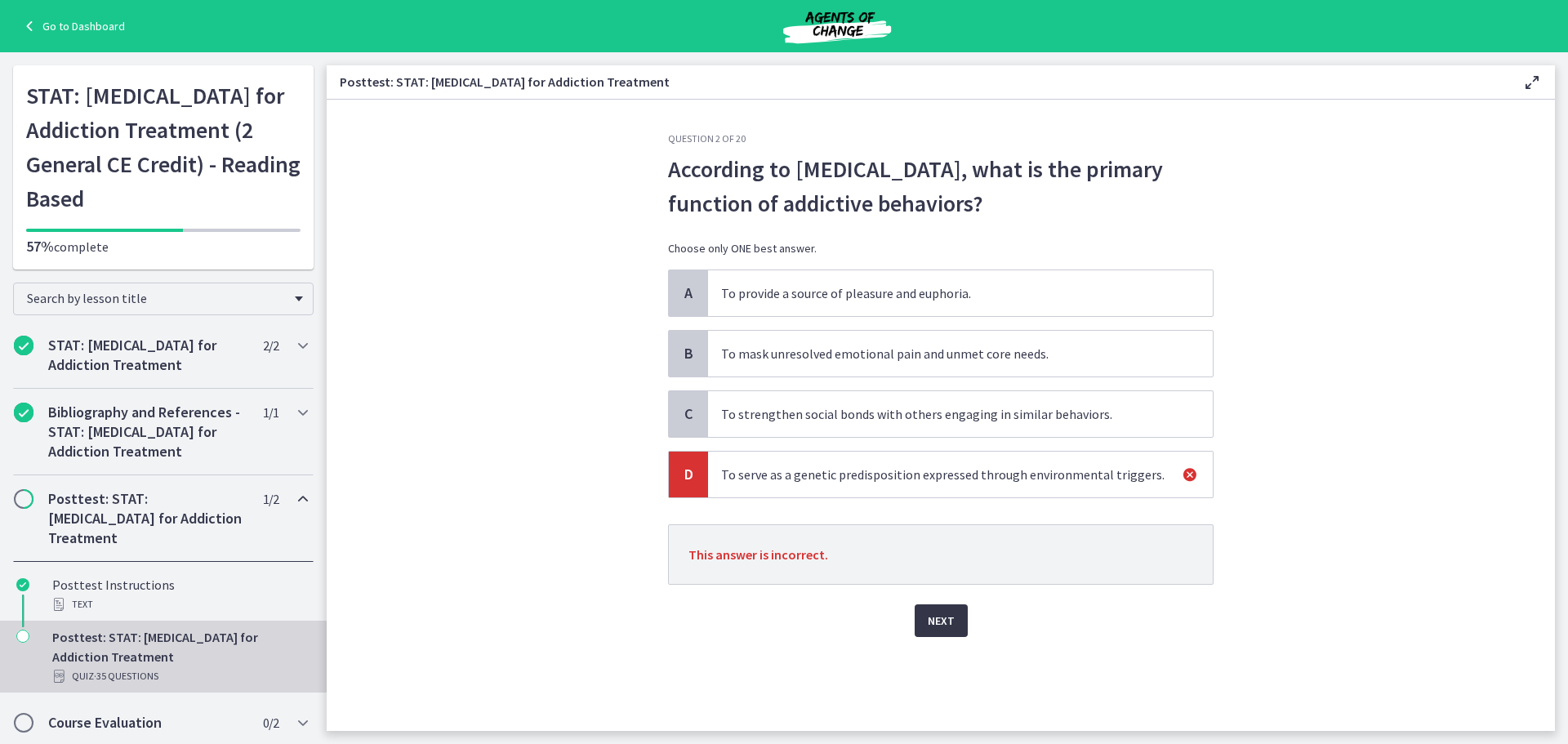
click at [931, 619] on span "Next" at bounding box center [941, 621] width 27 height 20
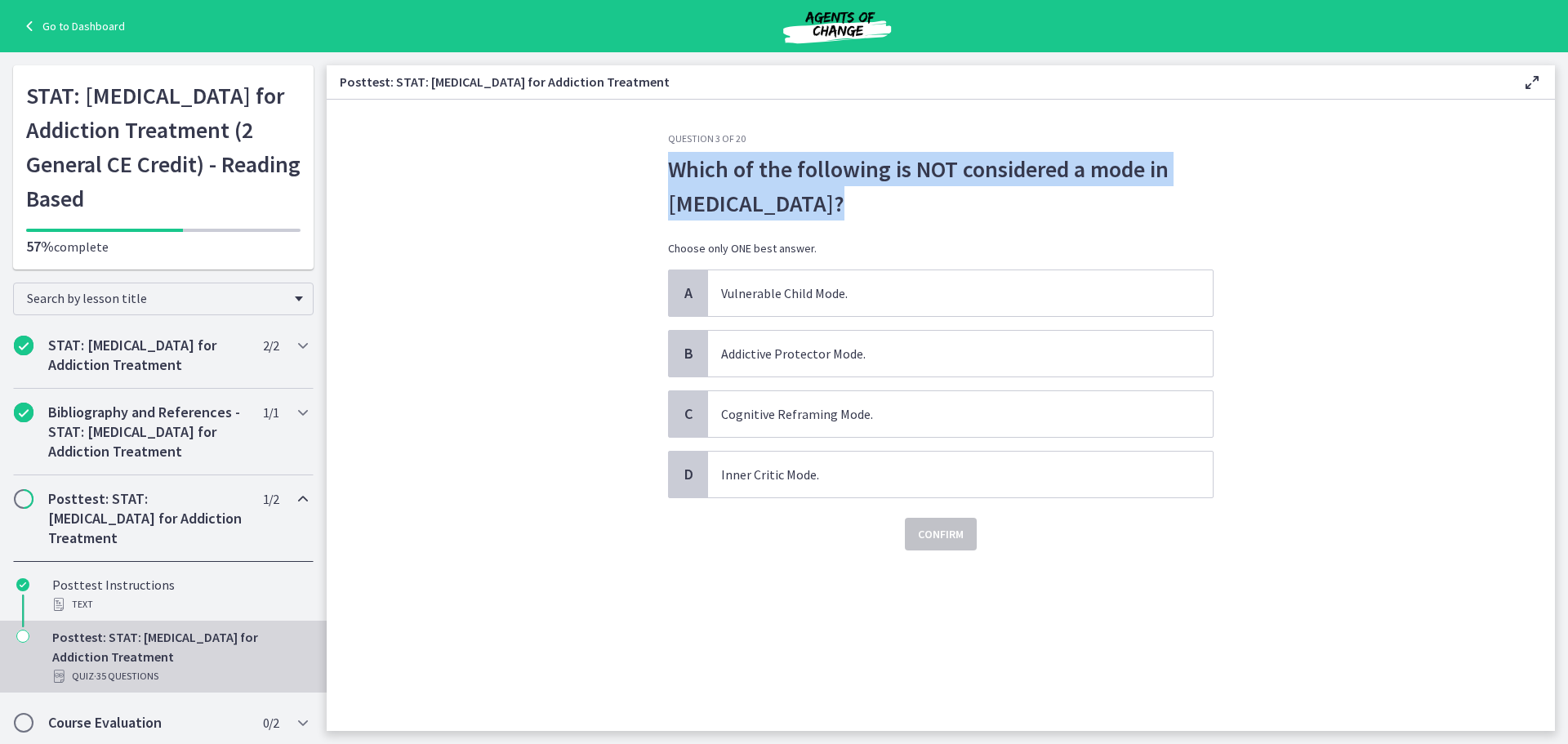
drag, startPoint x: 669, startPoint y: 170, endPoint x: 821, endPoint y: 195, distance: 154.0
click at [853, 208] on span "Which of the following is NOT considered a mode in Schema Therapy?" at bounding box center [941, 186] width 545 height 69
copy span "Which of the following is NOT considered a mode in Schema Therapy?"
click at [888, 159] on span "Which of the following is NOT considered a mode in Schema Therapy?" at bounding box center [941, 186] width 545 height 69
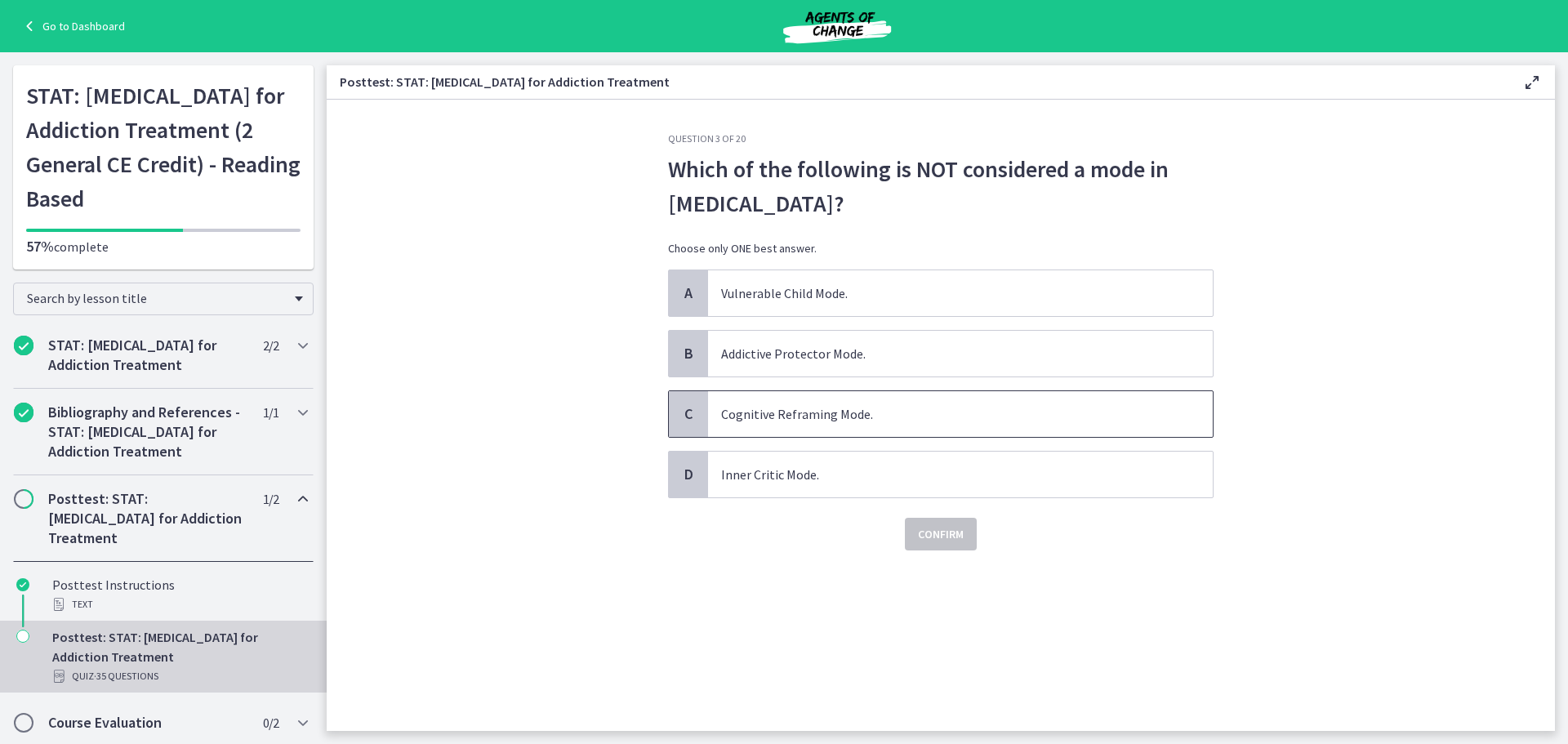
click at [833, 419] on span "Cognitive Reframing Mode." at bounding box center [960, 413] width 505 height 45
click at [937, 544] on button "Confirm" at bounding box center [941, 534] width 72 height 33
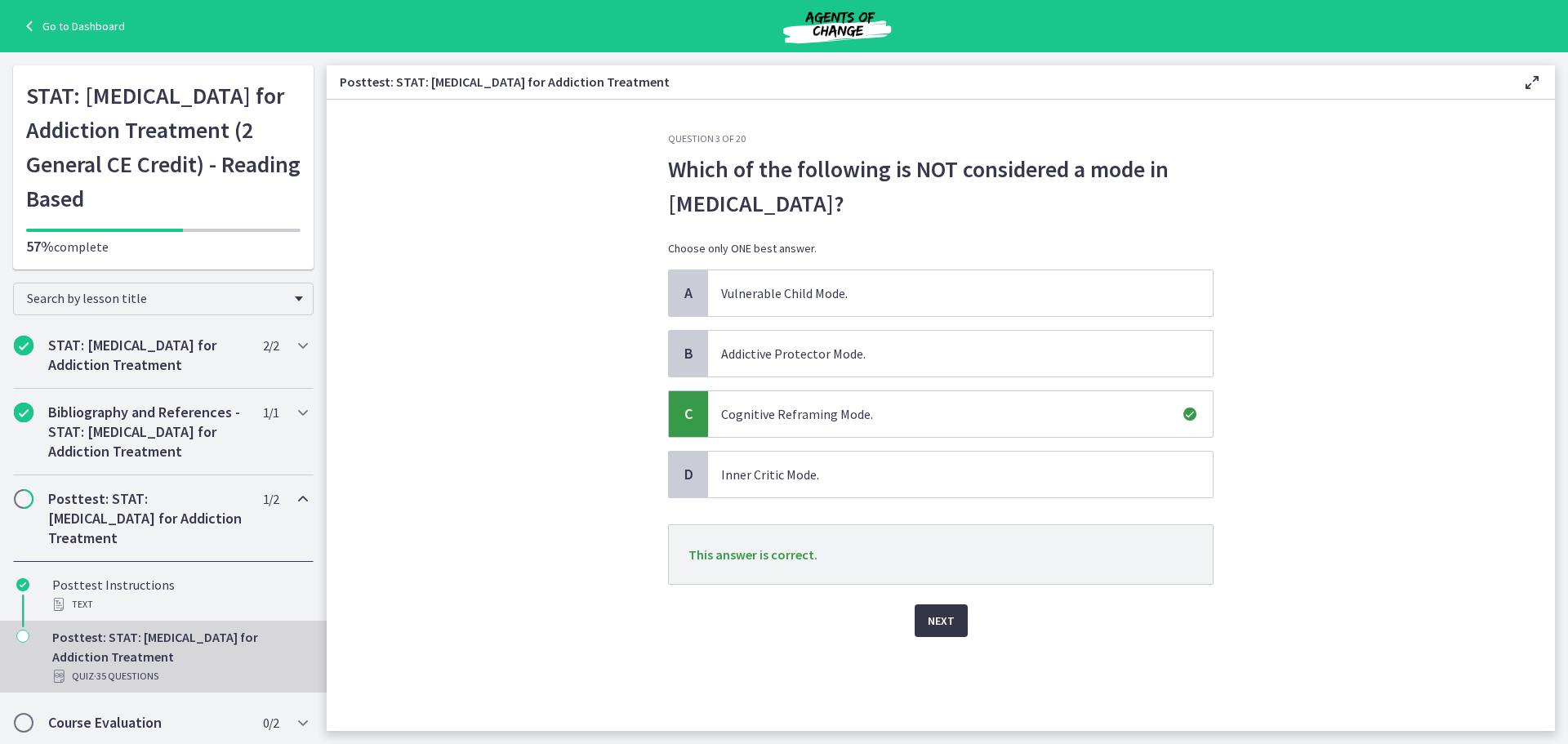
click at [939, 622] on span "Next" at bounding box center [941, 621] width 27 height 20
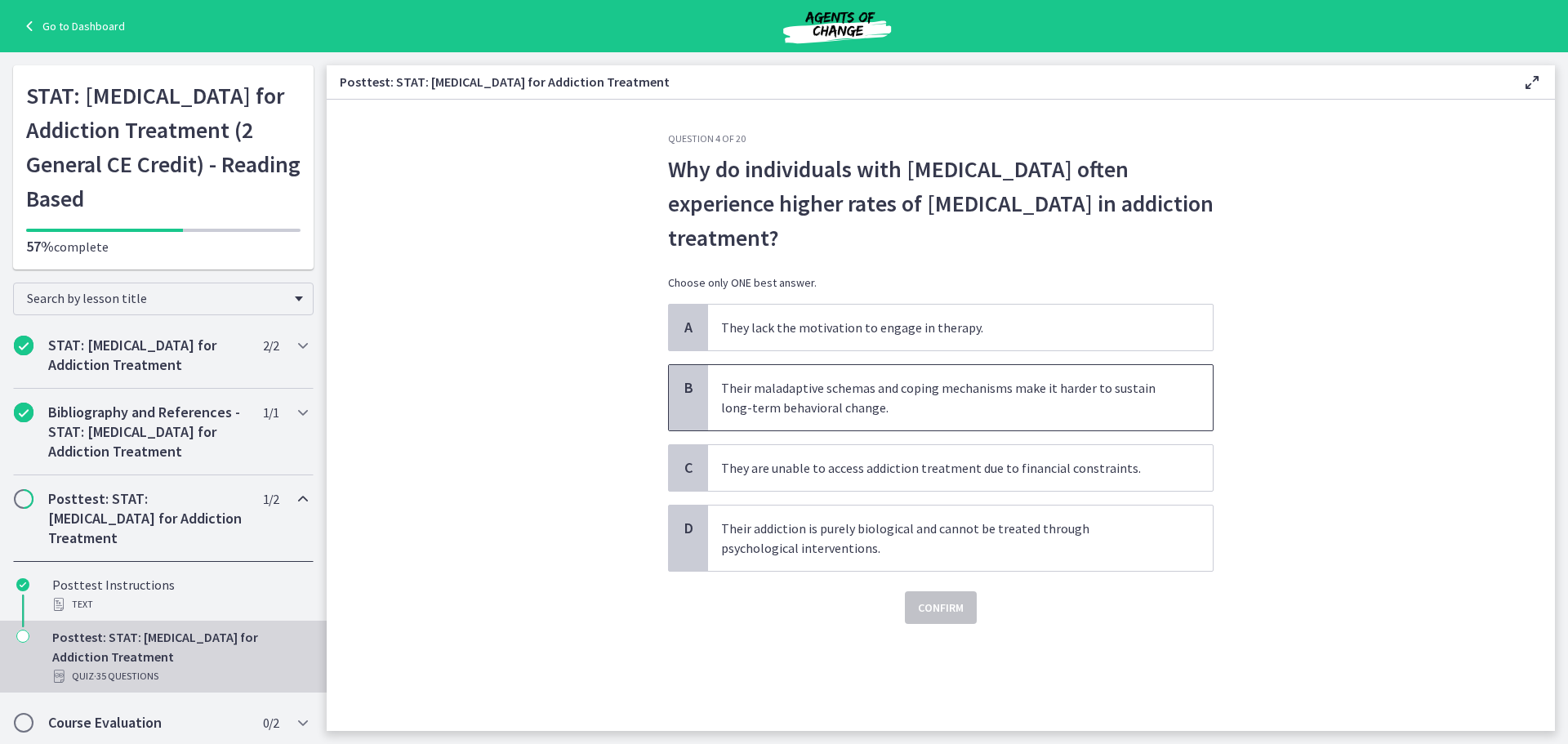
click at [779, 399] on span "Their maladaptive schemas and coping mechanisms make it harder to sustain long-…" at bounding box center [960, 397] width 505 height 65
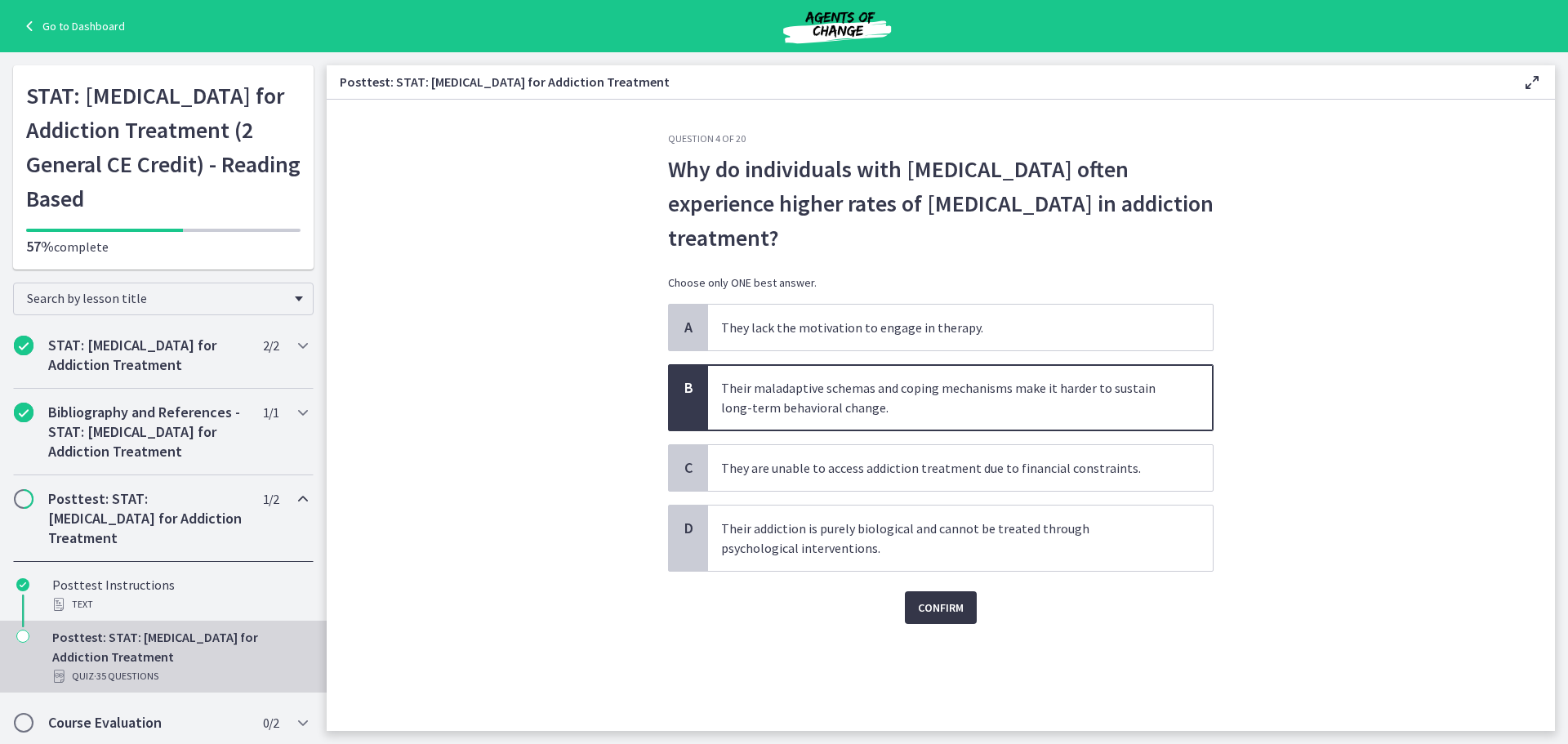
click at [933, 607] on span "Confirm" at bounding box center [940, 608] width 45 height 20
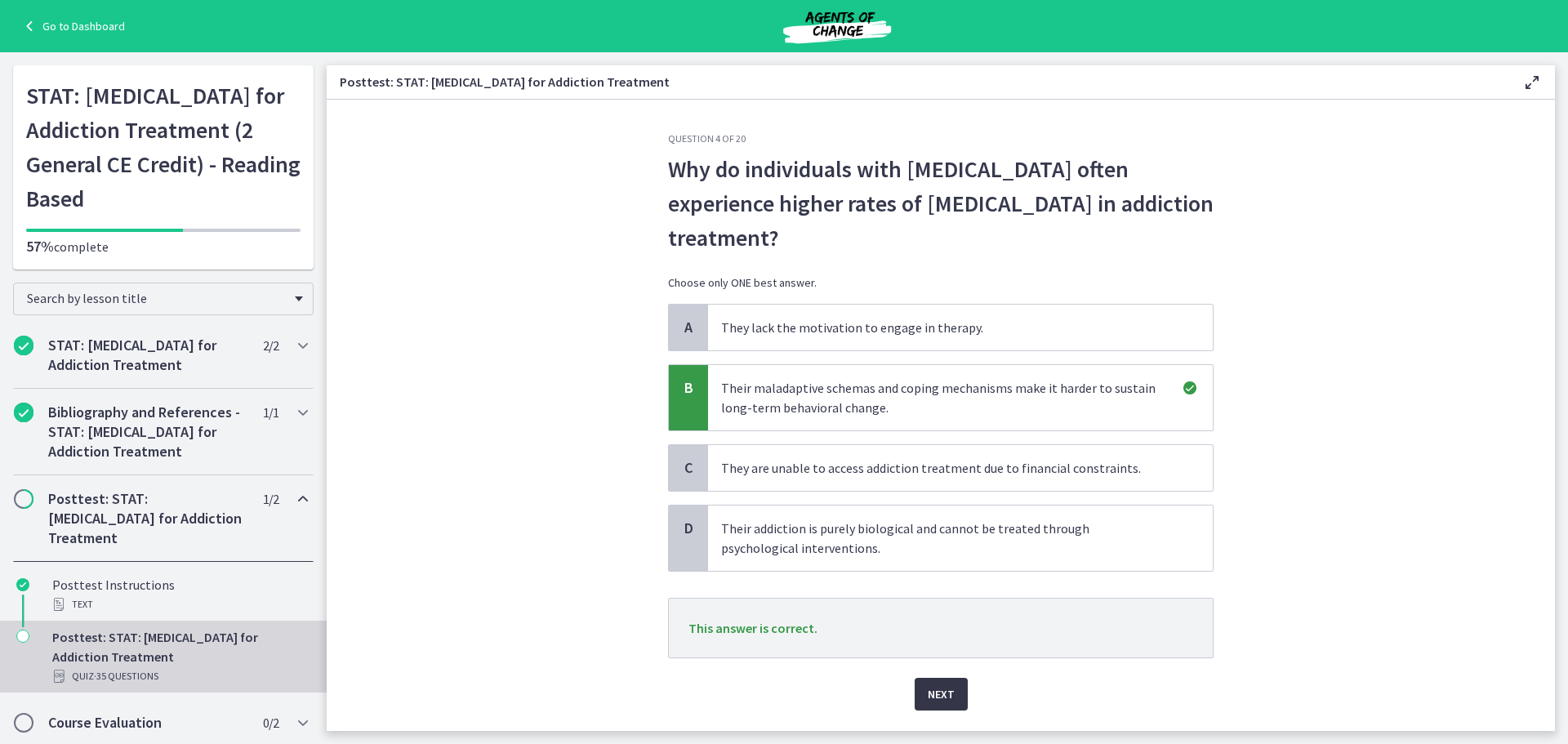
click at [934, 702] on span "Next" at bounding box center [941, 694] width 27 height 20
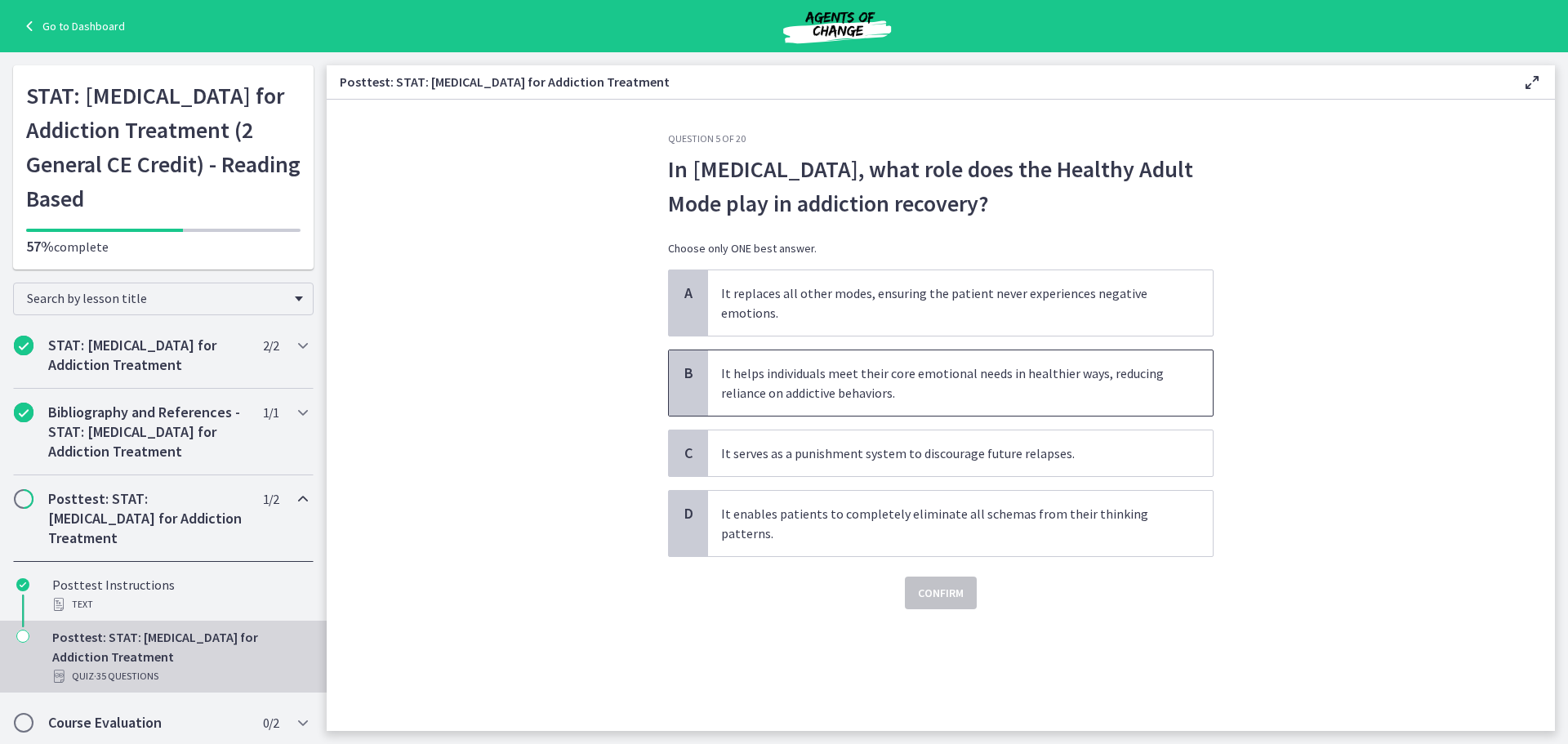
click at [796, 385] on span "It helps individuals meet their core emotional needs in healthier ways, reducin…" at bounding box center [960, 382] width 505 height 65
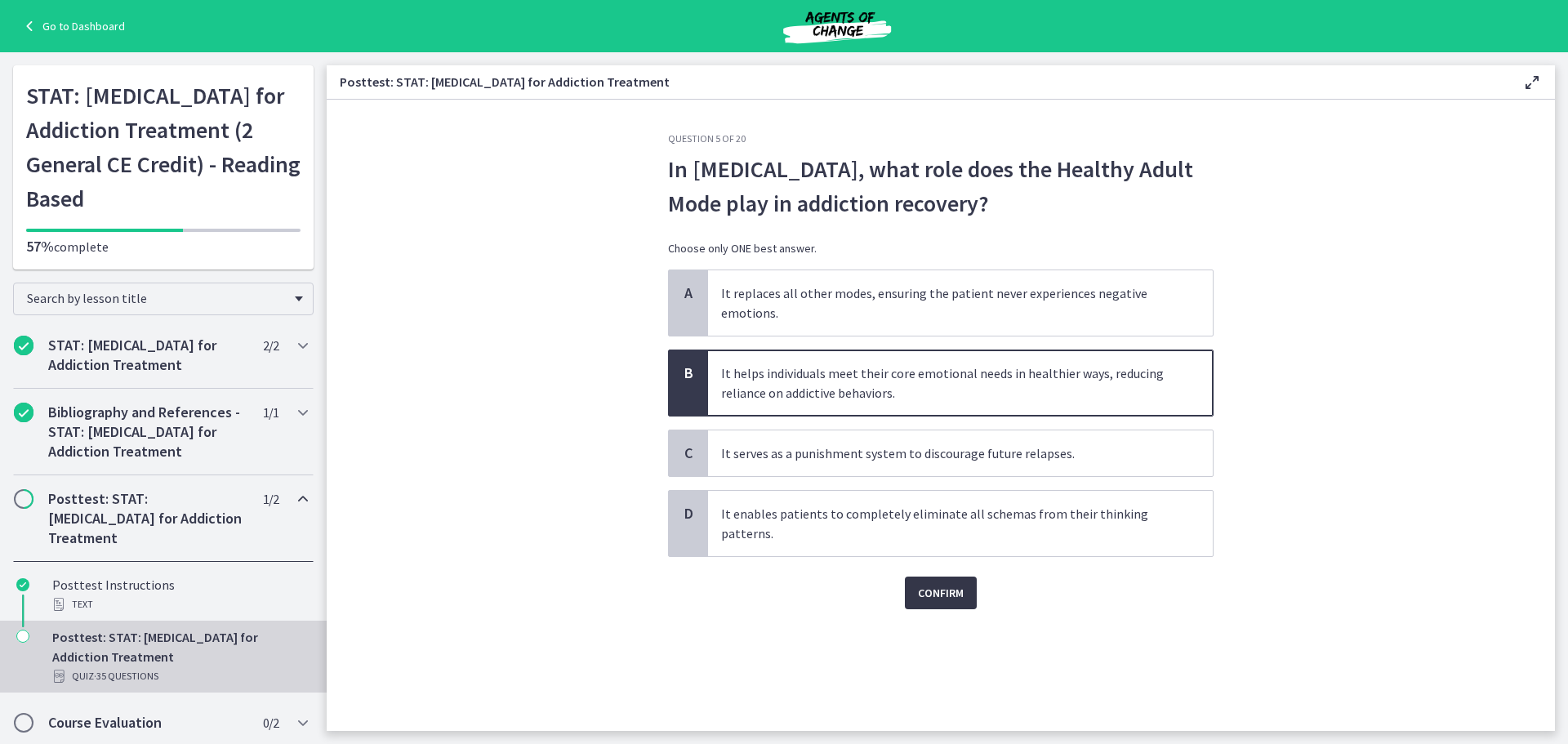
click at [927, 593] on span "Confirm" at bounding box center [940, 593] width 45 height 20
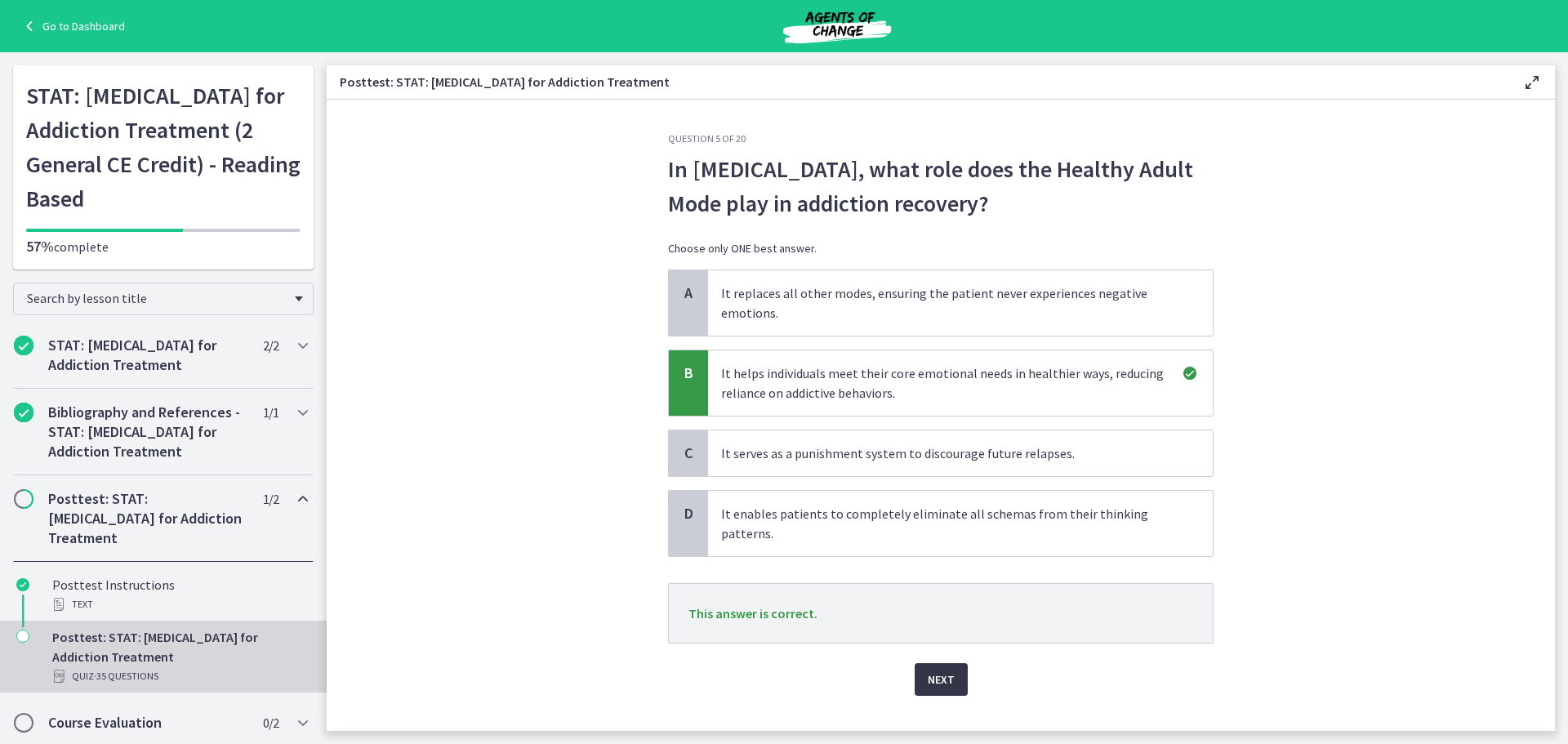
click at [929, 682] on span "Next" at bounding box center [941, 680] width 27 height 20
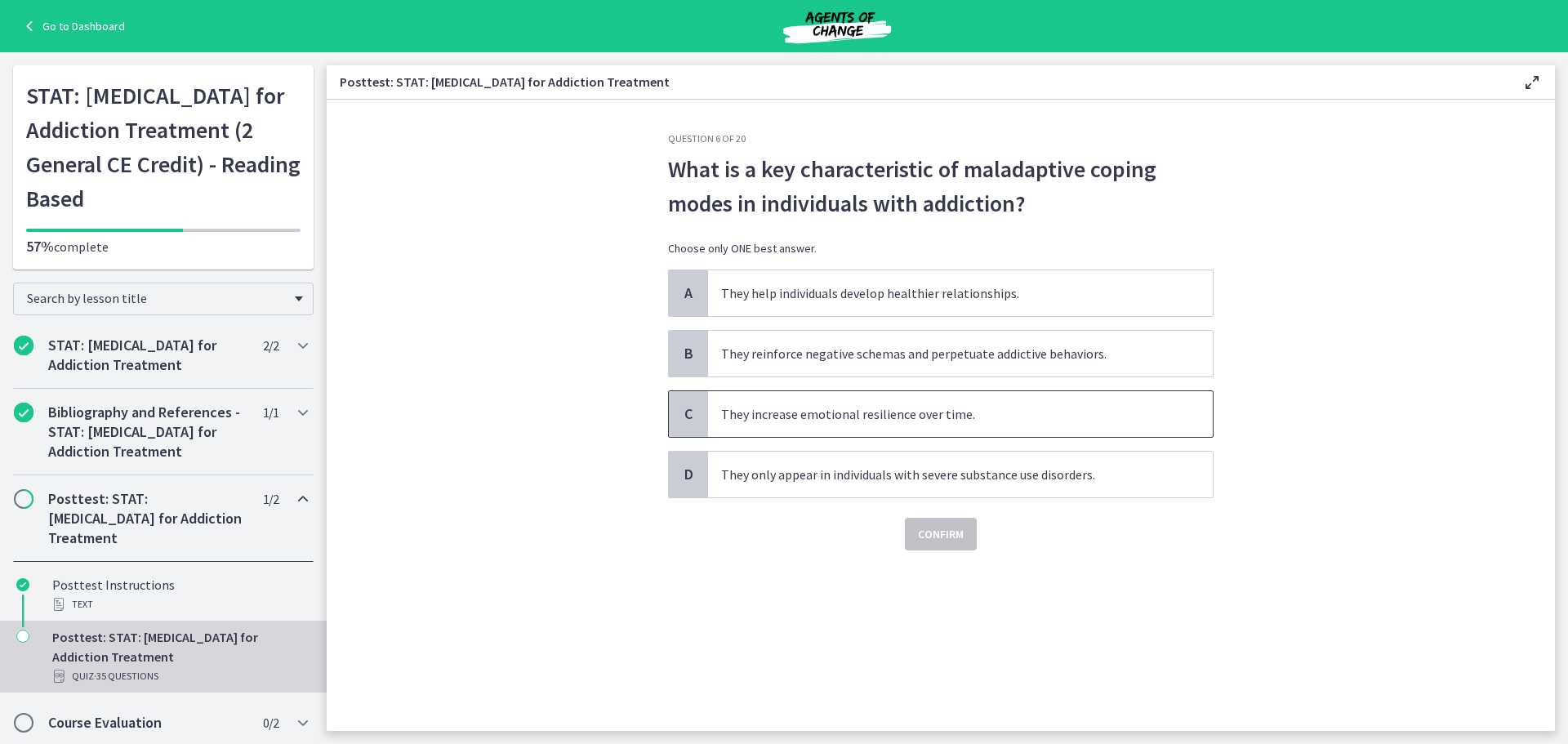
click at [852, 421] on span "They increase emotional resilience over time." at bounding box center [960, 413] width 505 height 45
click at [927, 532] on span "Confirm" at bounding box center [940, 535] width 45 height 20
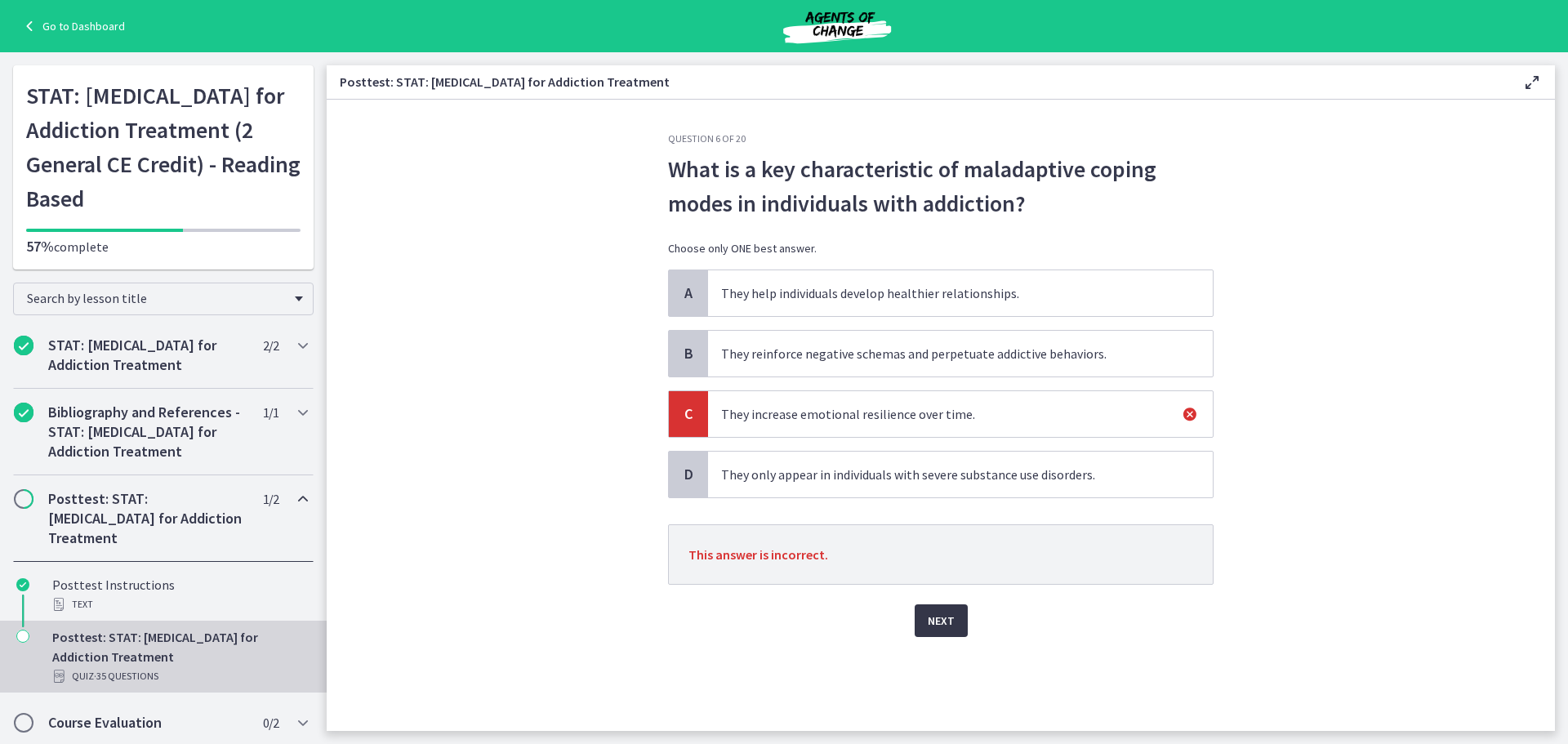
click at [949, 623] on span "Next" at bounding box center [941, 621] width 27 height 20
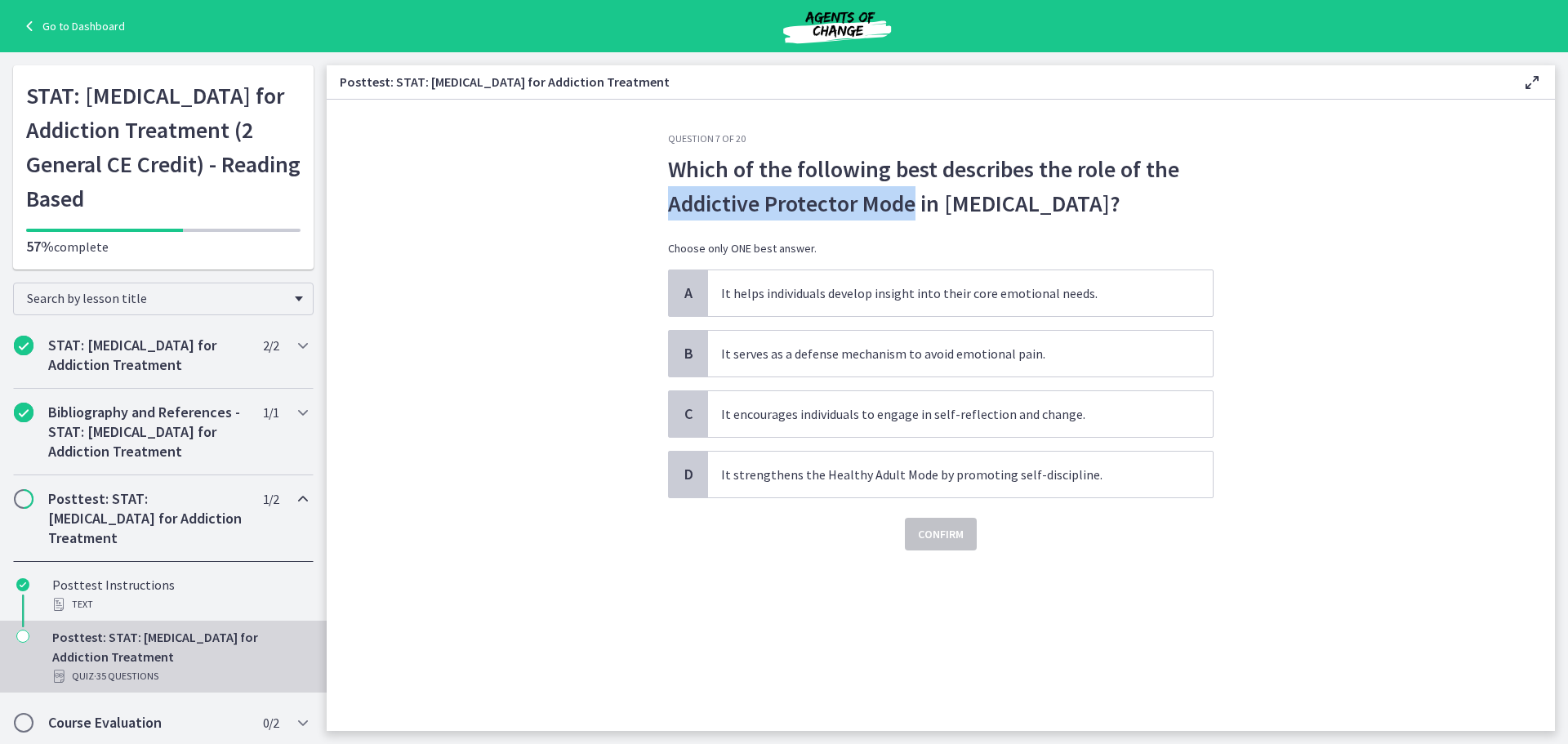
drag, startPoint x: 666, startPoint y: 200, endPoint x: 915, endPoint y: 202, distance: 249.0
click at [915, 202] on div "Question 7 of 20 Which of the following best describes the role of the Addictiv…" at bounding box center [941, 432] width 572 height 599
copy span "Addictive Protector Mode"
click at [880, 346] on span "It serves as a defense mechanism to avoid emotional pain." at bounding box center [960, 353] width 505 height 45
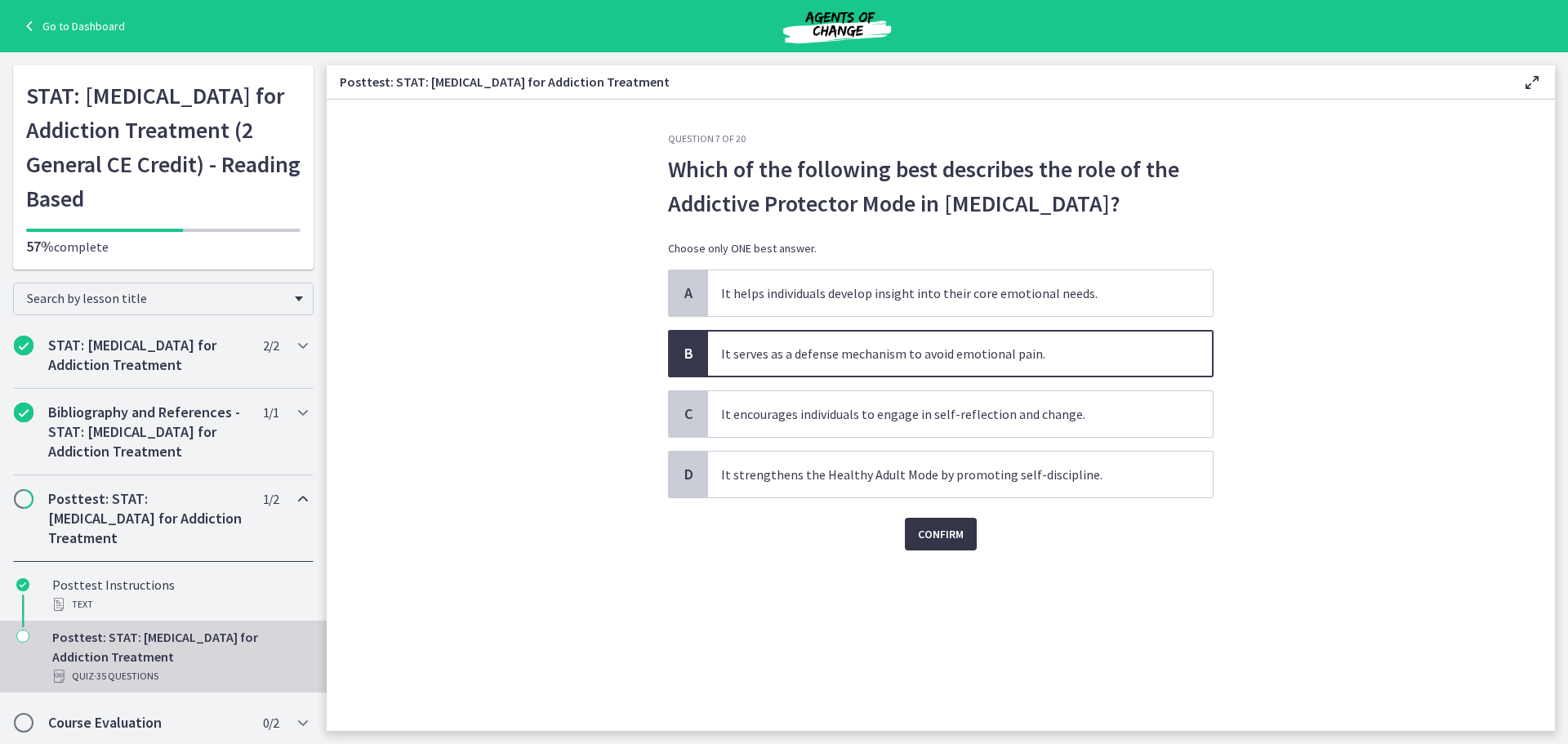
click at [936, 538] on span "Confirm" at bounding box center [940, 535] width 45 height 20
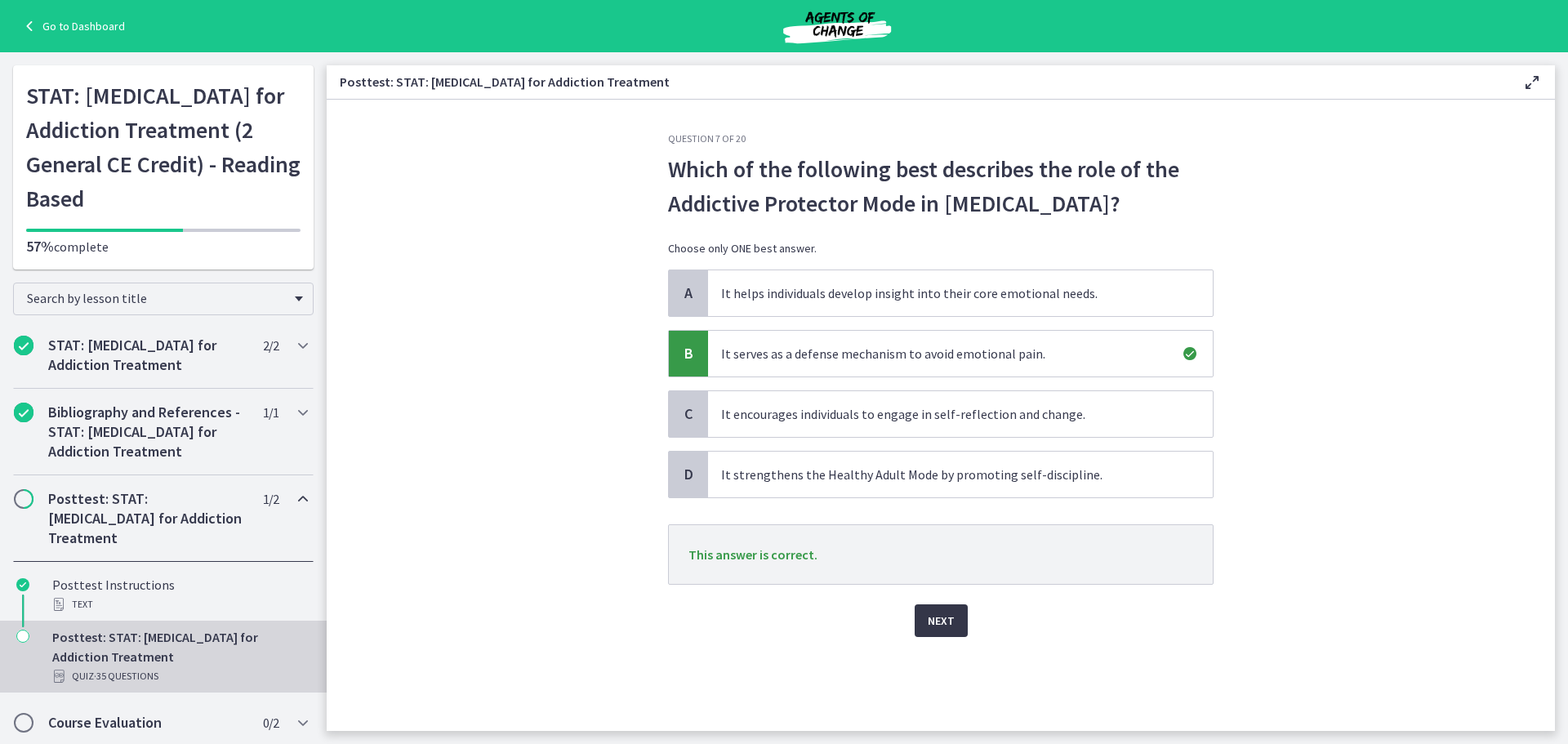
click at [928, 620] on span "Next" at bounding box center [941, 621] width 27 height 20
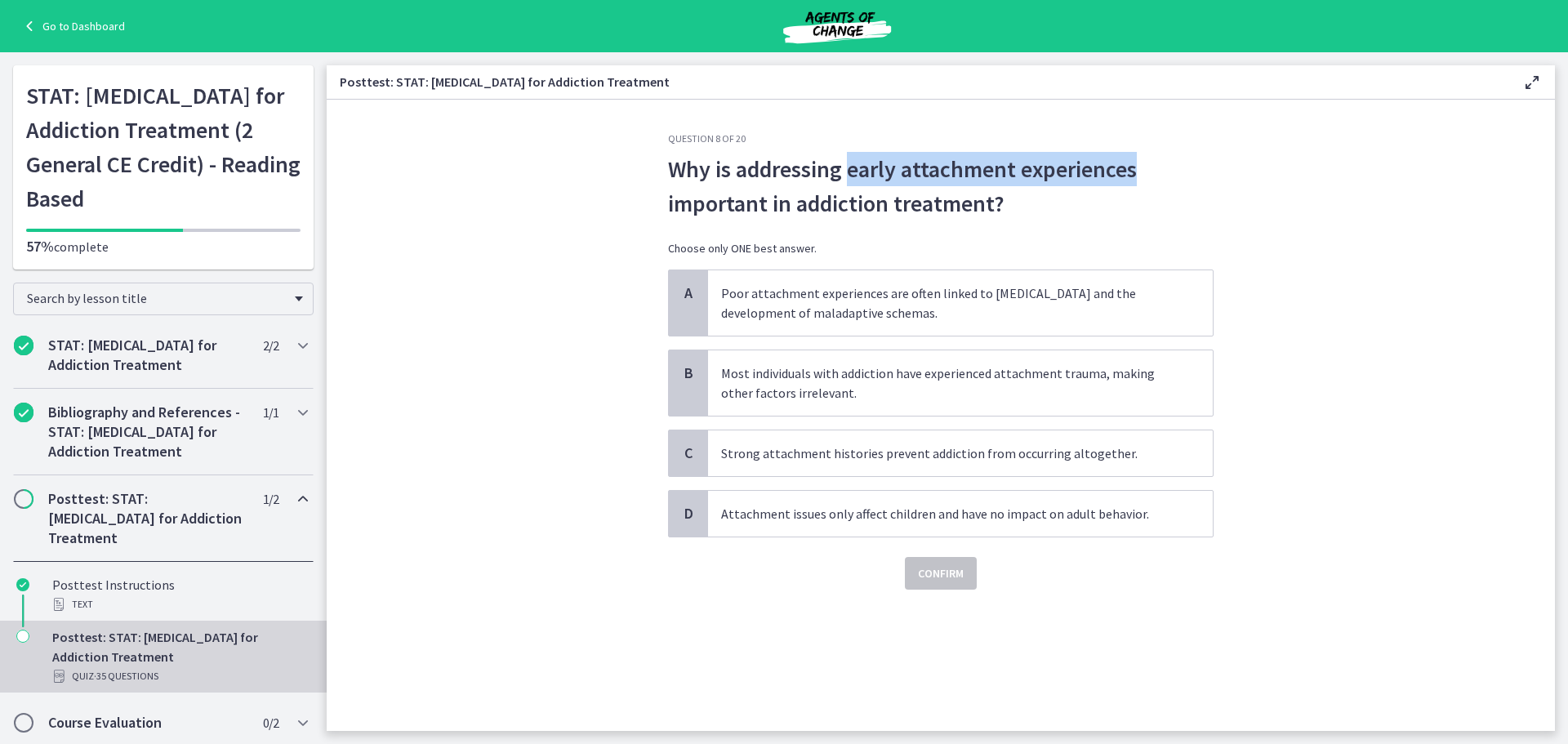
drag, startPoint x: 848, startPoint y: 172, endPoint x: 1139, endPoint y: 168, distance: 291.0
click at [1139, 168] on span "Why is addressing early attachment experiences important in addiction treatment?" at bounding box center [941, 186] width 545 height 69
copy span "early attachment experiences"
click at [881, 307] on span "Poor attachment experiences are often linked to emotional dysregulation and the…" at bounding box center [960, 302] width 505 height 65
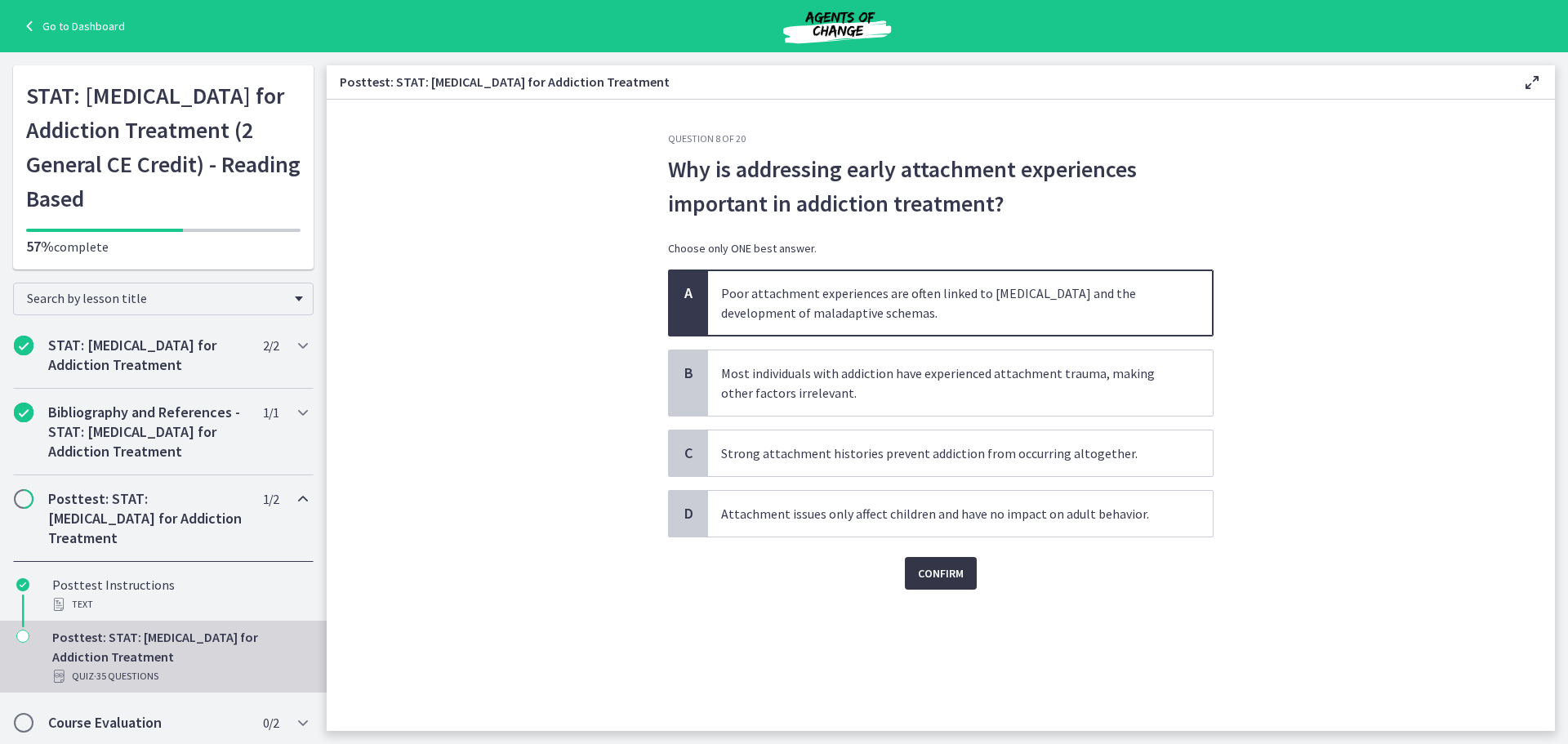
click at [936, 568] on span "Confirm" at bounding box center [940, 574] width 45 height 20
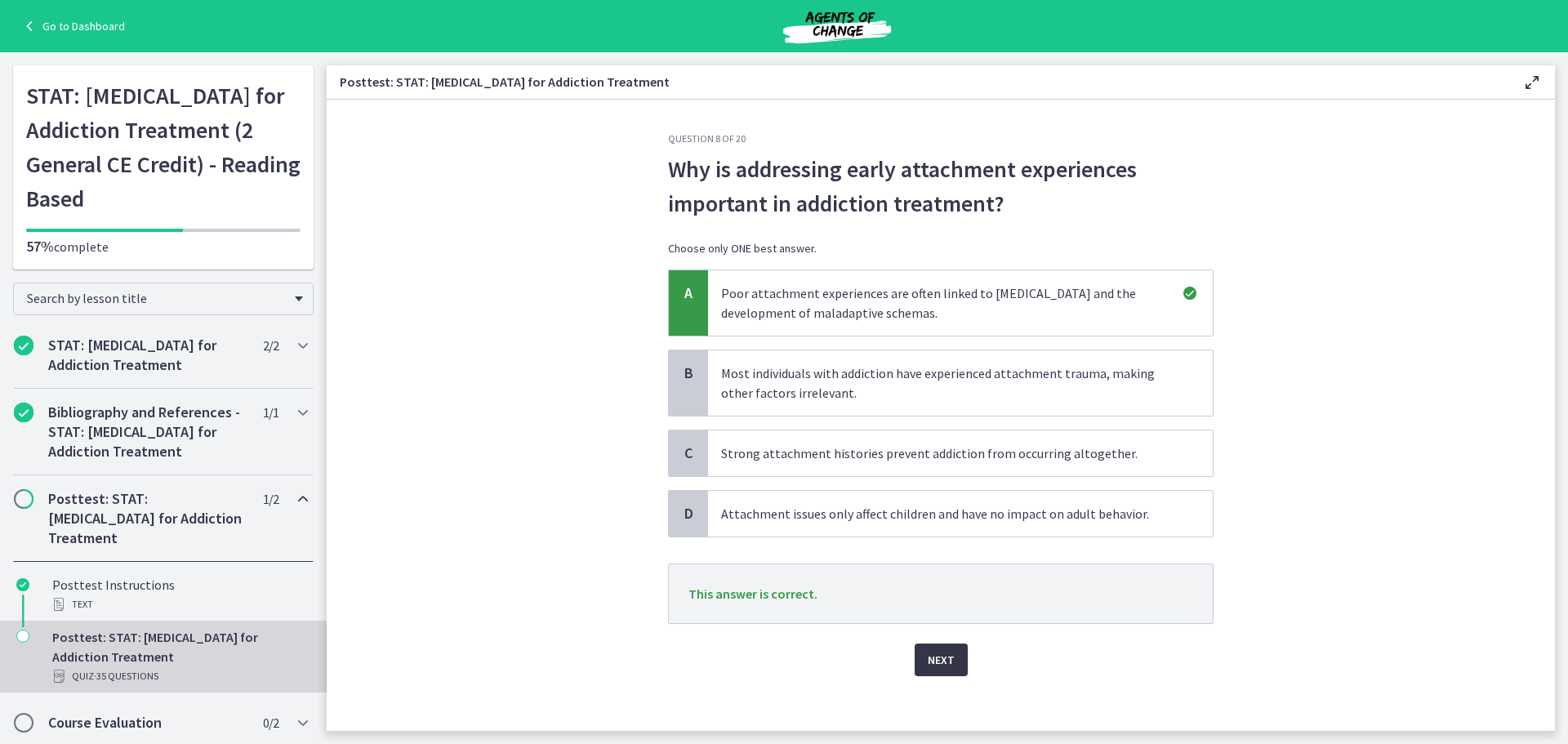
click at [928, 667] on span "Next" at bounding box center [941, 660] width 27 height 20
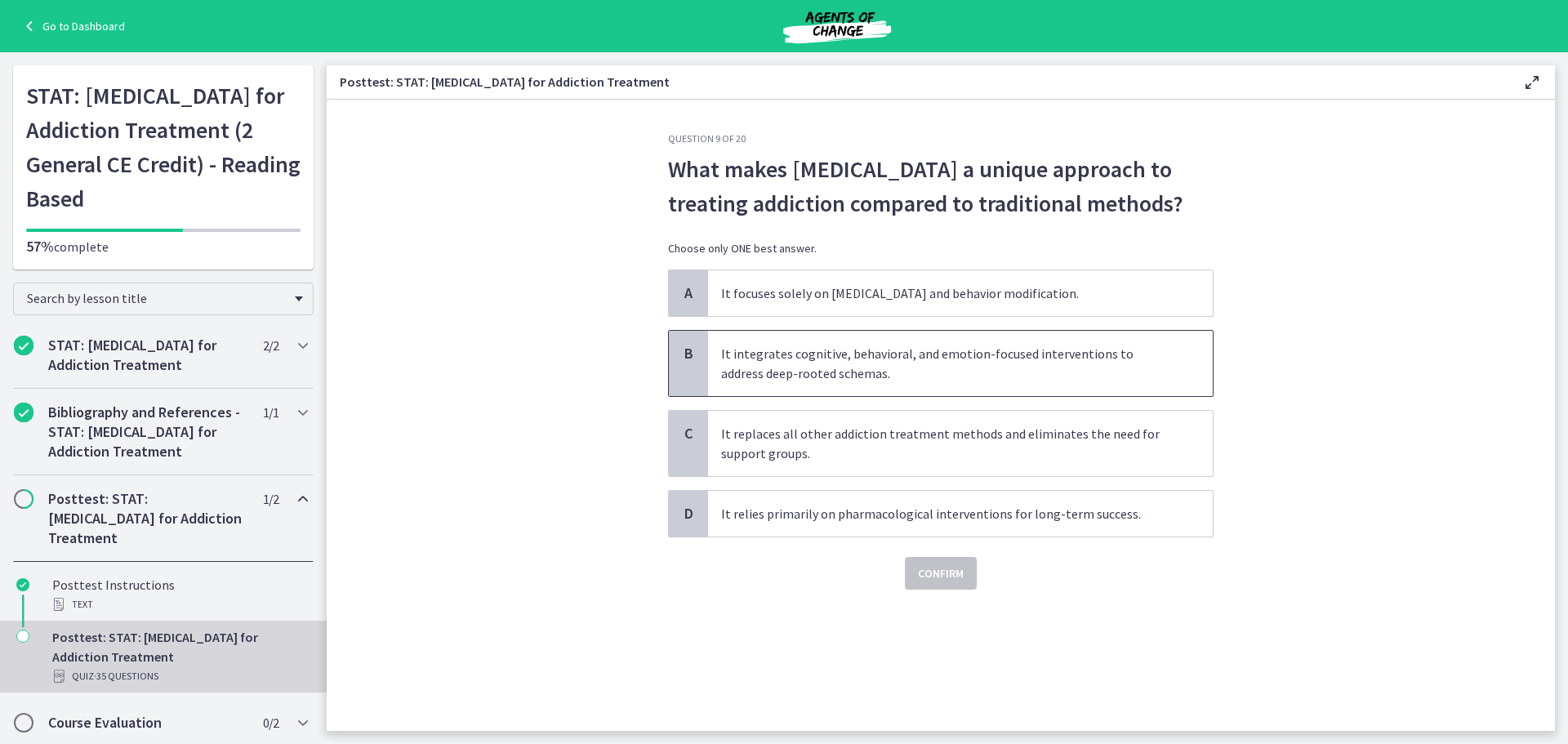
click at [963, 356] on span "It integrates cognitive, behavioral, and emotion-focused interventions to addre…" at bounding box center [960, 363] width 505 height 65
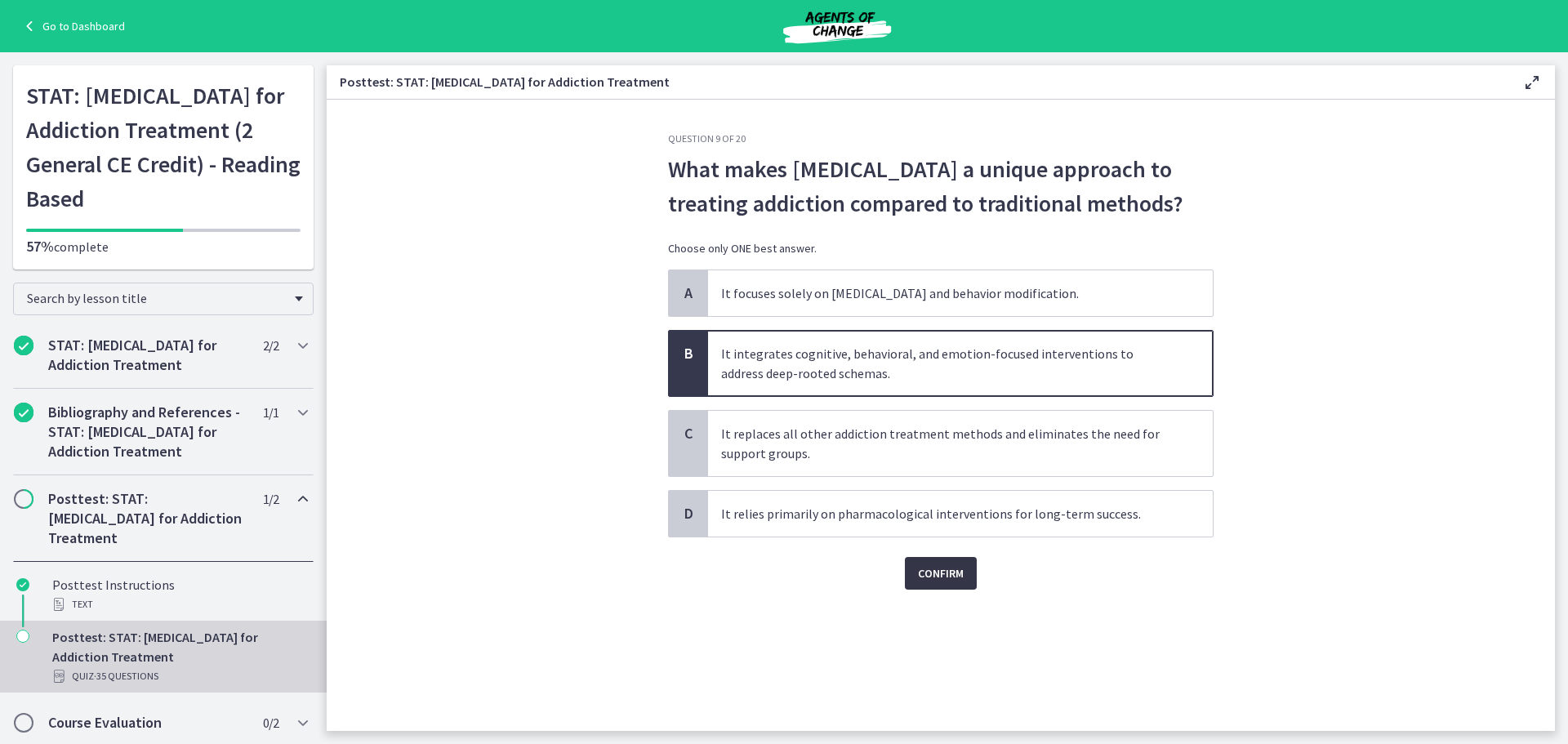
click at [928, 569] on span "Confirm" at bounding box center [940, 574] width 45 height 20
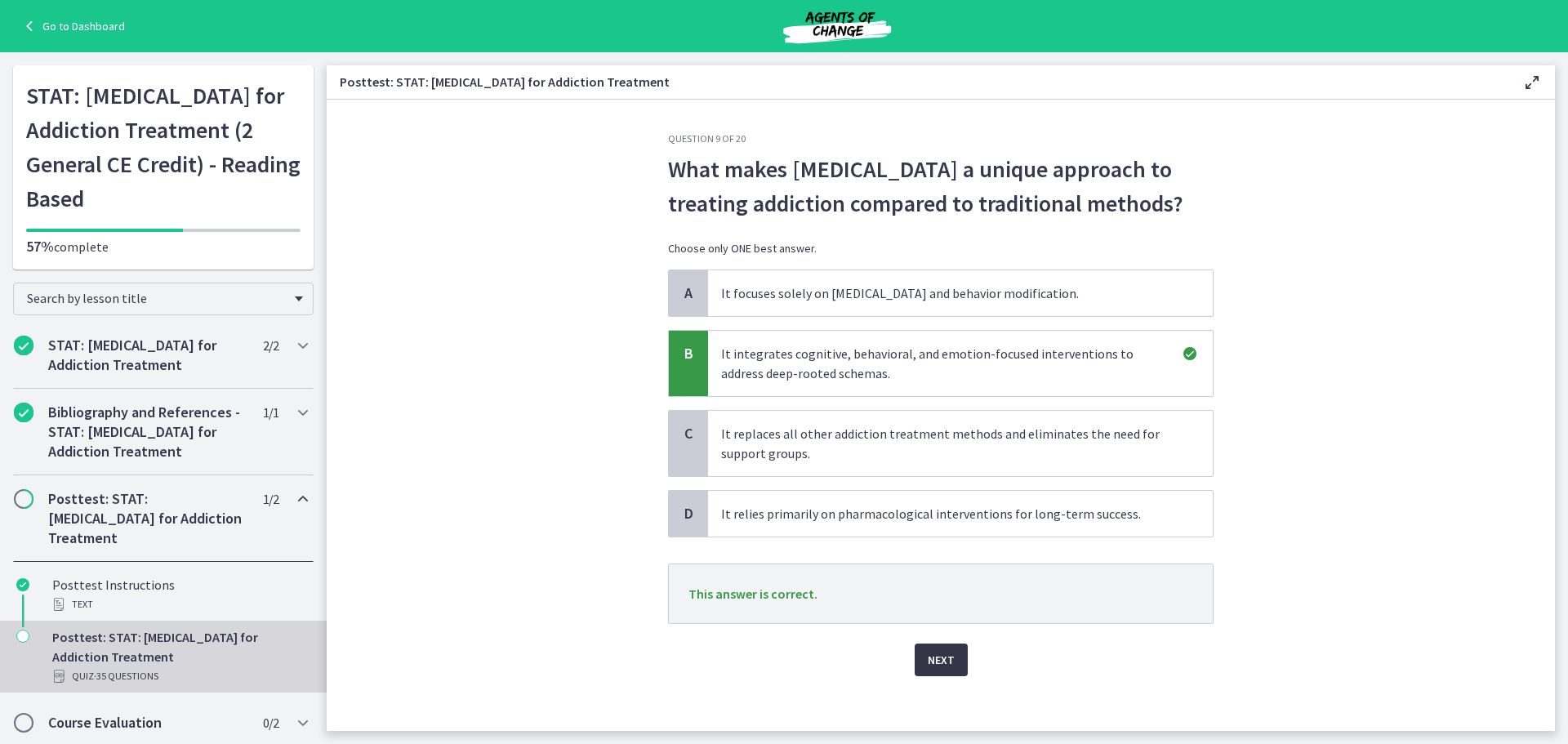
click at [934, 657] on span "Next" at bounding box center [941, 660] width 27 height 20
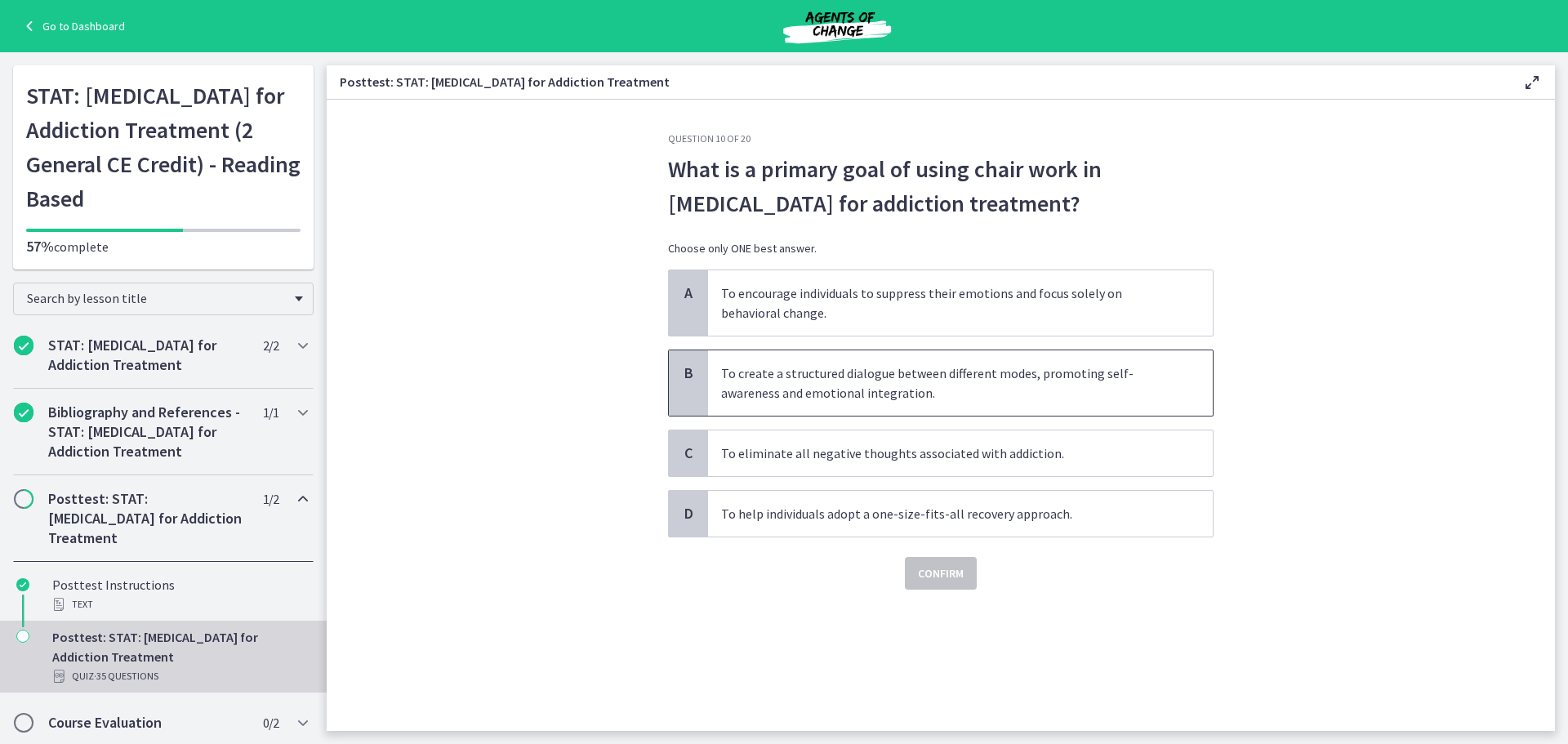
click at [963, 385] on span "To create a structured dialogue between different modes, promoting self-awarene…" at bounding box center [960, 382] width 505 height 65
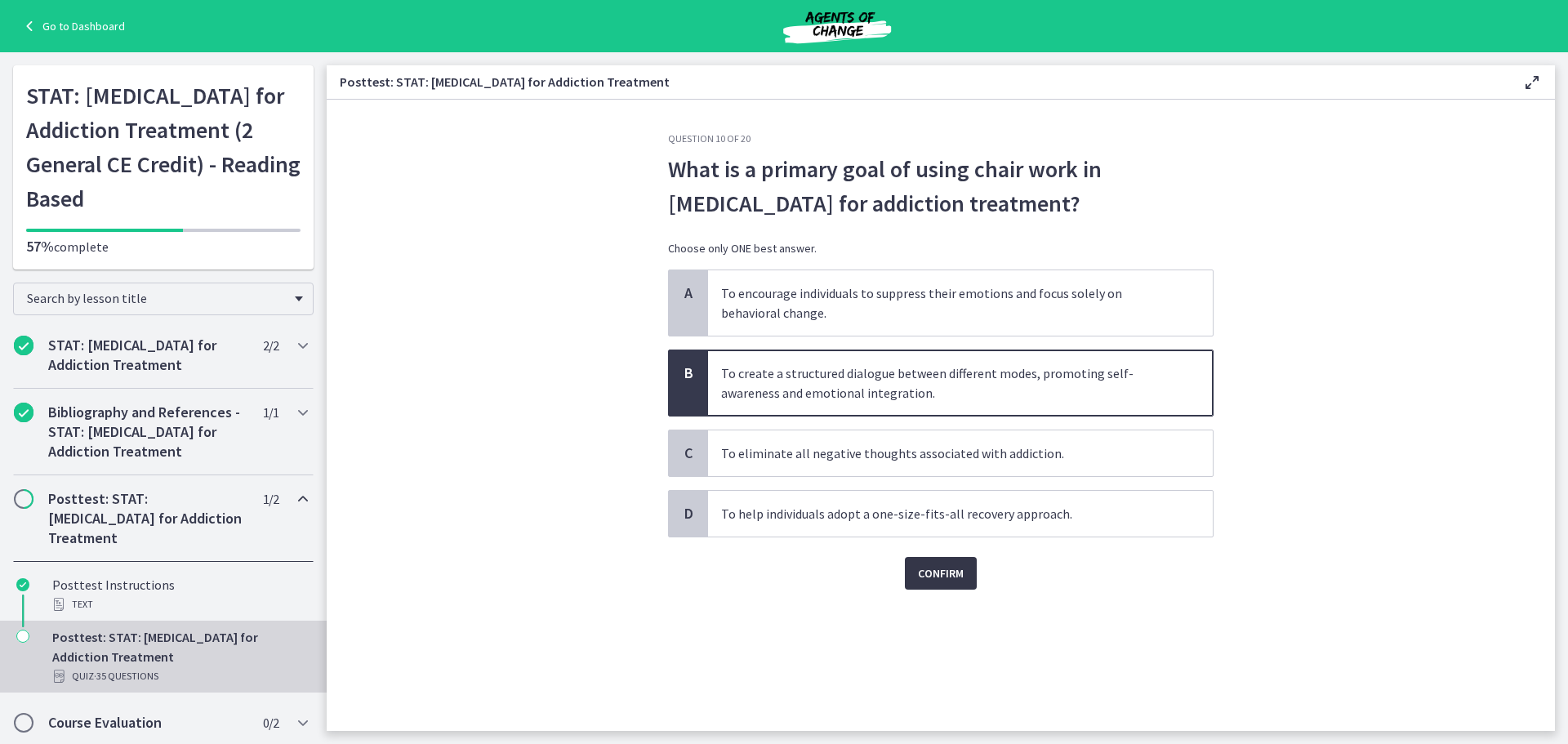
click at [936, 582] on span "Confirm" at bounding box center [940, 574] width 45 height 20
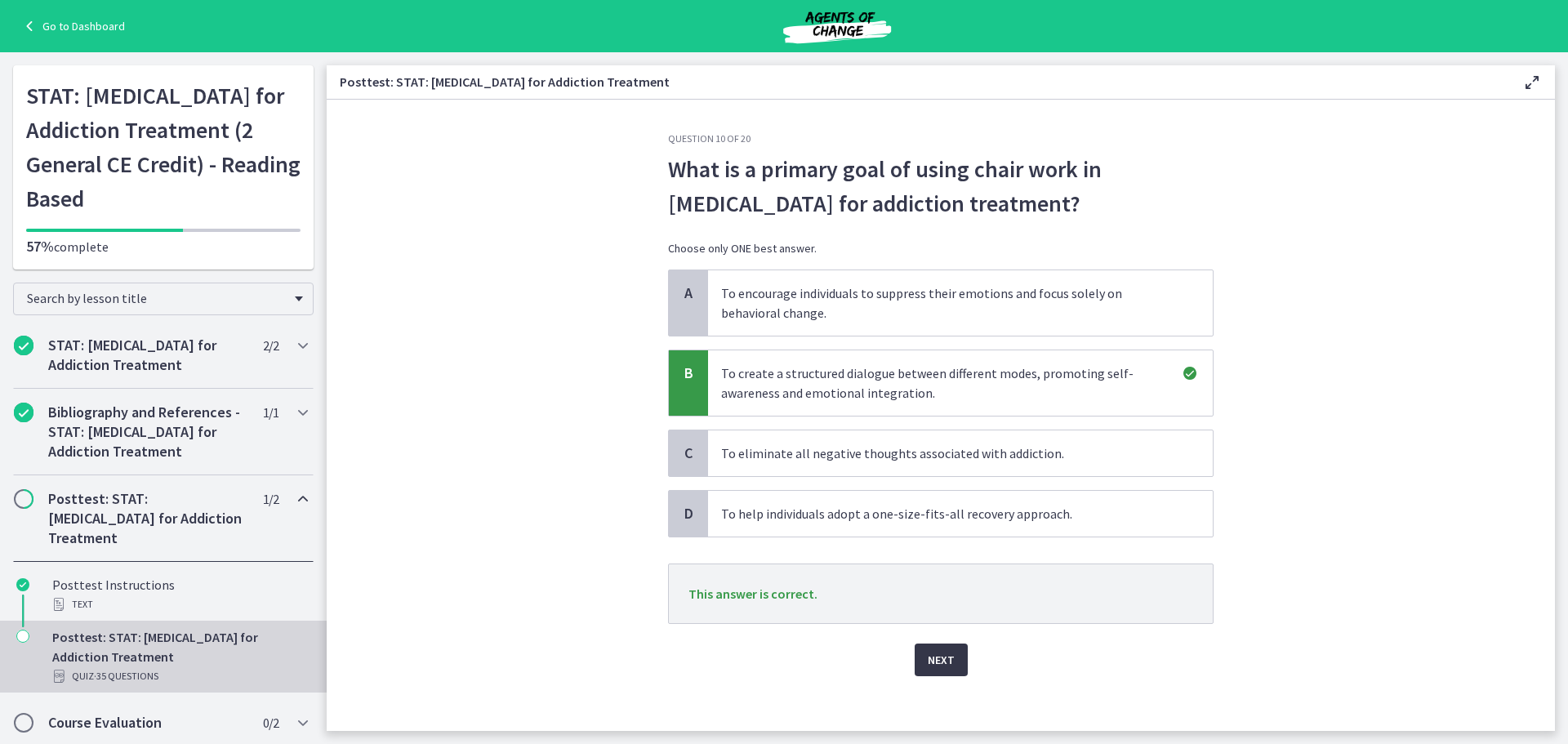
click at [939, 664] on span "Next" at bounding box center [941, 660] width 27 height 20
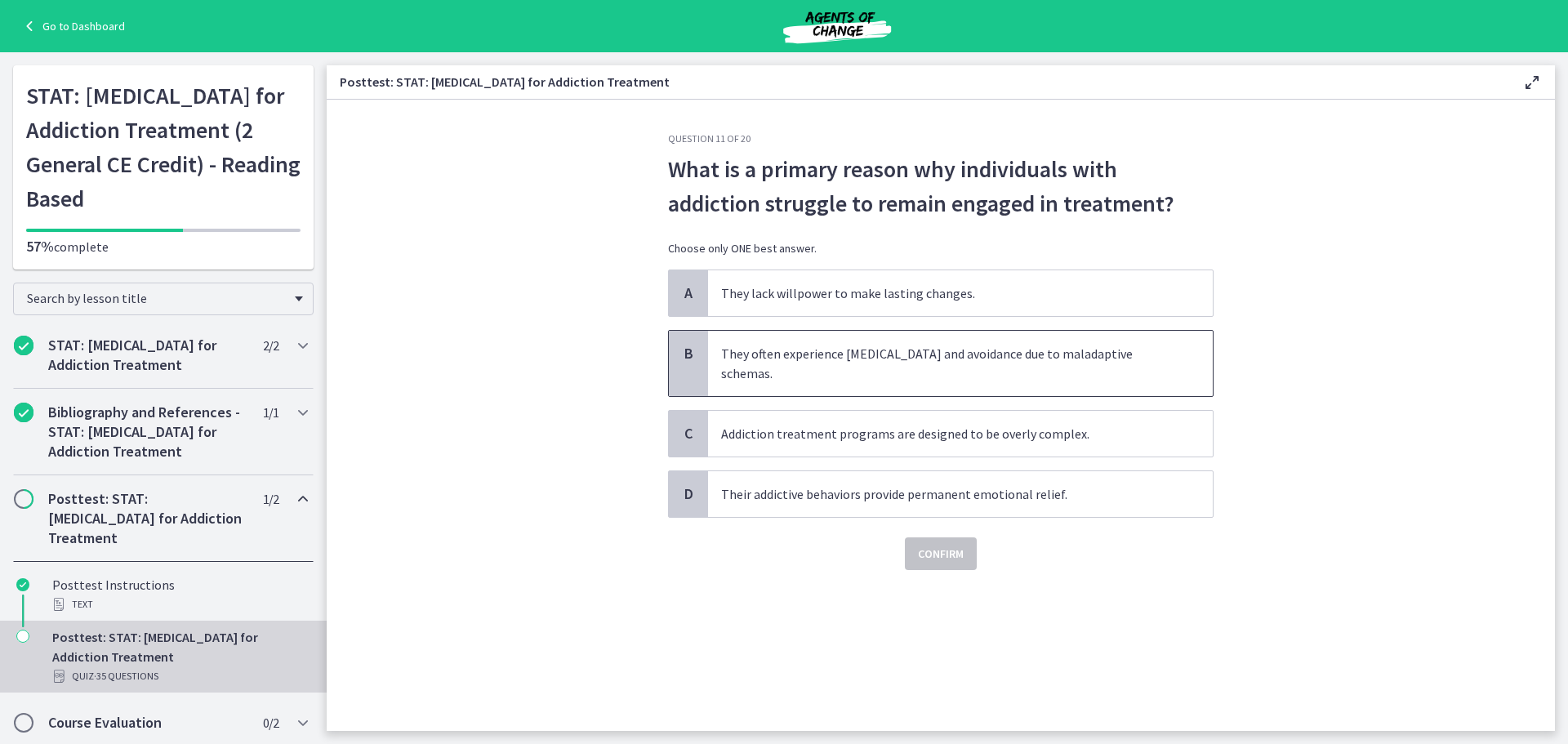
click at [854, 357] on span "They often experience detachment and avoidance due to maladaptive schemas." at bounding box center [960, 363] width 505 height 65
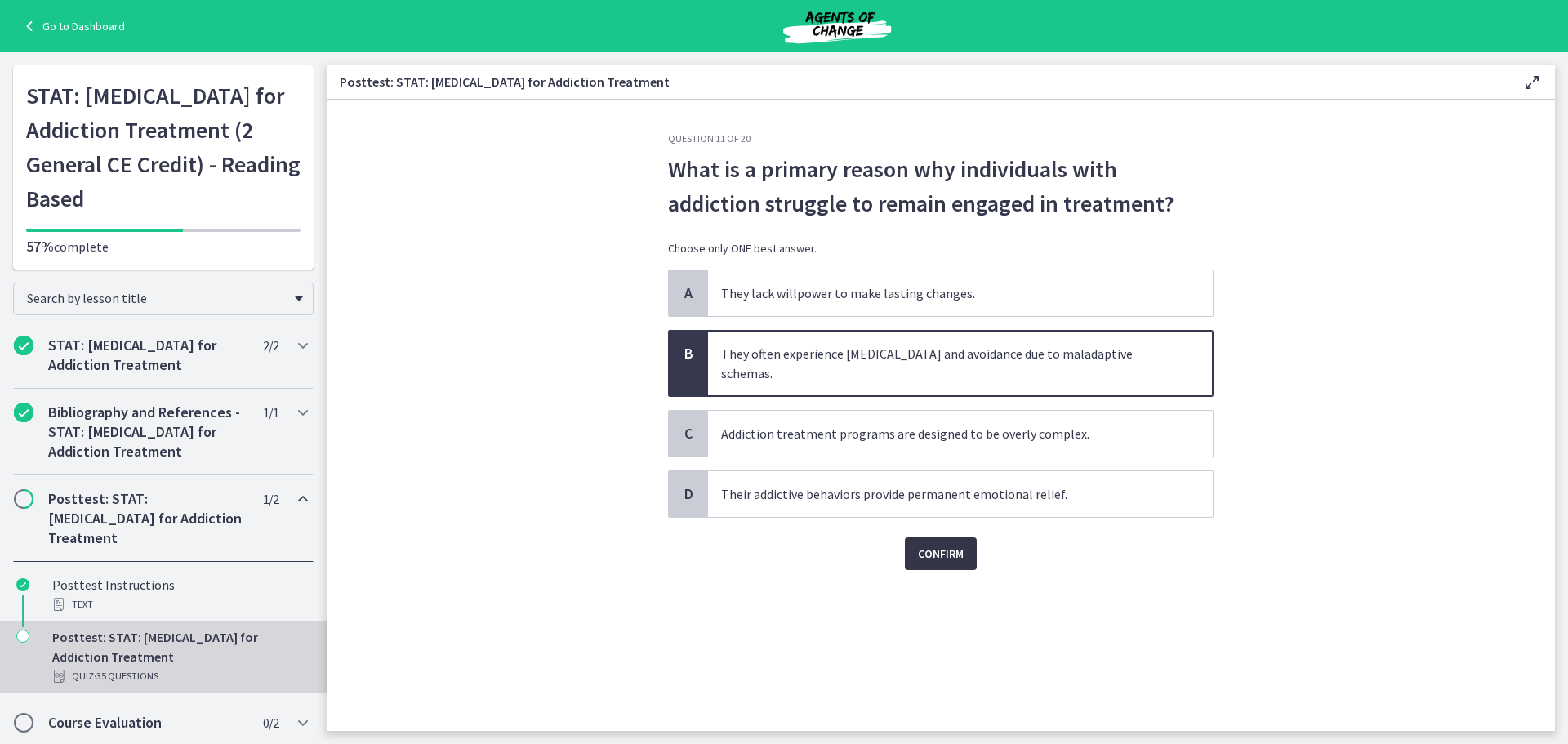
click at [943, 544] on span "Confirm" at bounding box center [940, 554] width 45 height 20
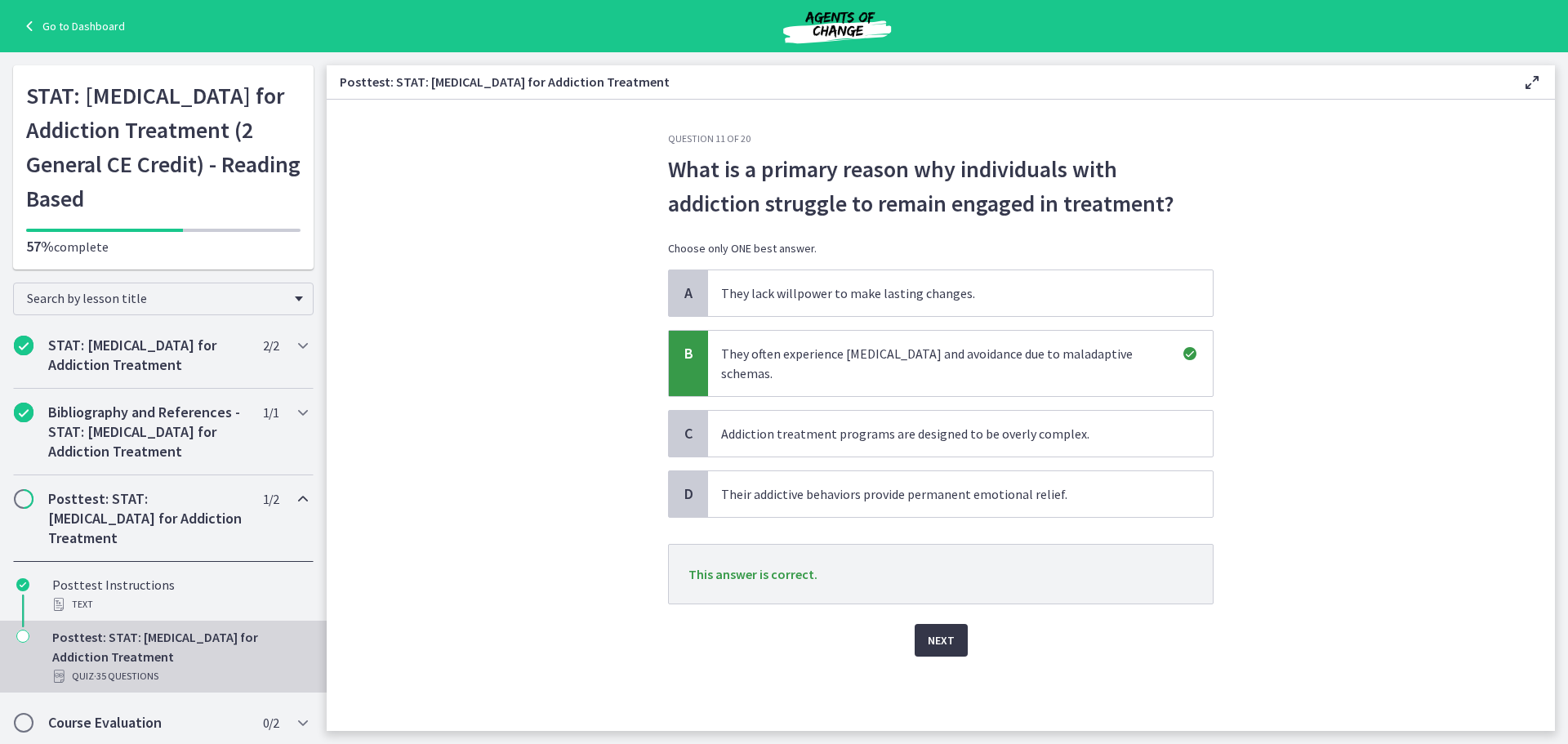
click at [934, 631] on span "Next" at bounding box center [941, 641] width 27 height 20
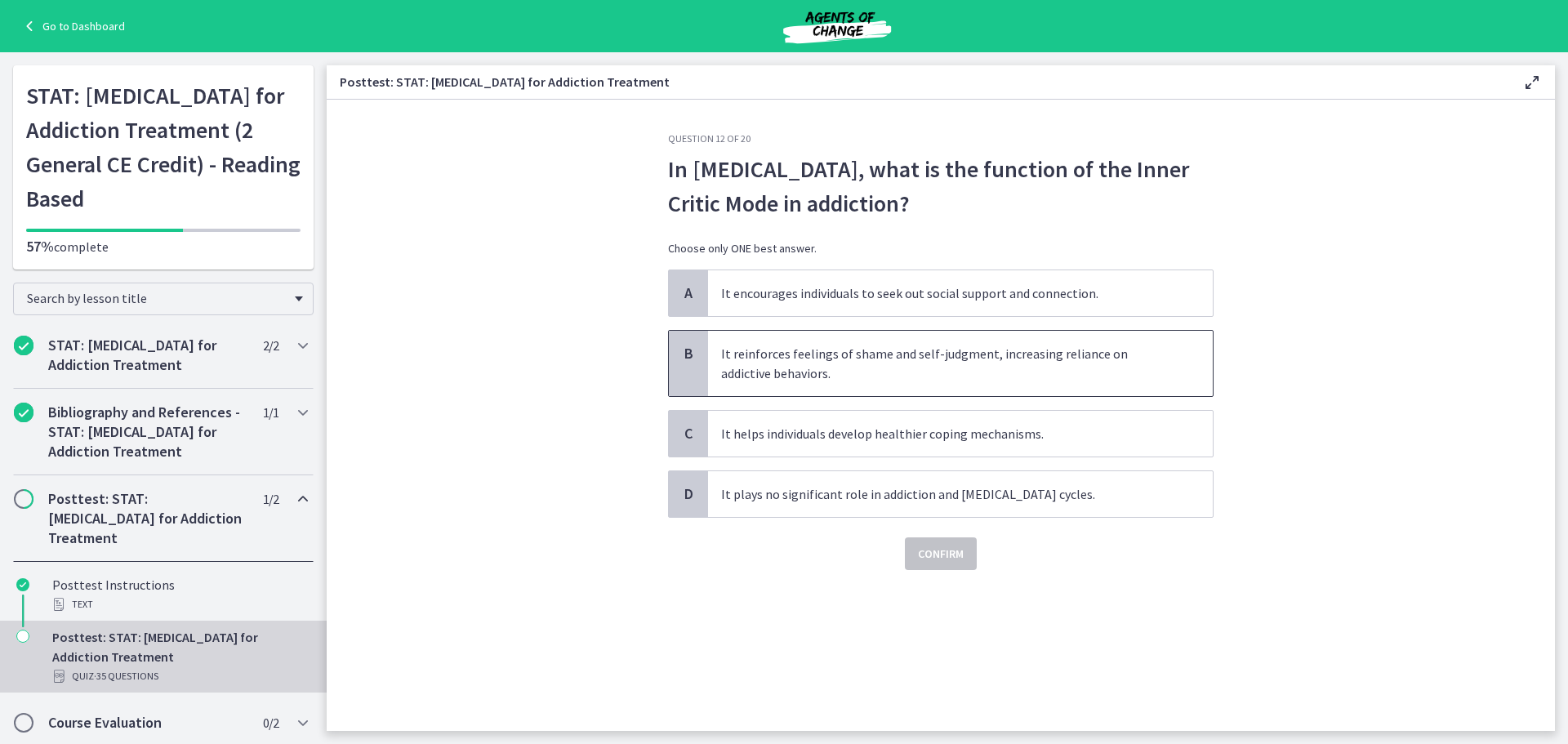
click at [869, 372] on span "It reinforces feelings of shame and self-judgment, increasing reliance on addic…" at bounding box center [960, 363] width 505 height 65
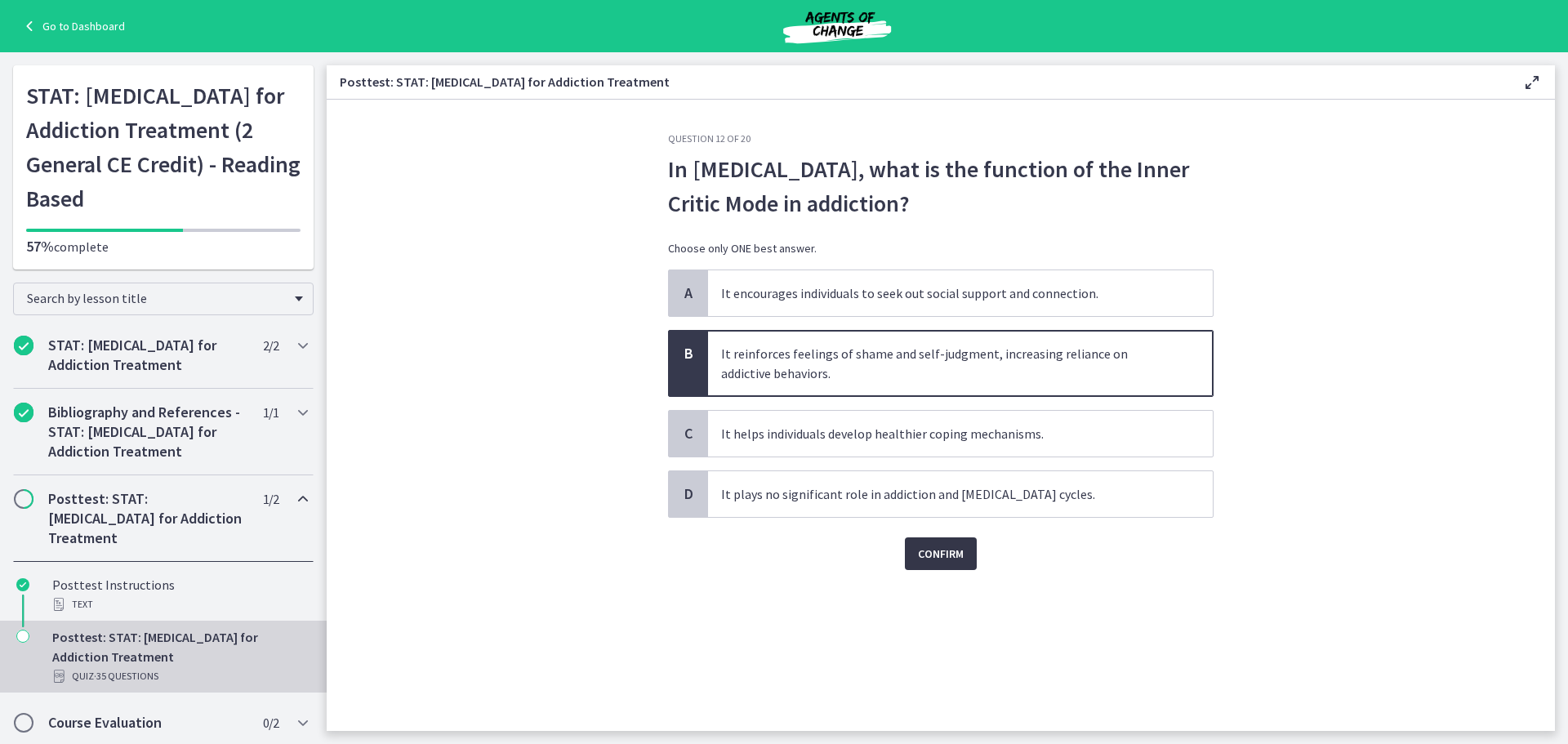
click at [951, 554] on span "Confirm" at bounding box center [940, 554] width 45 height 20
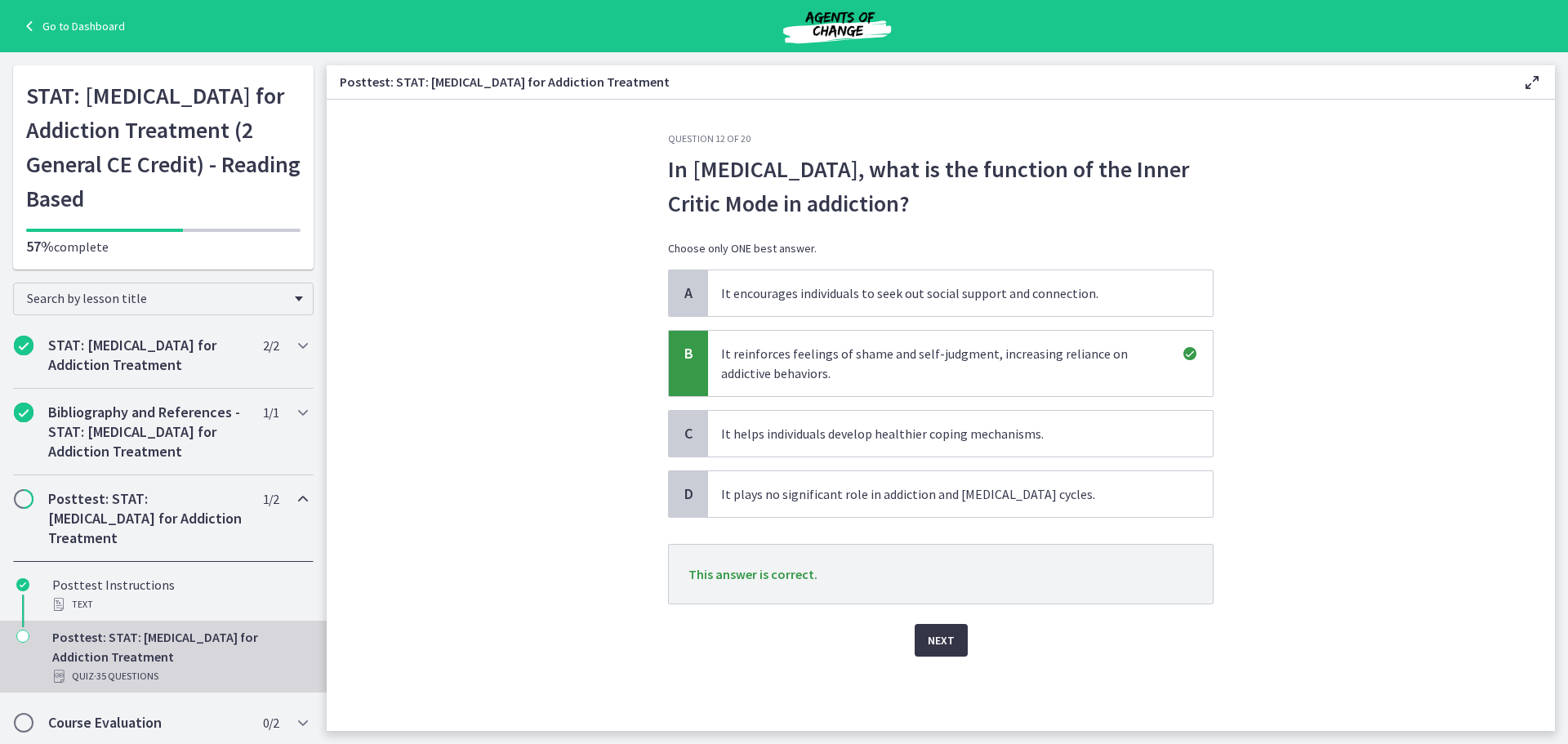
click at [952, 639] on span "Next" at bounding box center [941, 641] width 27 height 20
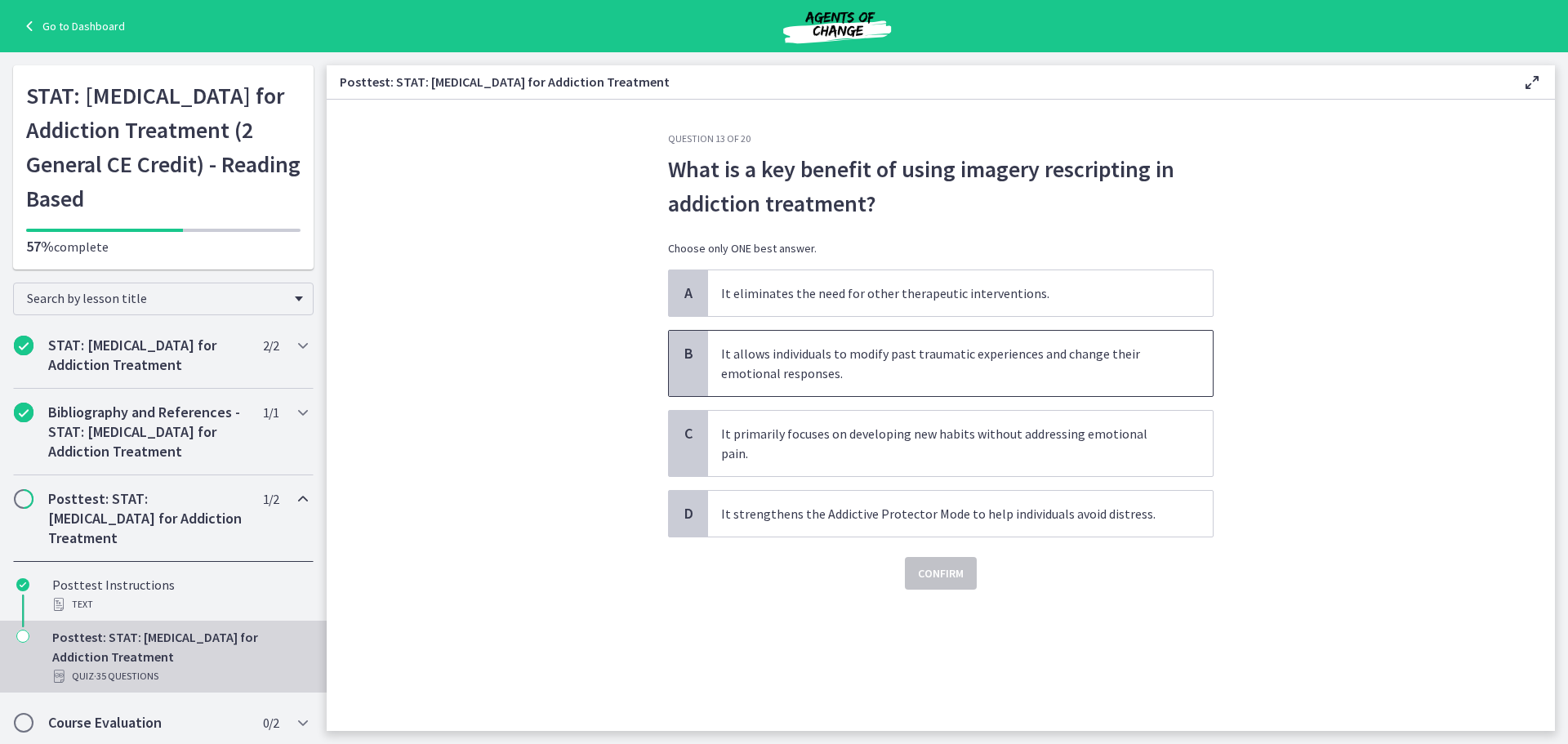
click at [800, 361] on span "It allows individuals to modify past traumatic experiences and change their emo…" at bounding box center [960, 363] width 505 height 65
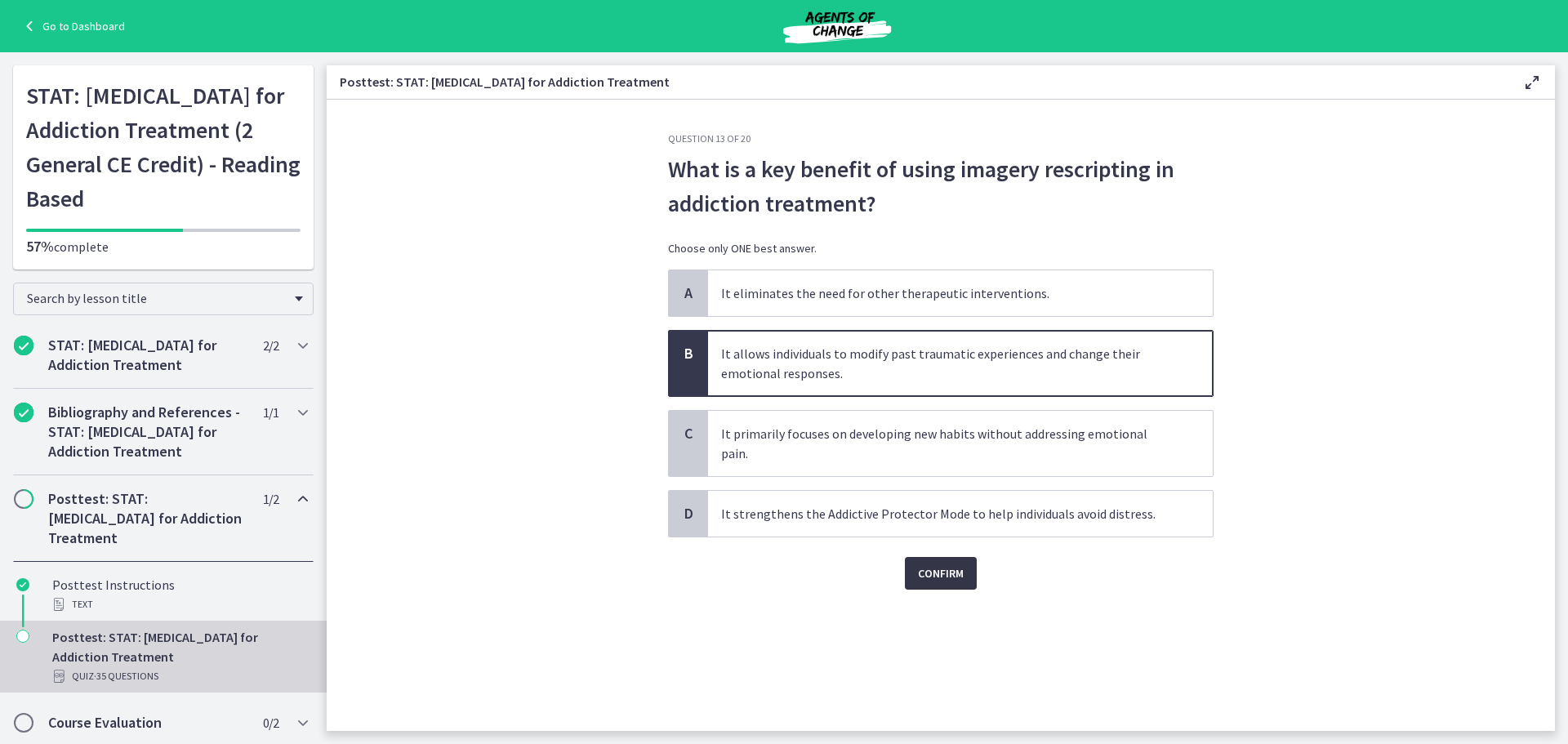
click at [937, 564] on span "Confirm" at bounding box center [940, 574] width 45 height 20
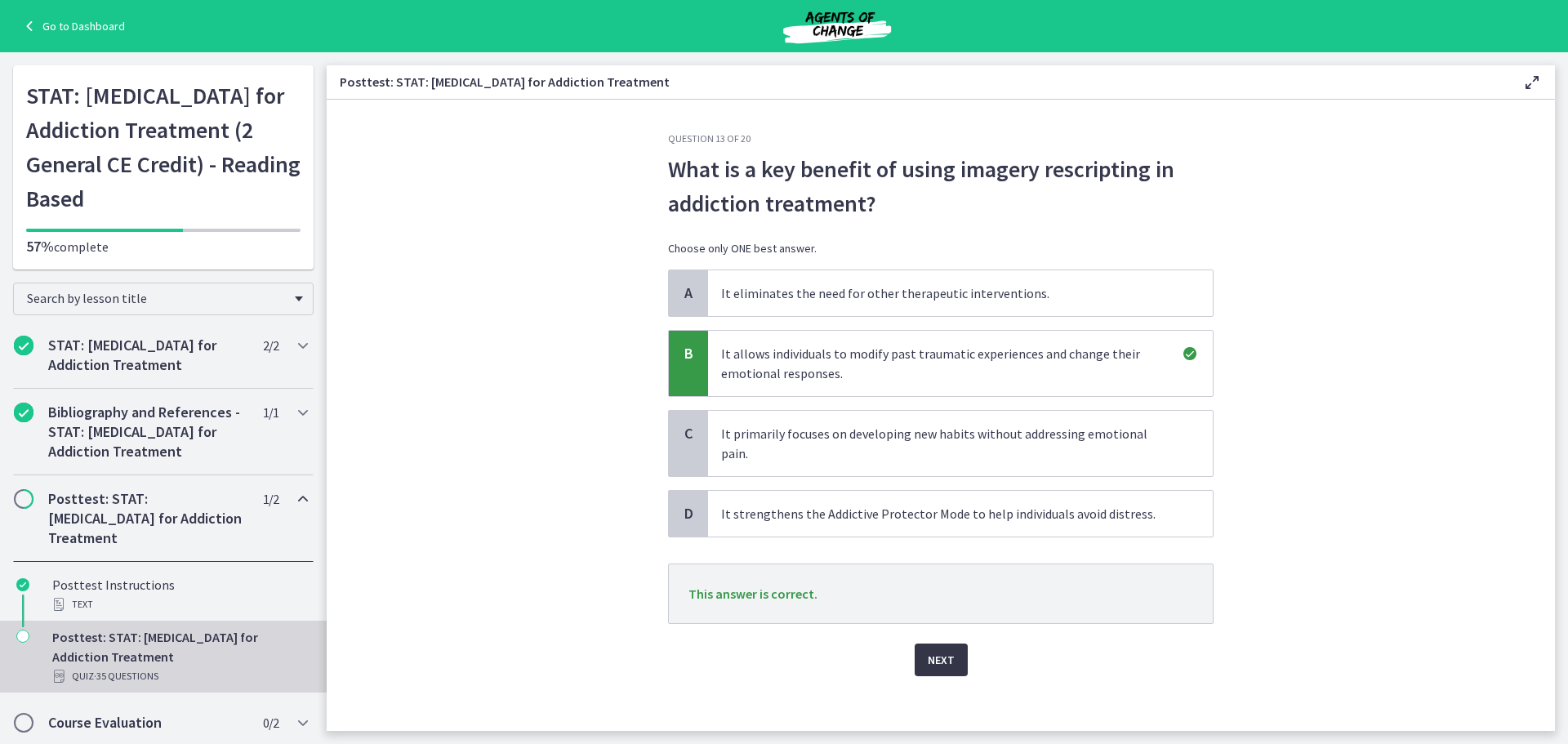
click at [951, 650] on span "Next" at bounding box center [941, 660] width 27 height 20
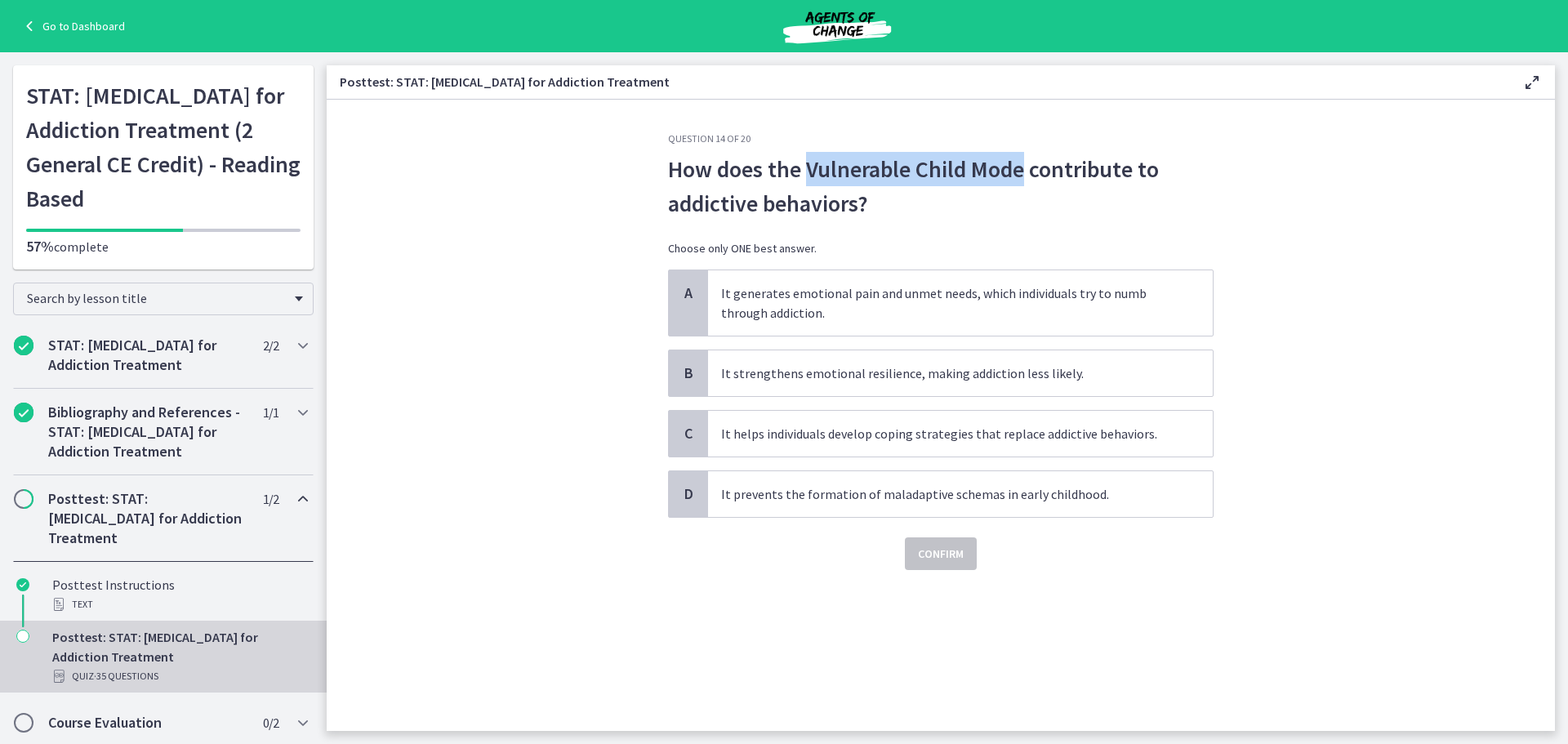
drag, startPoint x: 806, startPoint y: 170, endPoint x: 1024, endPoint y: 180, distance: 218.2
click at [1024, 180] on span "How does the Vulnerable Child Mode contribute to addictive behaviors?" at bounding box center [941, 186] width 545 height 69
copy span "Vulnerable Child Mode"
click at [809, 302] on span "It generates emotional pain and unmet needs, which individuals try to numb thro…" at bounding box center [960, 302] width 505 height 65
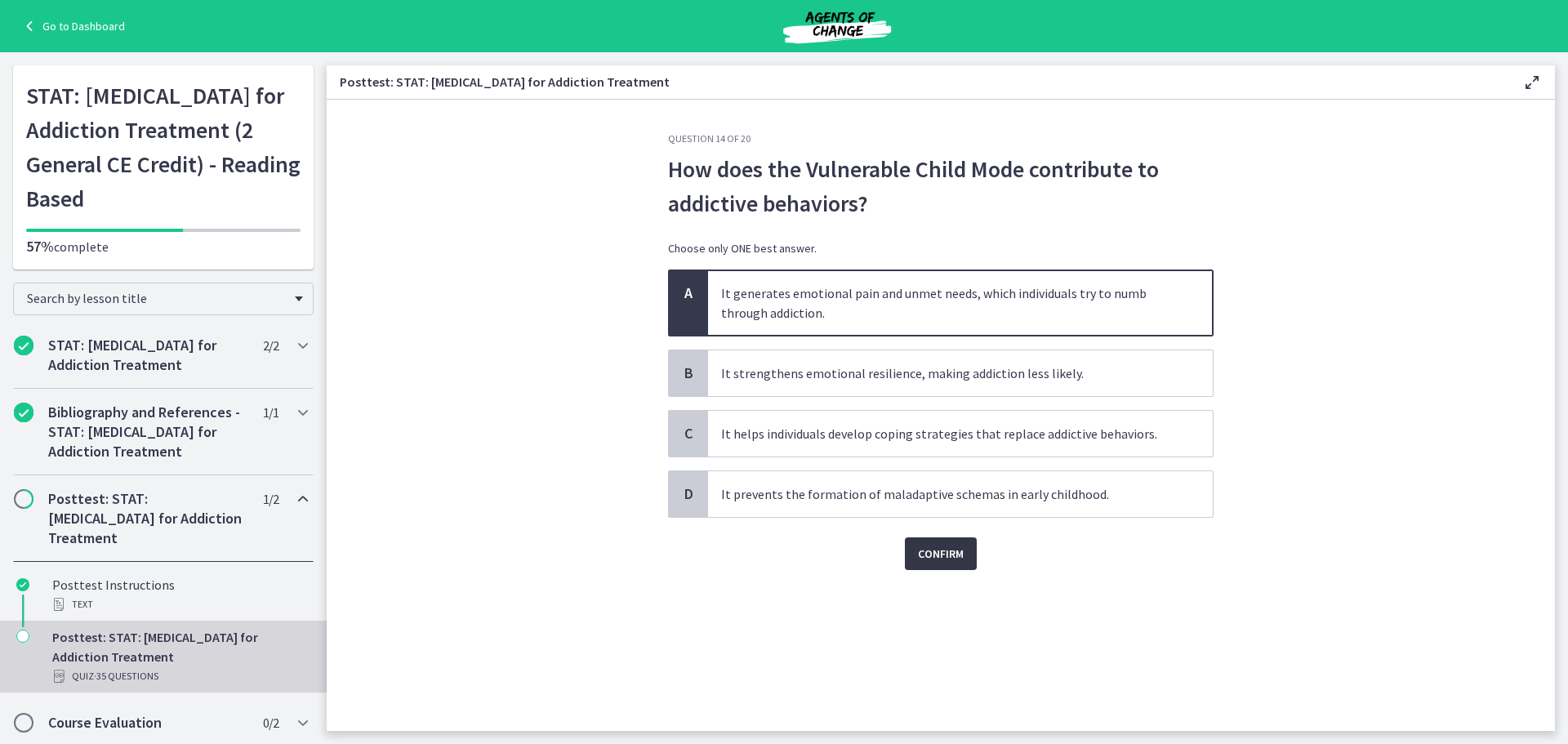
click at [938, 558] on span "Confirm" at bounding box center [940, 554] width 45 height 20
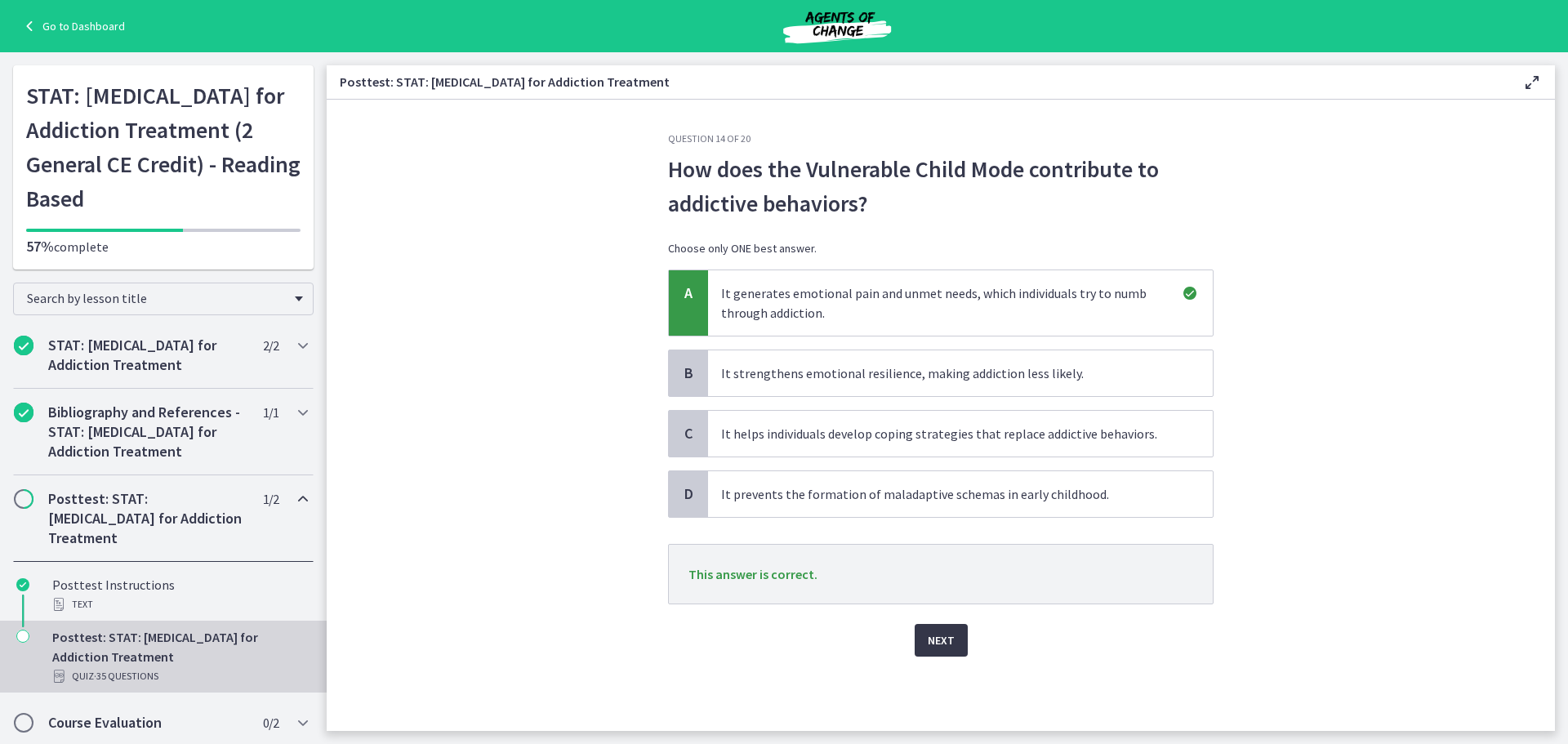
click at [949, 649] on span "Next" at bounding box center [941, 641] width 27 height 20
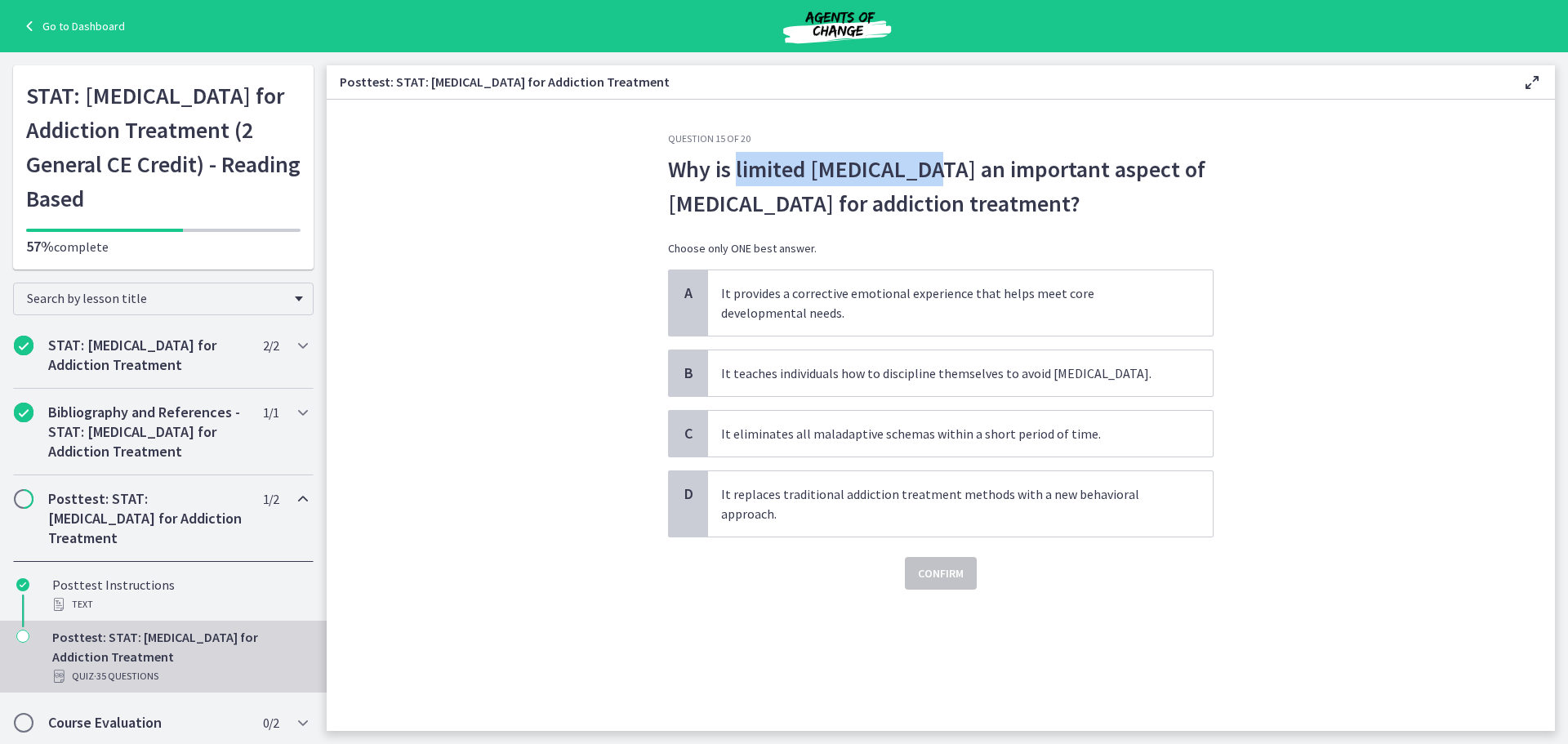
drag, startPoint x: 734, startPoint y: 168, endPoint x: 914, endPoint y: 175, distance: 180.1
click at [926, 180] on span "Why is limited reparenting an important aspect of Schema Therapy for addiction …" at bounding box center [941, 186] width 545 height 69
copy span "limited reparenting"
click at [816, 308] on span "It provides a corrective emotional experience that helps meet core developmenta…" at bounding box center [960, 302] width 505 height 65
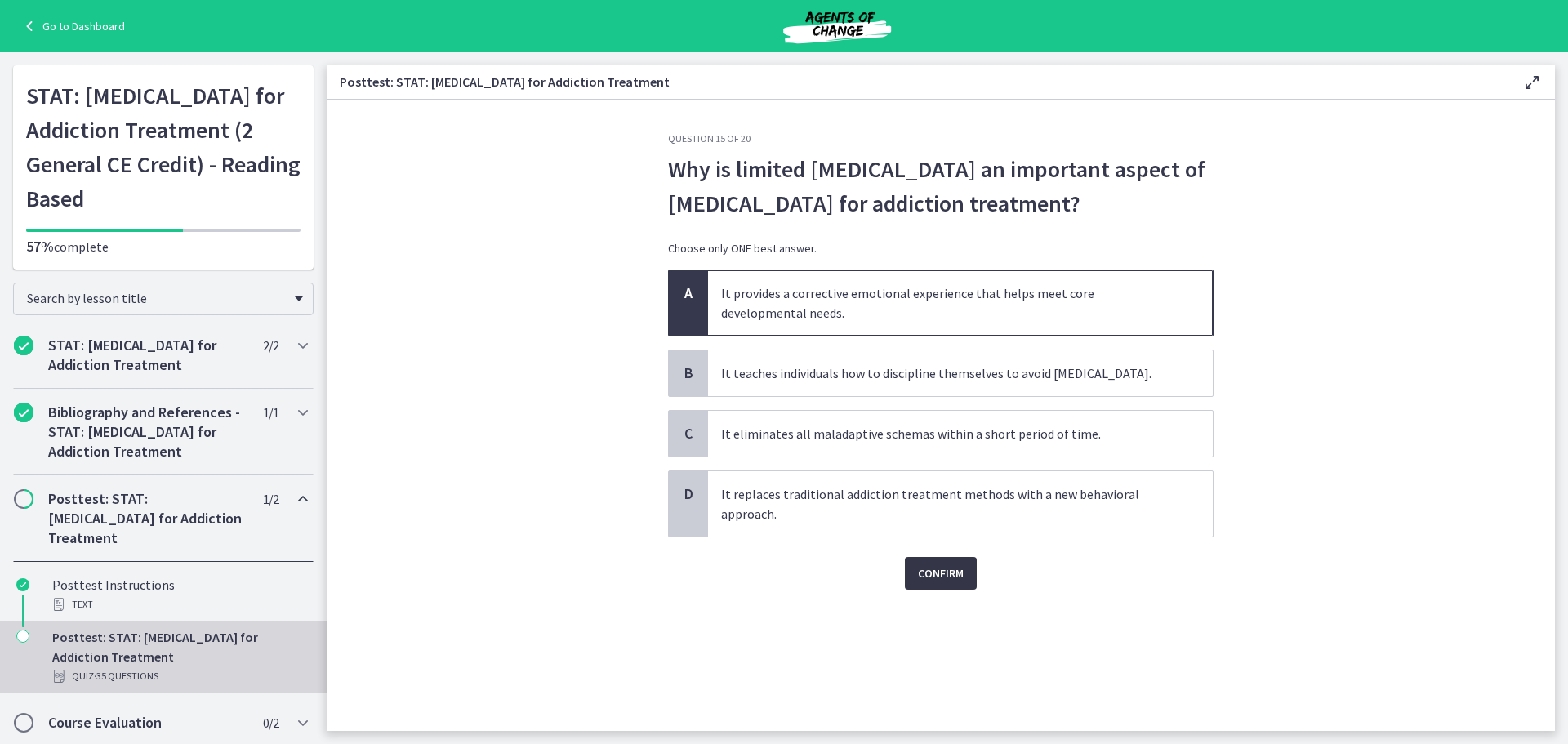
click at [927, 573] on span "Confirm" at bounding box center [940, 574] width 45 height 20
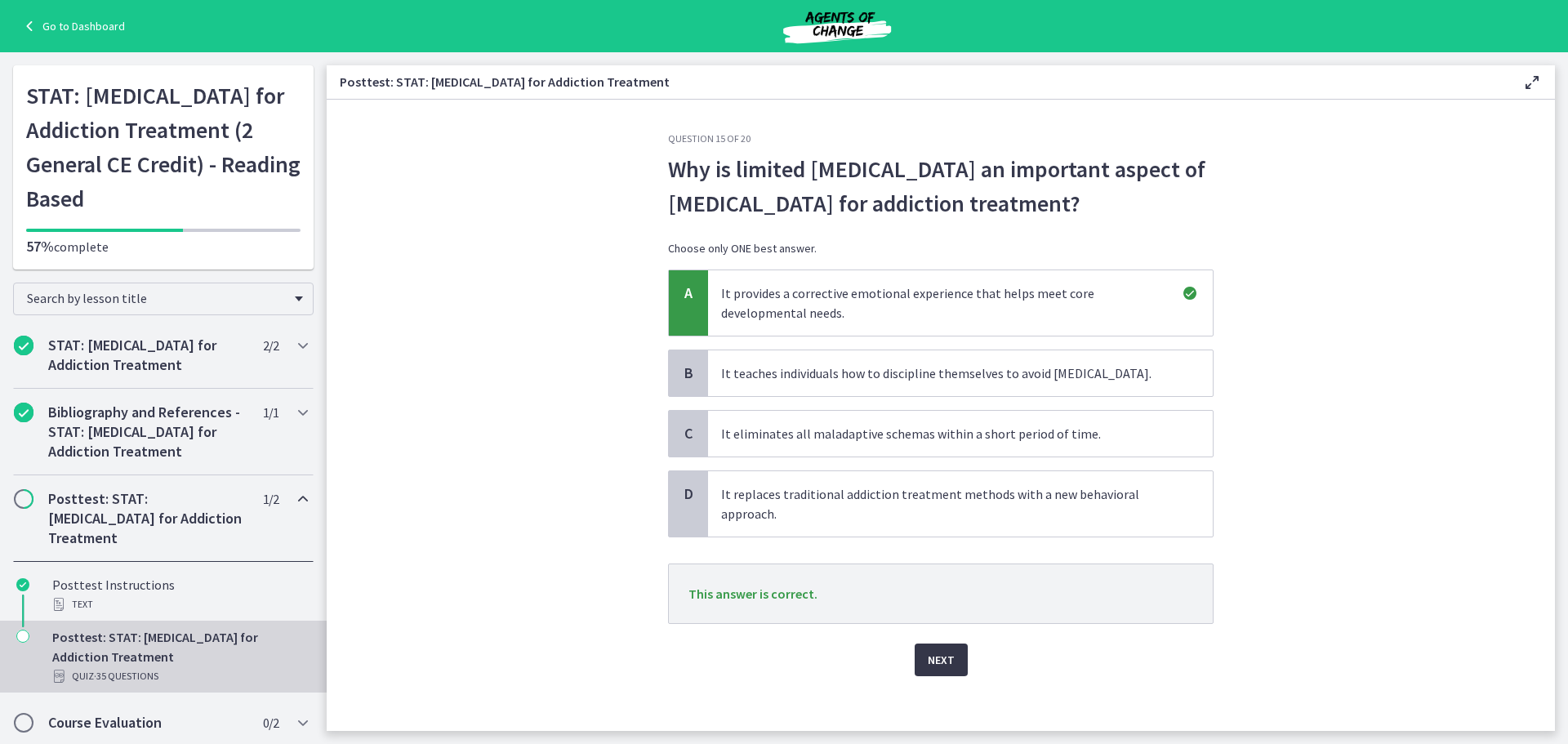
click at [944, 652] on span "Next" at bounding box center [941, 660] width 27 height 20
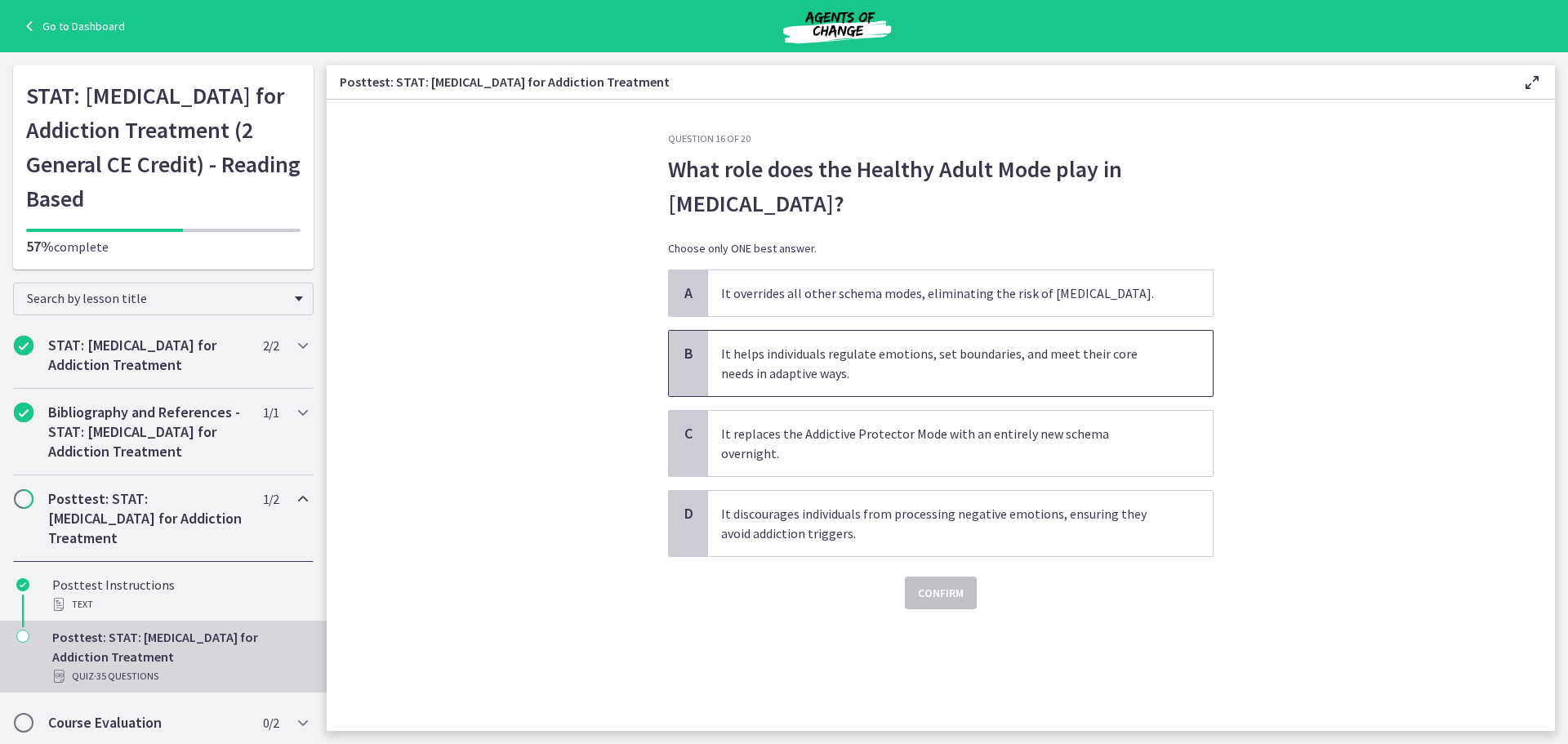
click at [863, 364] on span "It helps individuals regulate emotions, set boundaries, and meet their core nee…" at bounding box center [960, 363] width 505 height 65
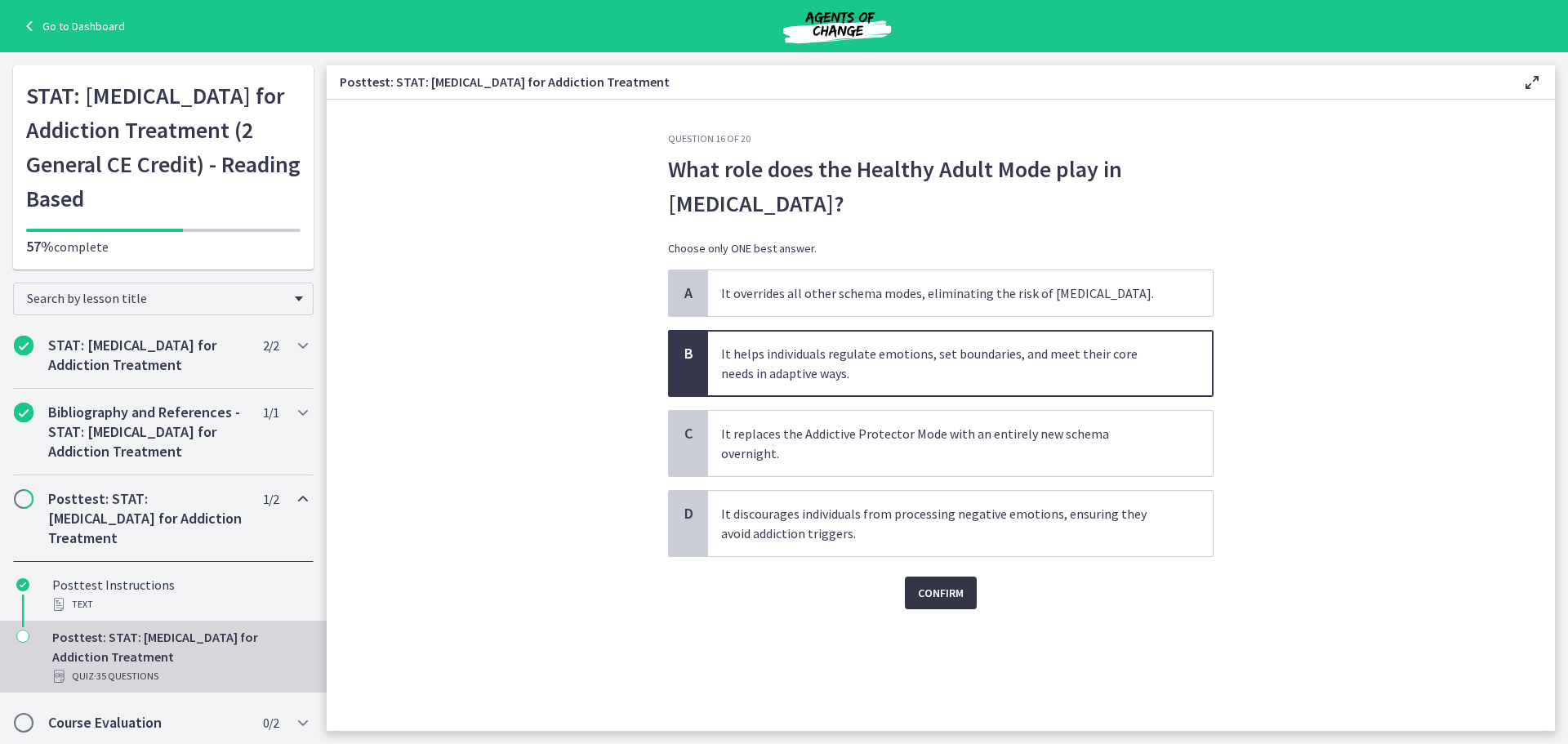
click at [942, 584] on span "Confirm" at bounding box center [940, 593] width 45 height 20
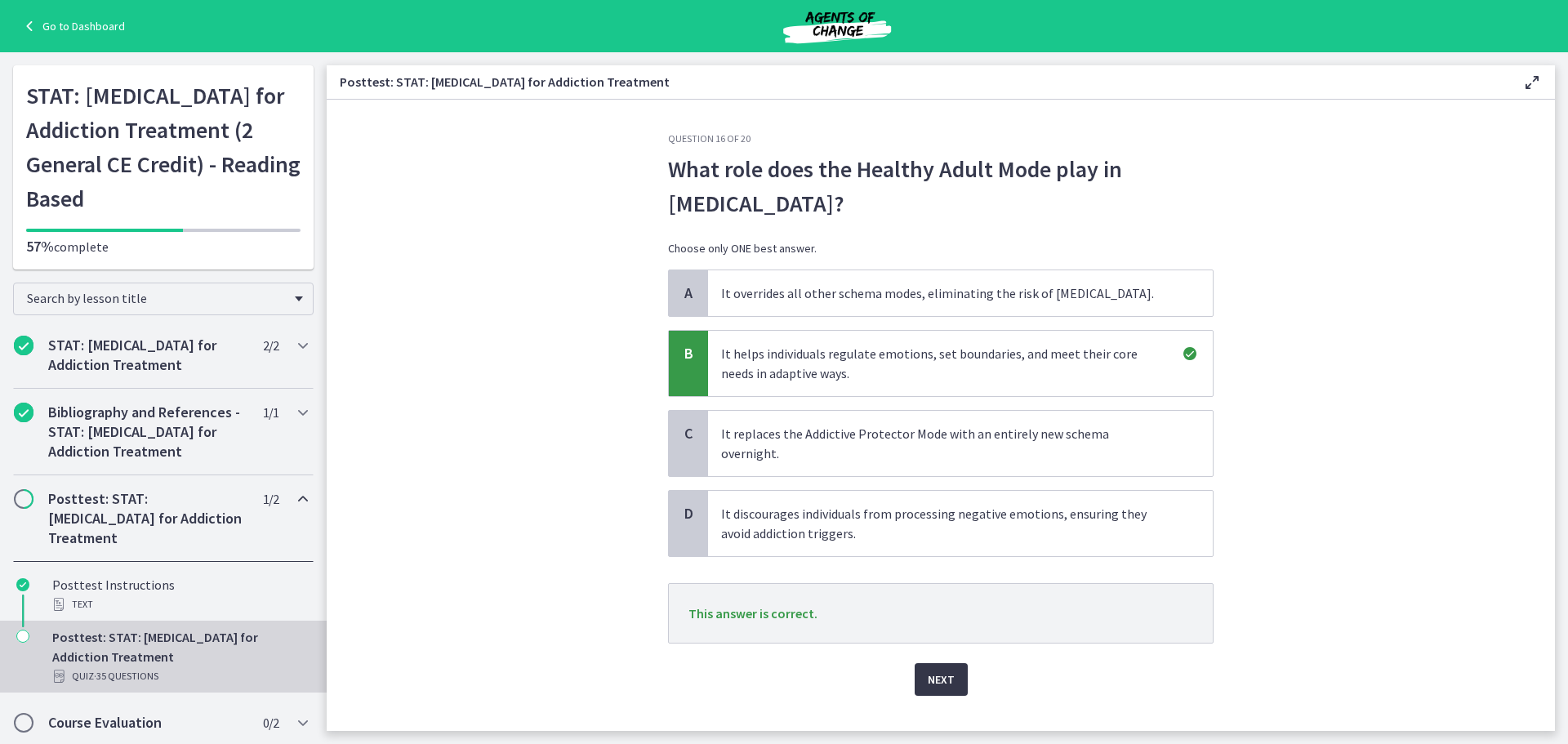
click at [919, 663] on button "Next" at bounding box center [942, 679] width 53 height 33
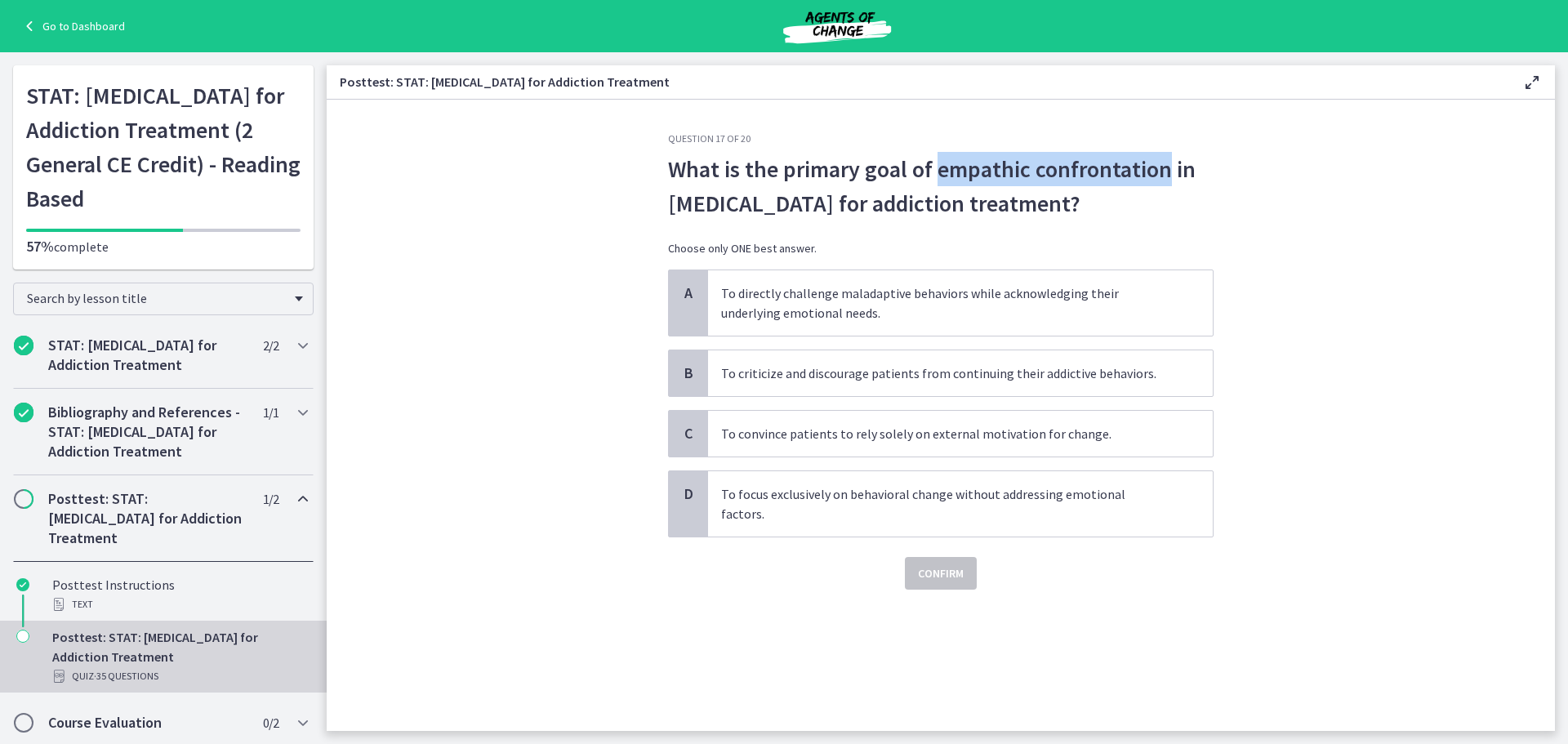
drag, startPoint x: 937, startPoint y: 172, endPoint x: 1163, endPoint y: 168, distance: 226.0
click at [1163, 168] on span "What is the primary goal of empathic confrontation in Schema Therapy for addict…" at bounding box center [941, 186] width 545 height 69
copy span "empathic confrontation"
click at [821, 308] on span "To directly challenge maladaptive behaviors while acknowledging their underlyin…" at bounding box center [960, 302] width 505 height 65
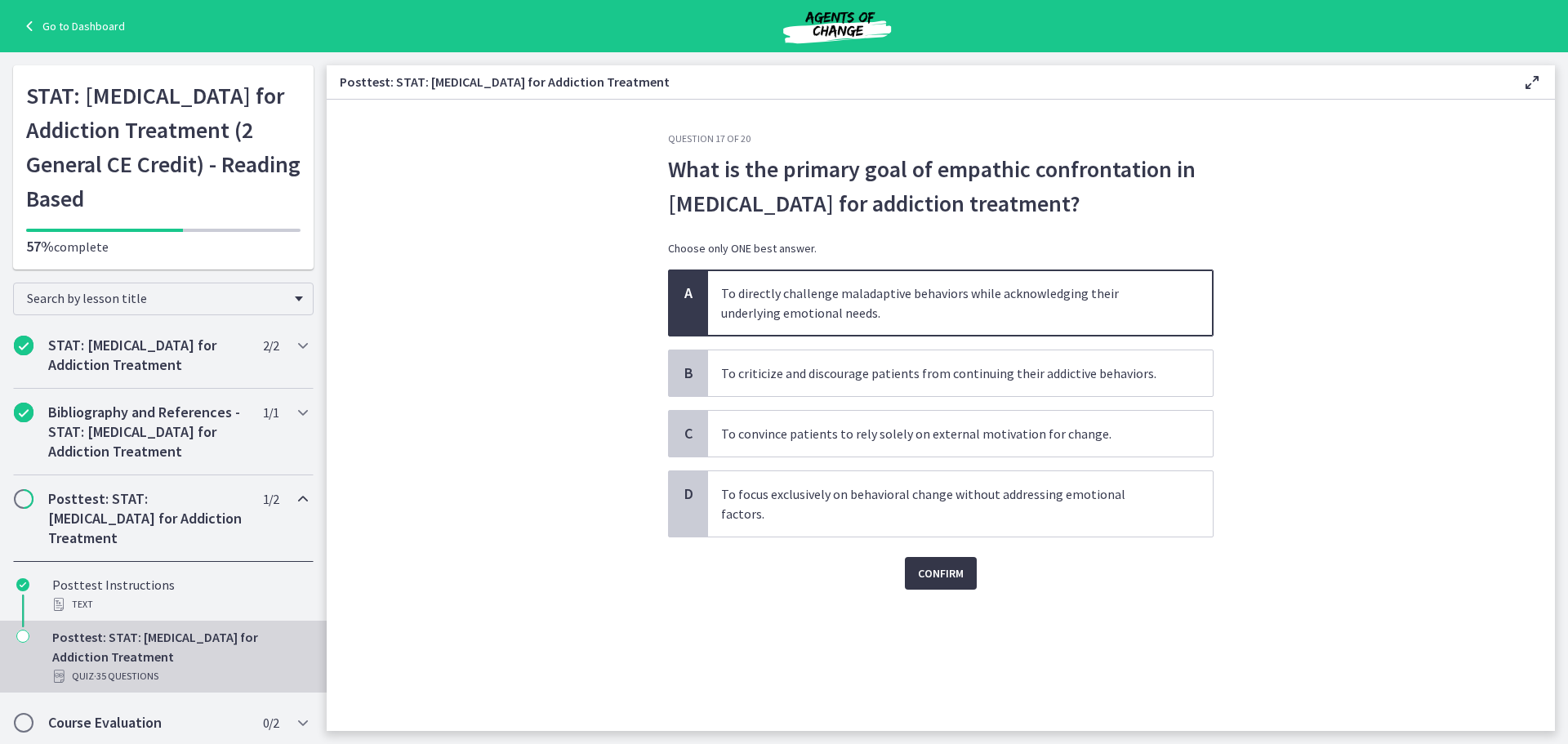
click at [931, 564] on span "Confirm" at bounding box center [940, 574] width 45 height 20
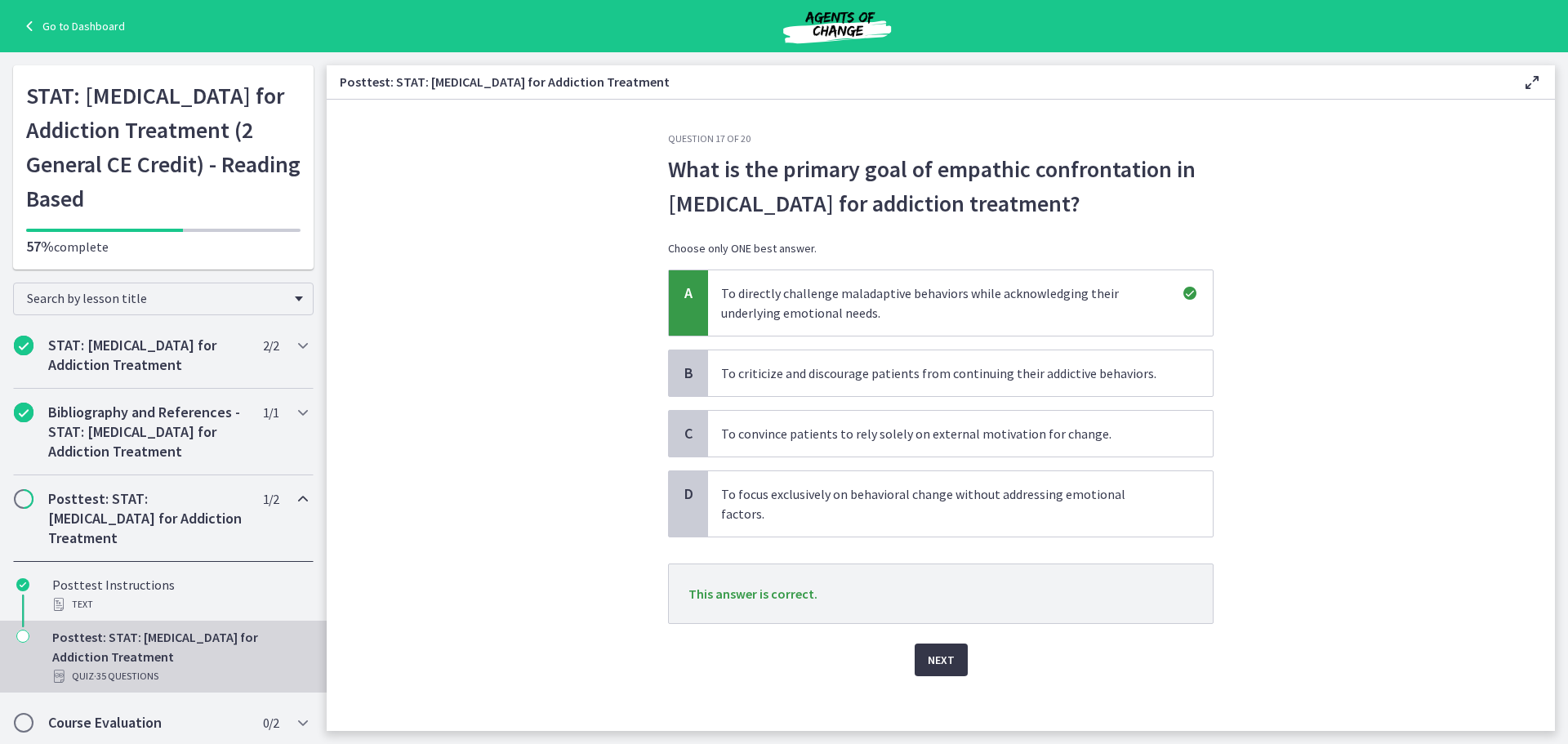
click at [927, 643] on button "Next" at bounding box center [942, 659] width 53 height 33
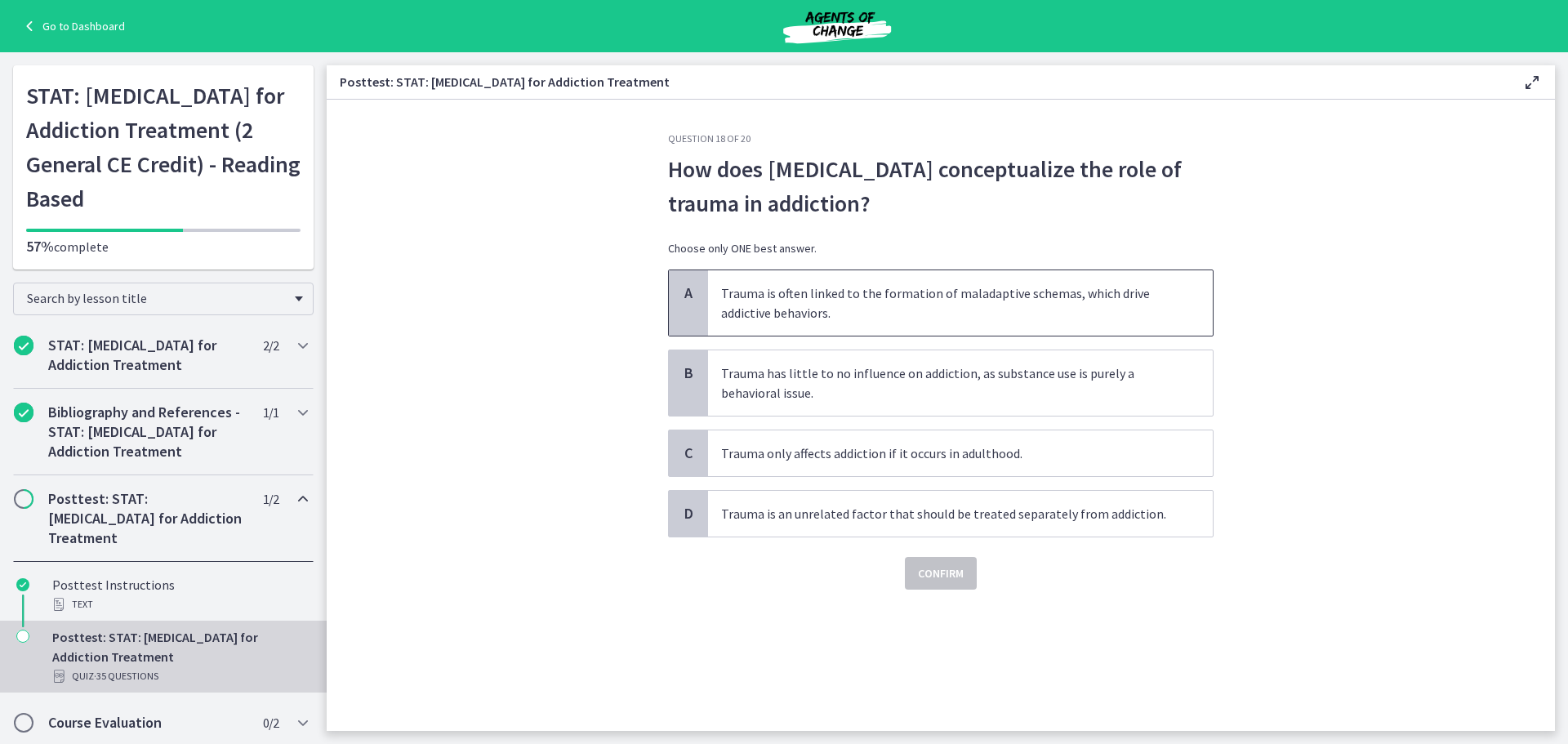
click at [885, 304] on span "Trauma is often linked to the formation of maladaptive schemas, which drive add…" at bounding box center [960, 302] width 505 height 65
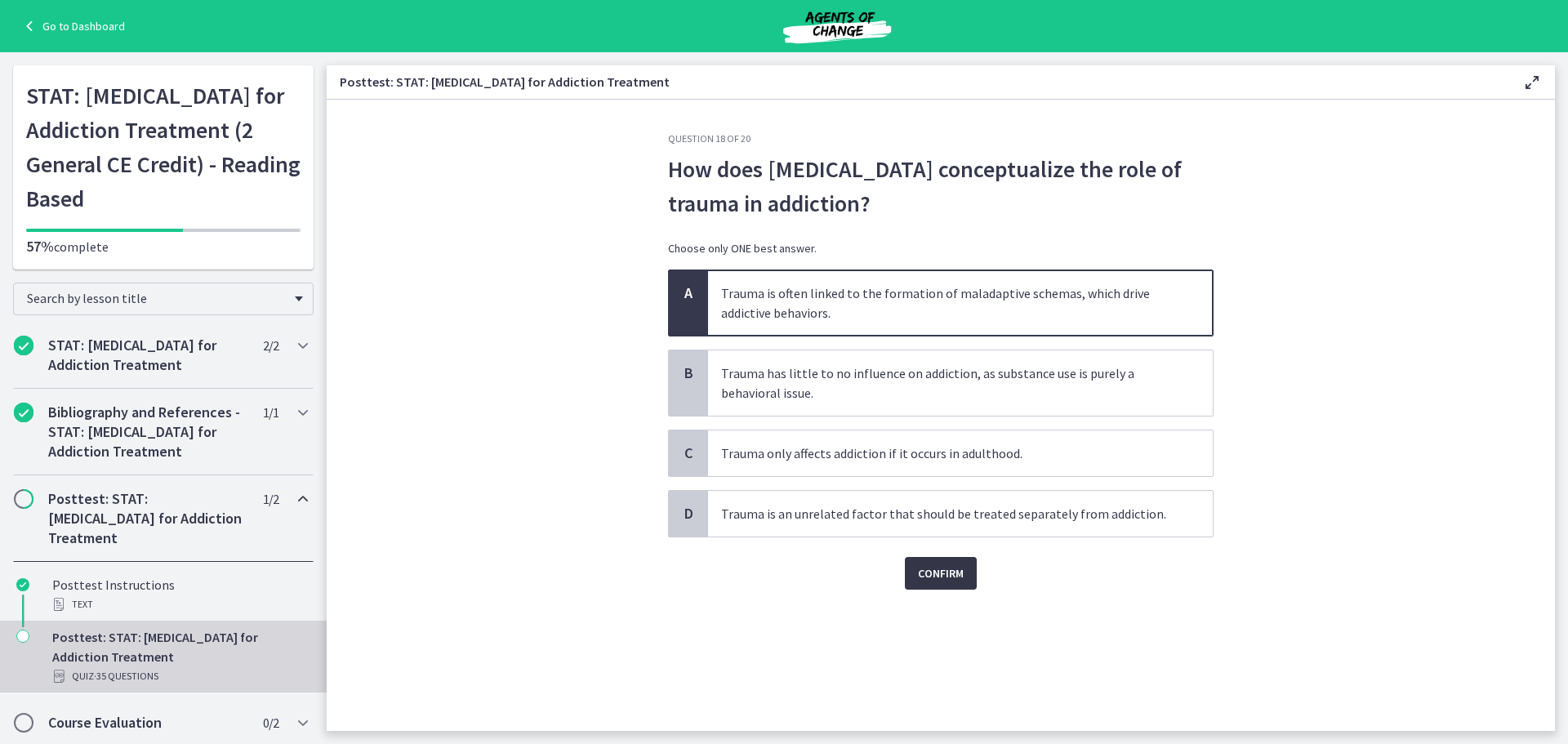
click at [951, 564] on span "Confirm" at bounding box center [940, 574] width 45 height 20
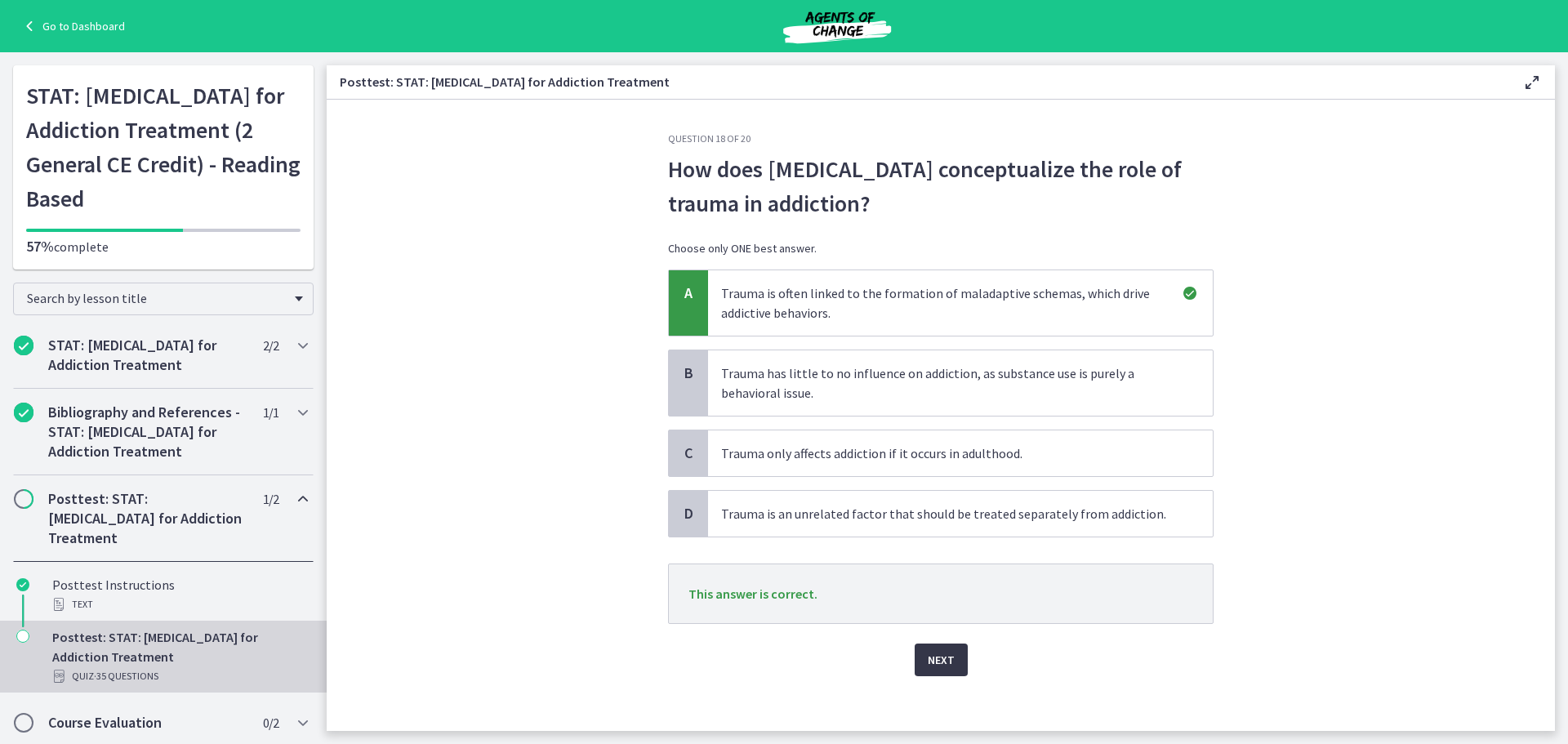
click at [928, 663] on span "Next" at bounding box center [941, 660] width 27 height 20
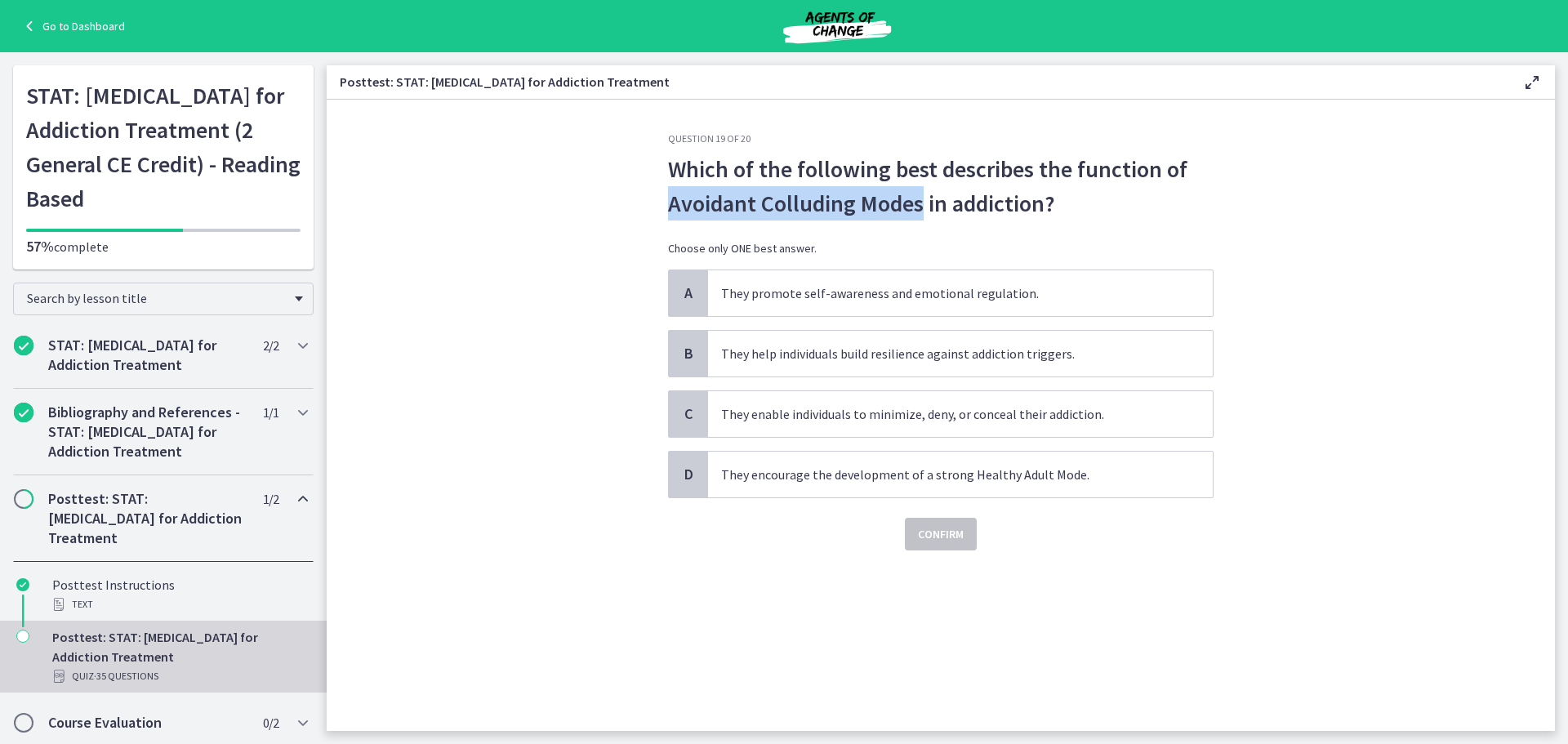
drag, startPoint x: 670, startPoint y: 204, endPoint x: 922, endPoint y: 208, distance: 252.0
click at [922, 208] on span "Which of the following best describes the function of Avoidant Colluding Modes …" at bounding box center [941, 186] width 545 height 69
copy span "Avoidant Colluding Modes"
click at [818, 417] on span "They enable individuals to minimize, deny, or conceal their addiction." at bounding box center [960, 413] width 505 height 45
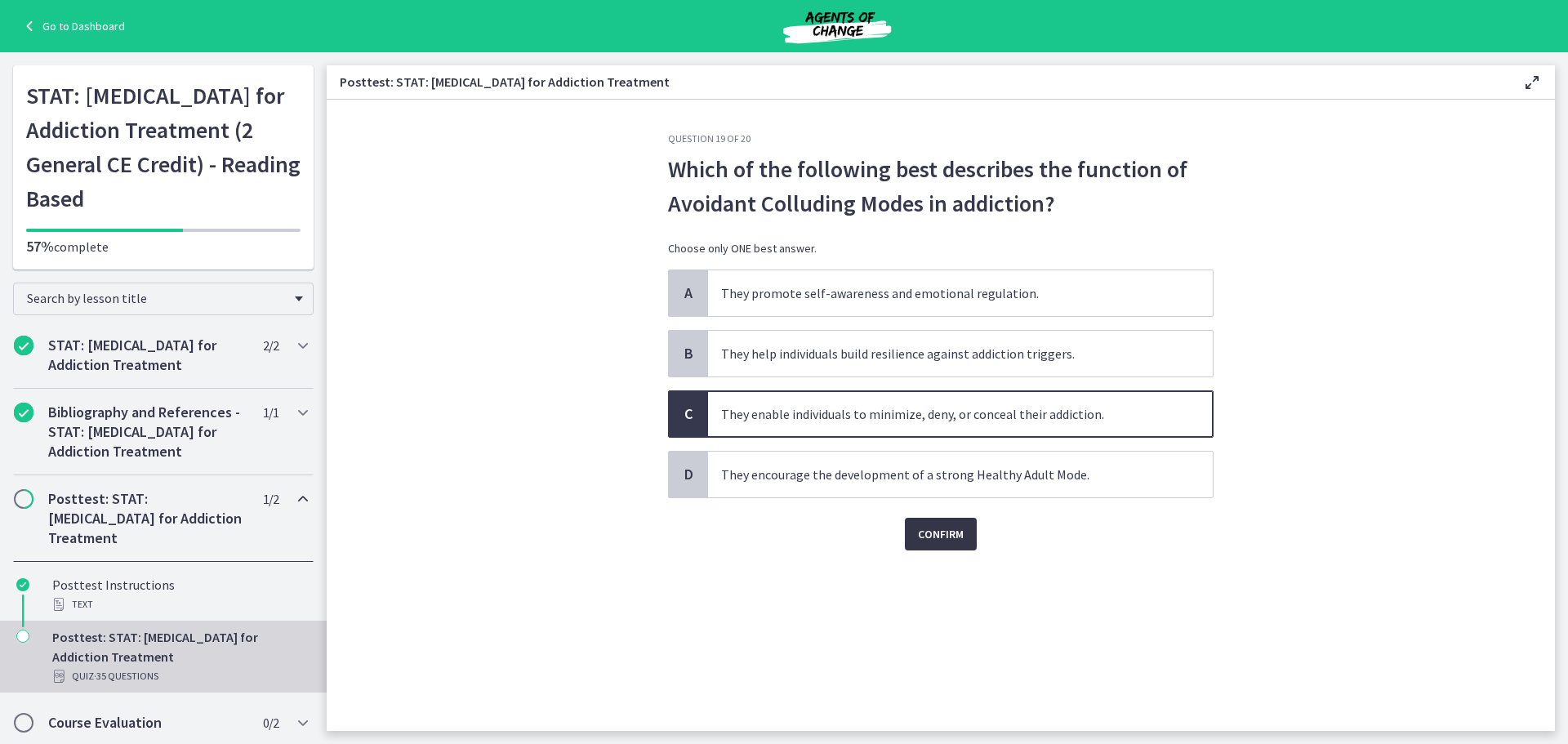
click at [943, 539] on span "Confirm" at bounding box center [940, 535] width 45 height 20
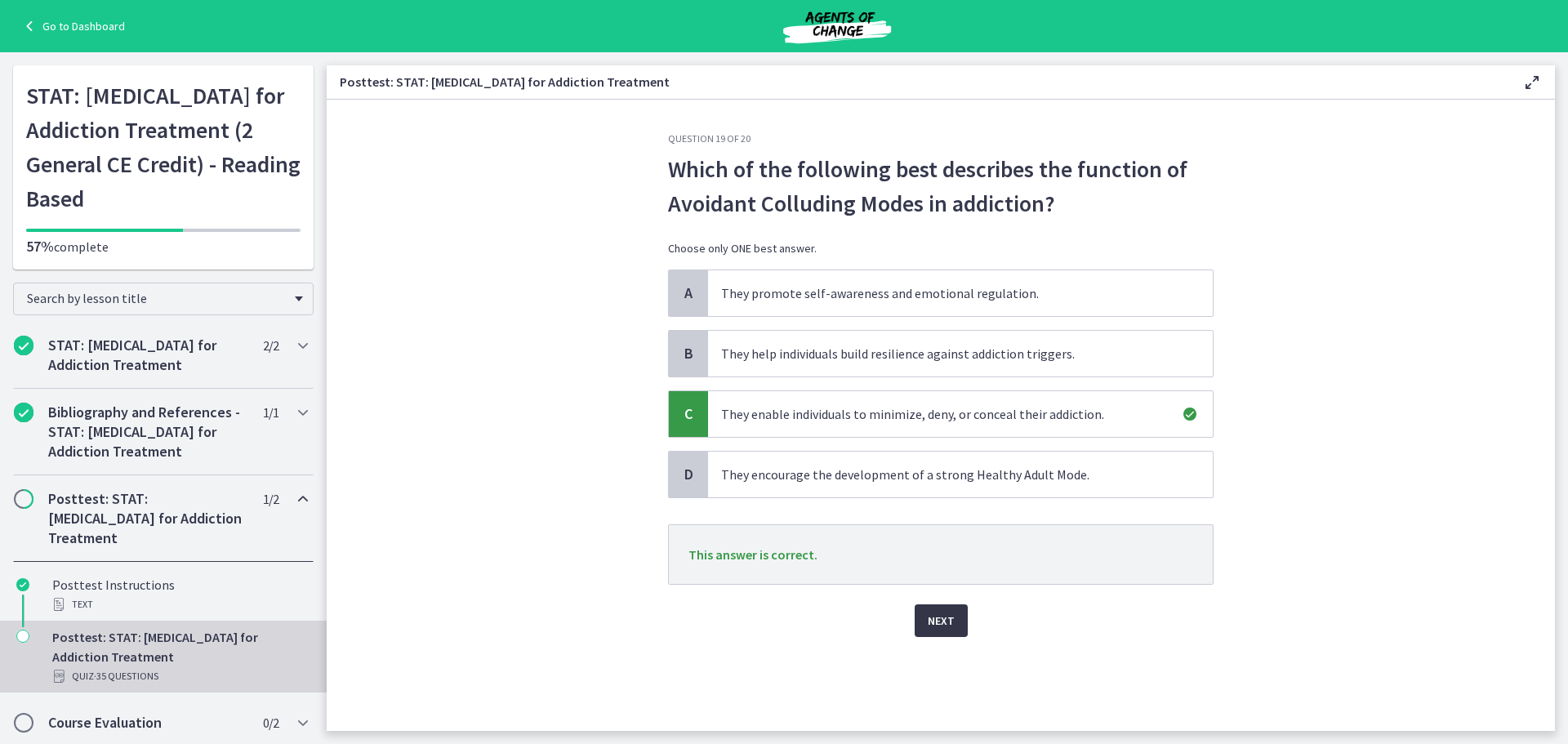
click at [938, 621] on span "Next" at bounding box center [941, 621] width 27 height 20
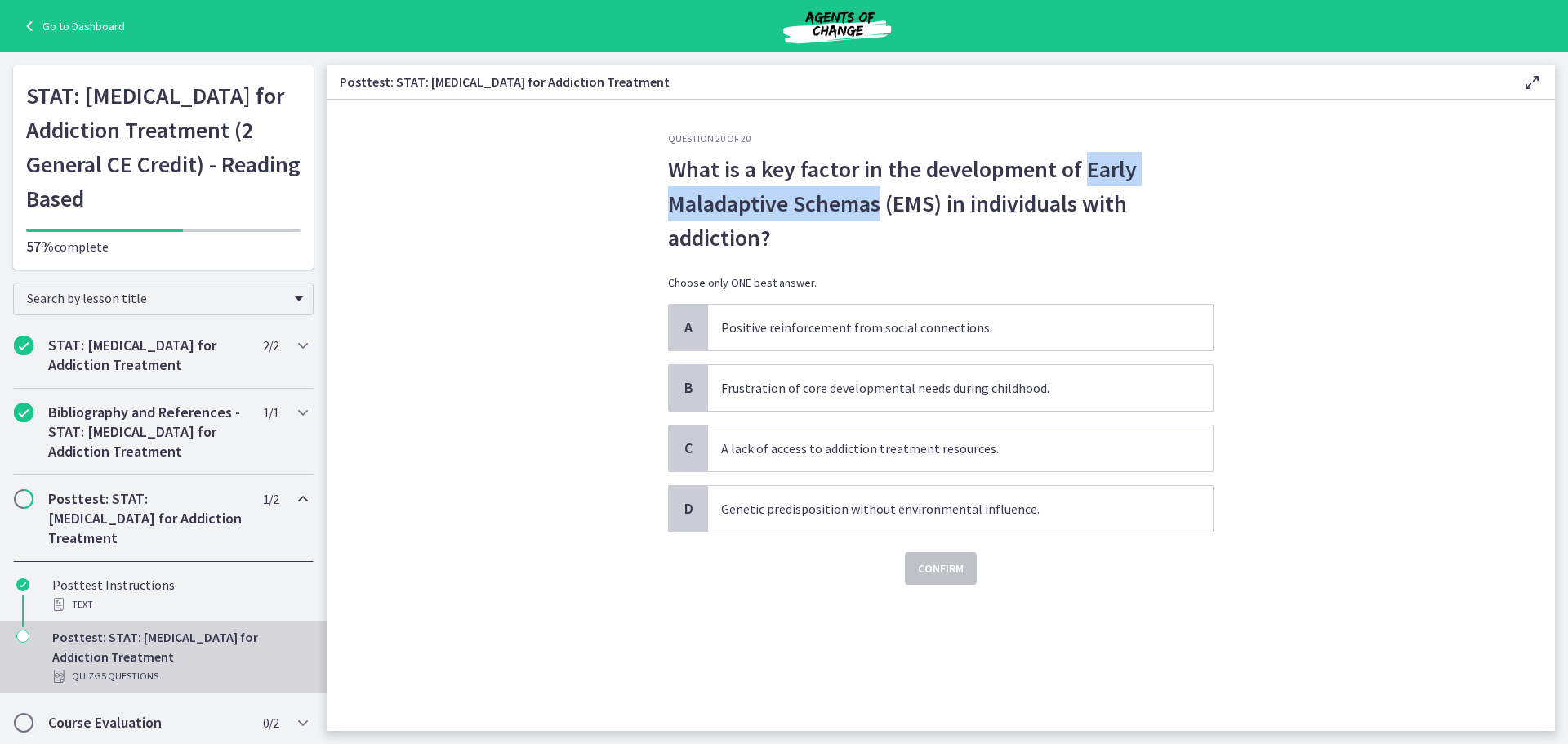
drag, startPoint x: 1086, startPoint y: 169, endPoint x: 878, endPoint y: 217, distance: 213.5
click at [878, 217] on span "What is a key factor in the development of Early Maladaptive Schemas (EMS) in i…" at bounding box center [941, 204] width 545 height 103
copy span "Early Maladaptive Schemas"
click at [962, 235] on span "What is a key factor in the development of Early Maladaptive Schemas (EMS) in i…" at bounding box center [941, 204] width 545 height 103
click at [789, 388] on span "Frustration of core developmental needs during childhood." at bounding box center [960, 388] width 505 height 45
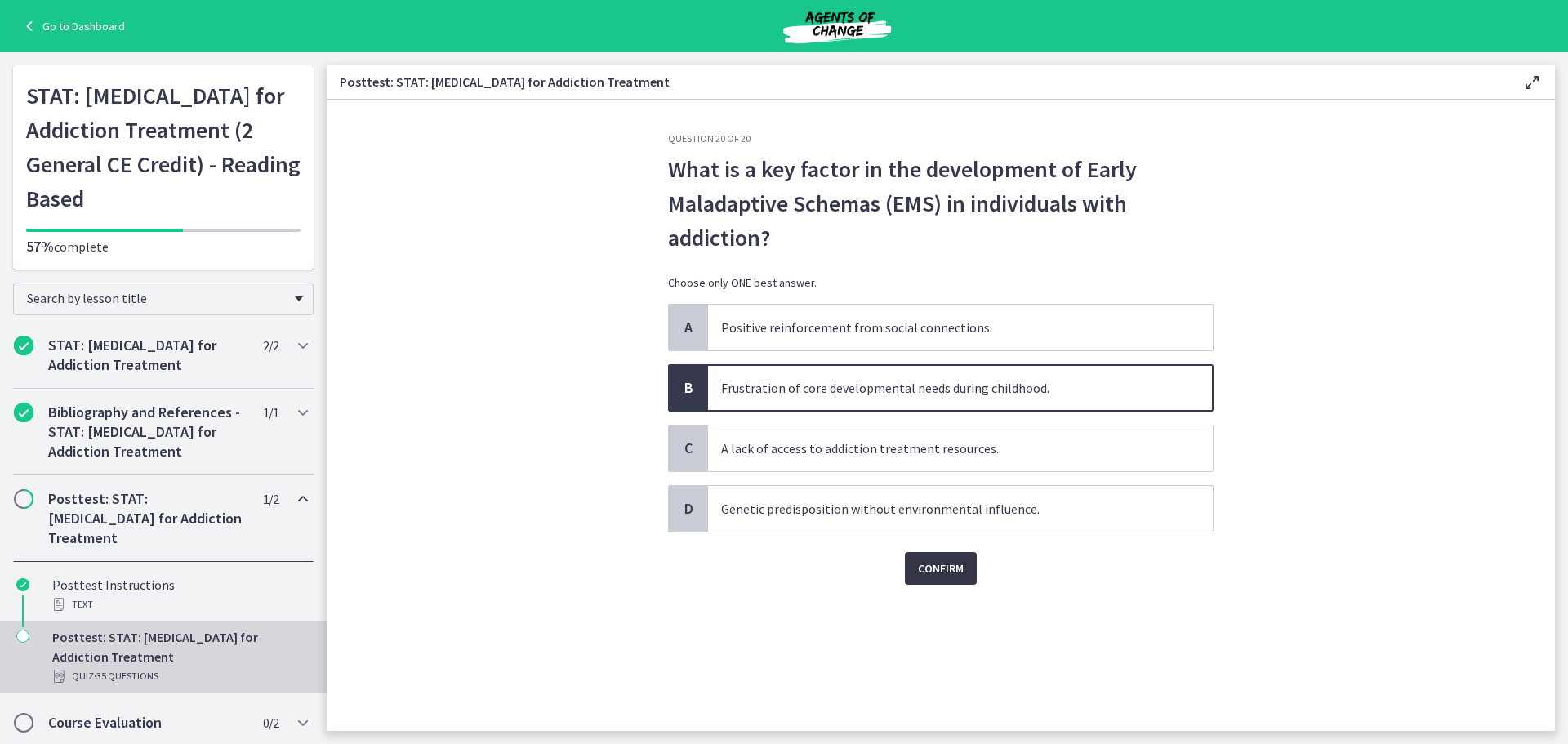
click at [947, 567] on span "Confirm" at bounding box center [940, 568] width 45 height 20
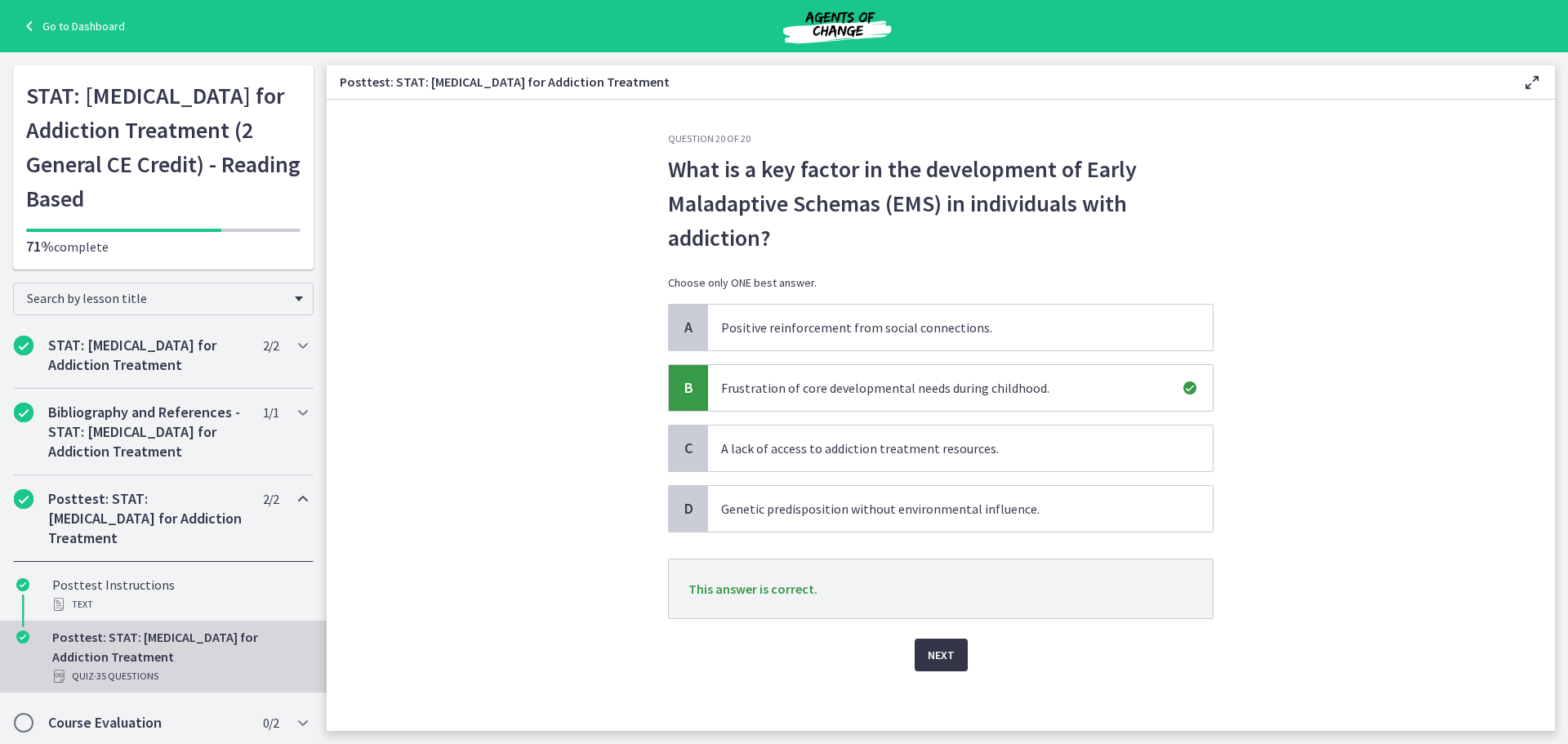
click at [940, 653] on span "Next" at bounding box center [941, 655] width 27 height 20
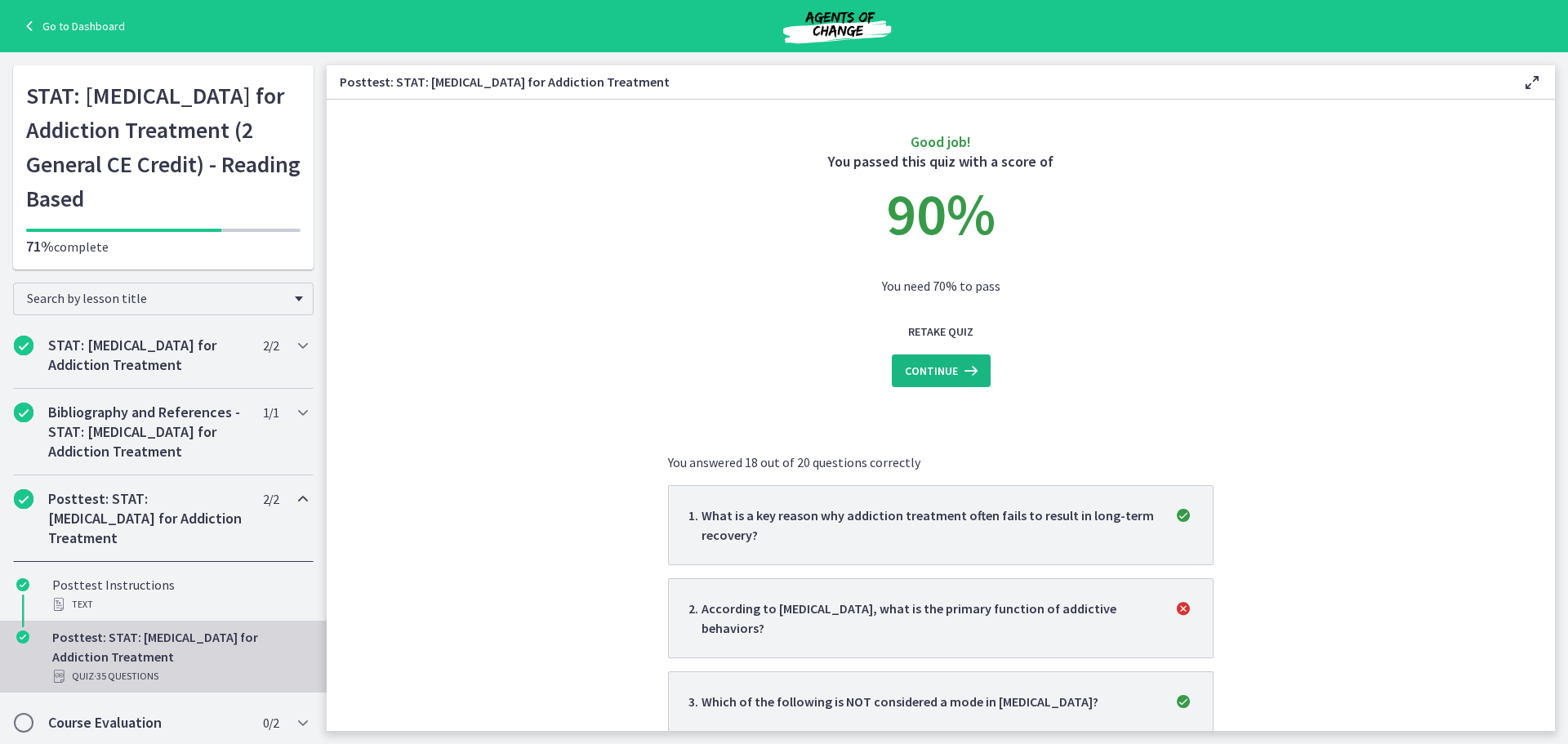
click at [934, 370] on span "Continue" at bounding box center [932, 371] width 53 height 20
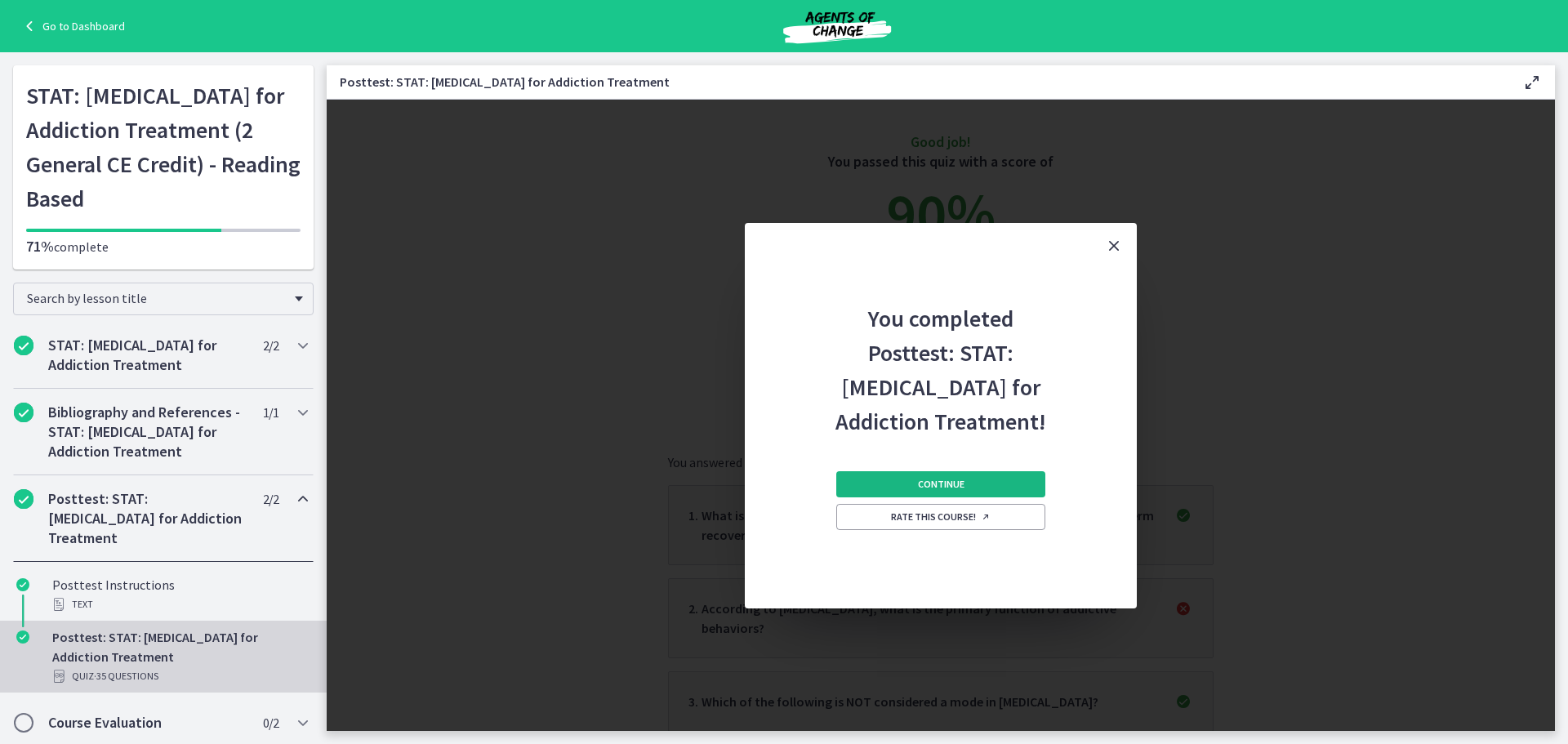
click at [951, 486] on span "Continue" at bounding box center [941, 484] width 46 height 13
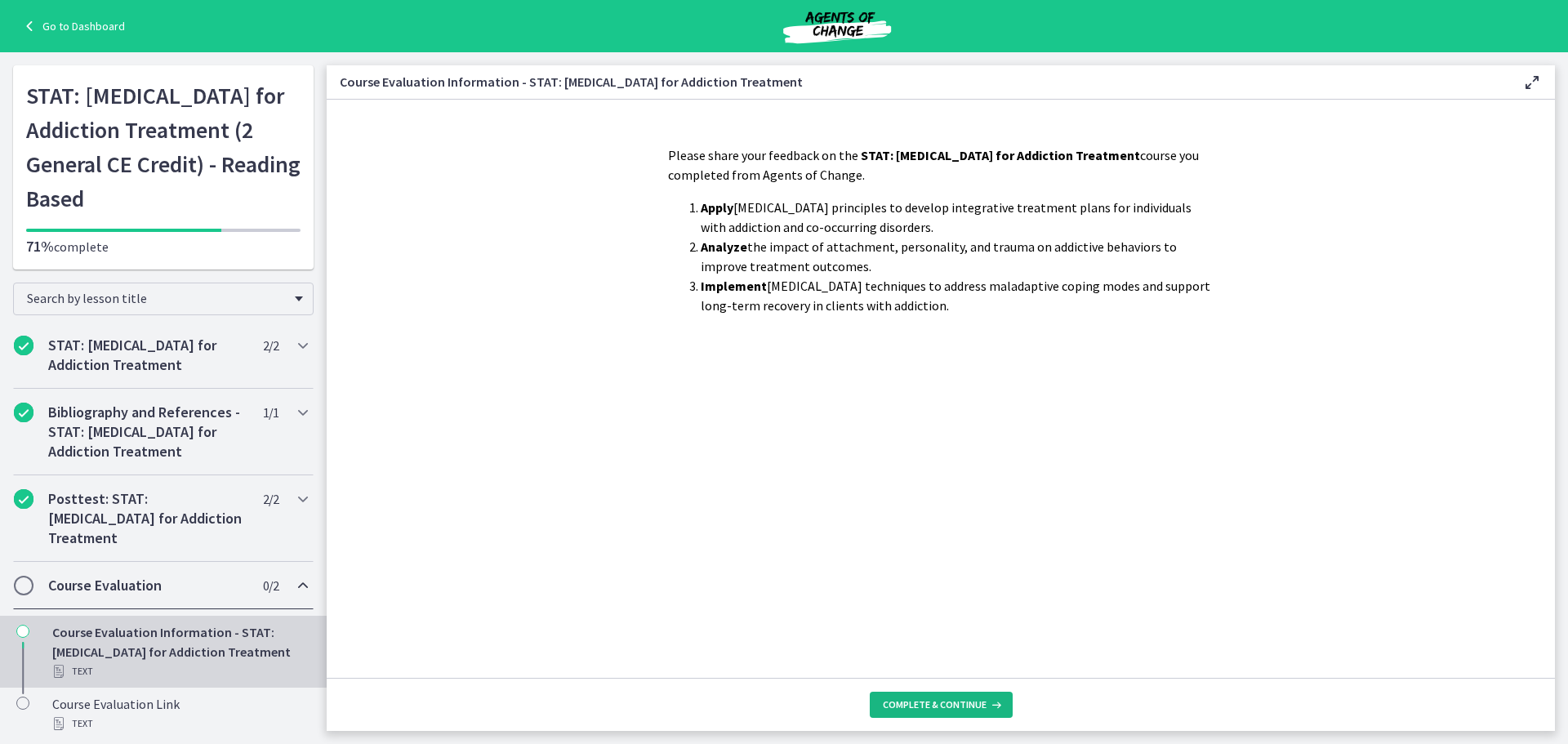
click at [902, 702] on span "Complete & continue" at bounding box center [935, 705] width 103 height 13
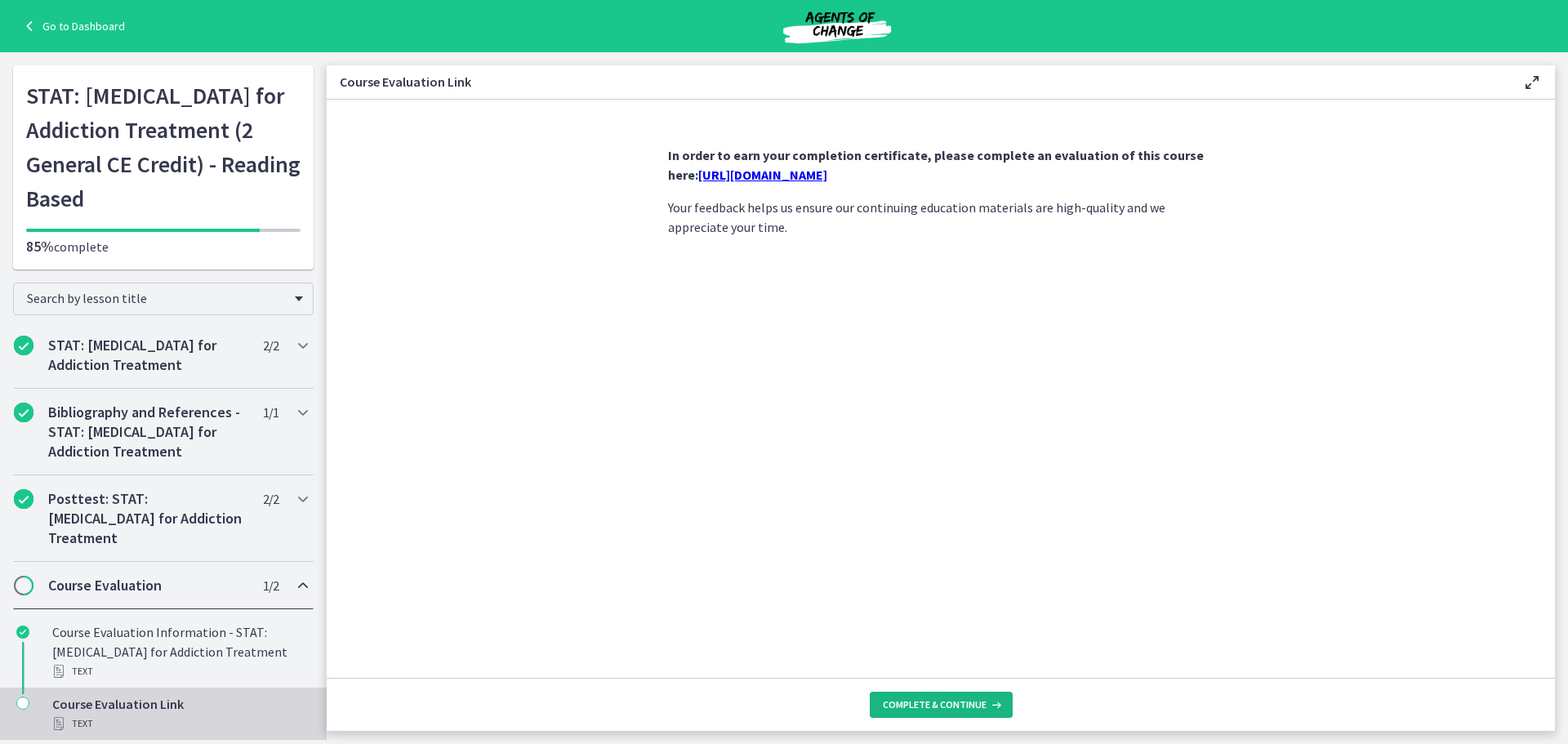
click at [918, 699] on span "Complete & continue" at bounding box center [935, 705] width 103 height 13
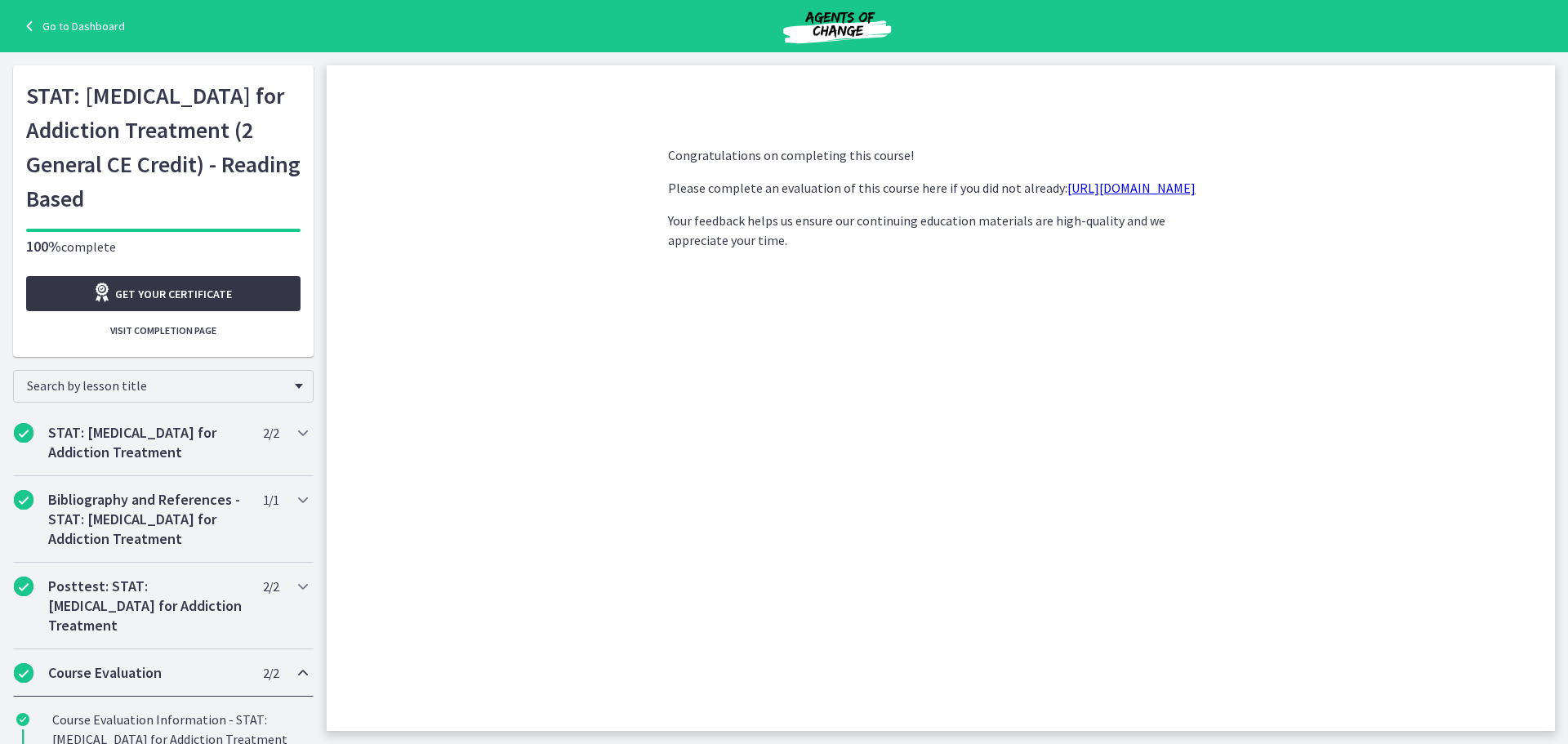
click at [190, 291] on span "Get your certificate" at bounding box center [173, 294] width 117 height 20
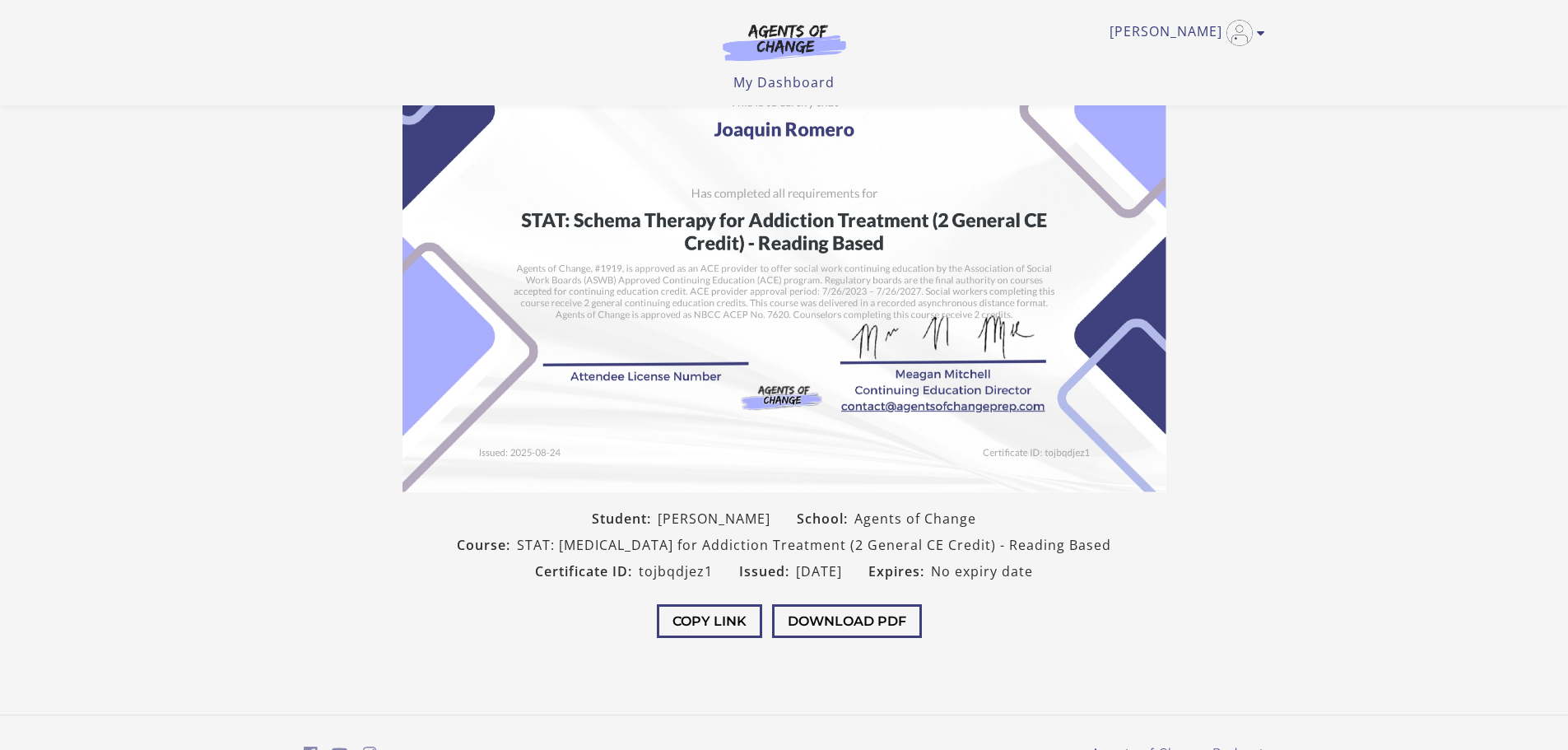
scroll to position [172, 0]
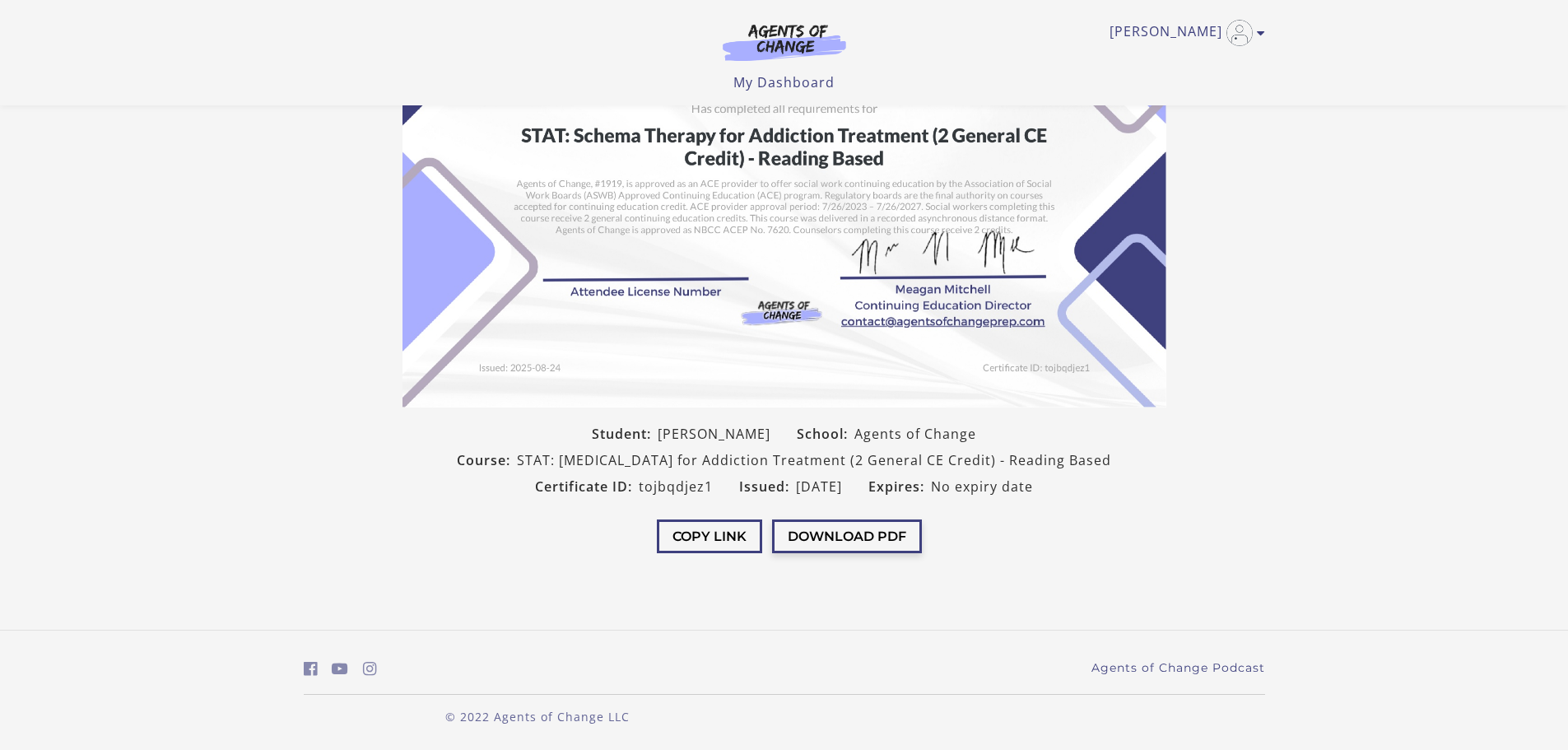
click at [879, 543] on button "Download PDF" at bounding box center [847, 536] width 150 height 34
